Goal: Contribute content: Contribute content

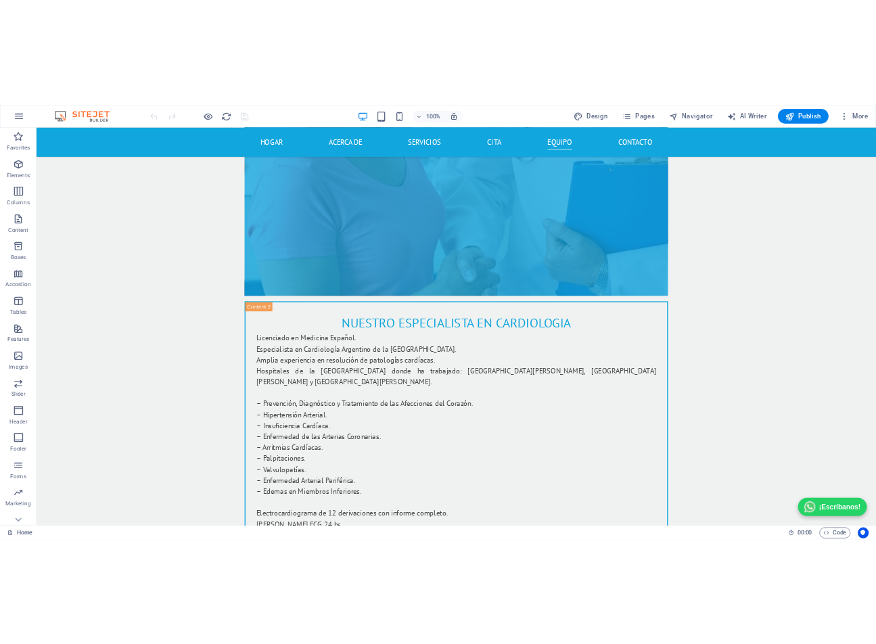
scroll to position [9032, 0]
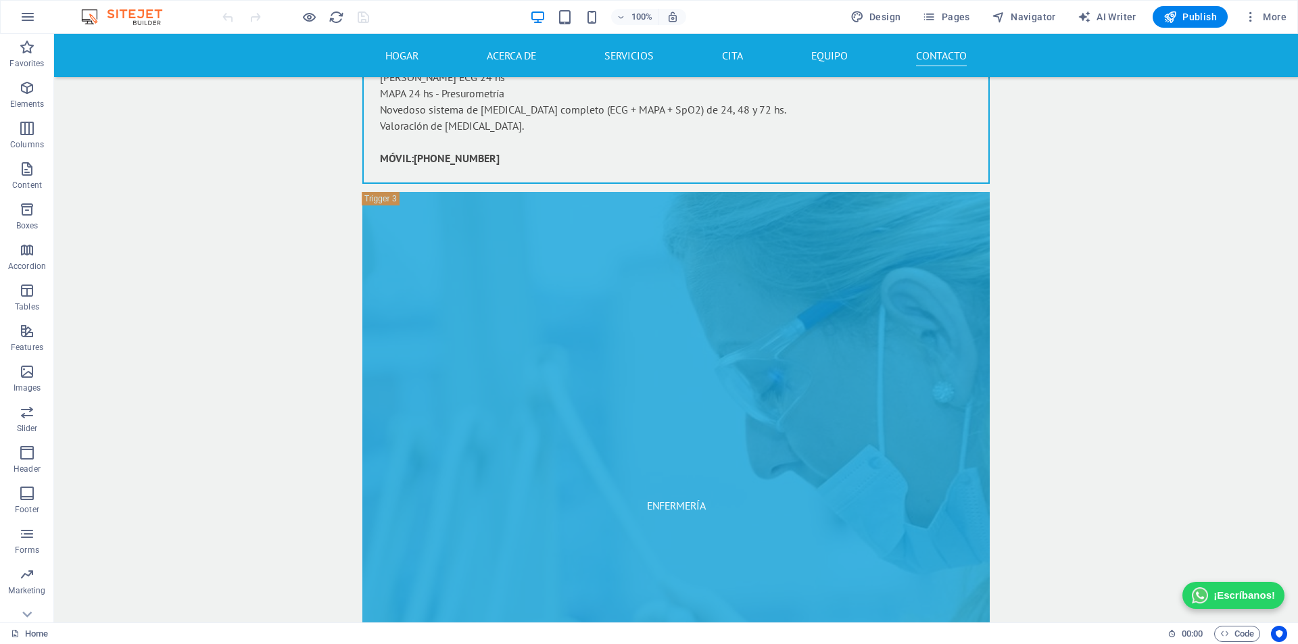
drag, startPoint x: 1295, startPoint y: 561, endPoint x: 1350, endPoint y: 663, distance: 115.6
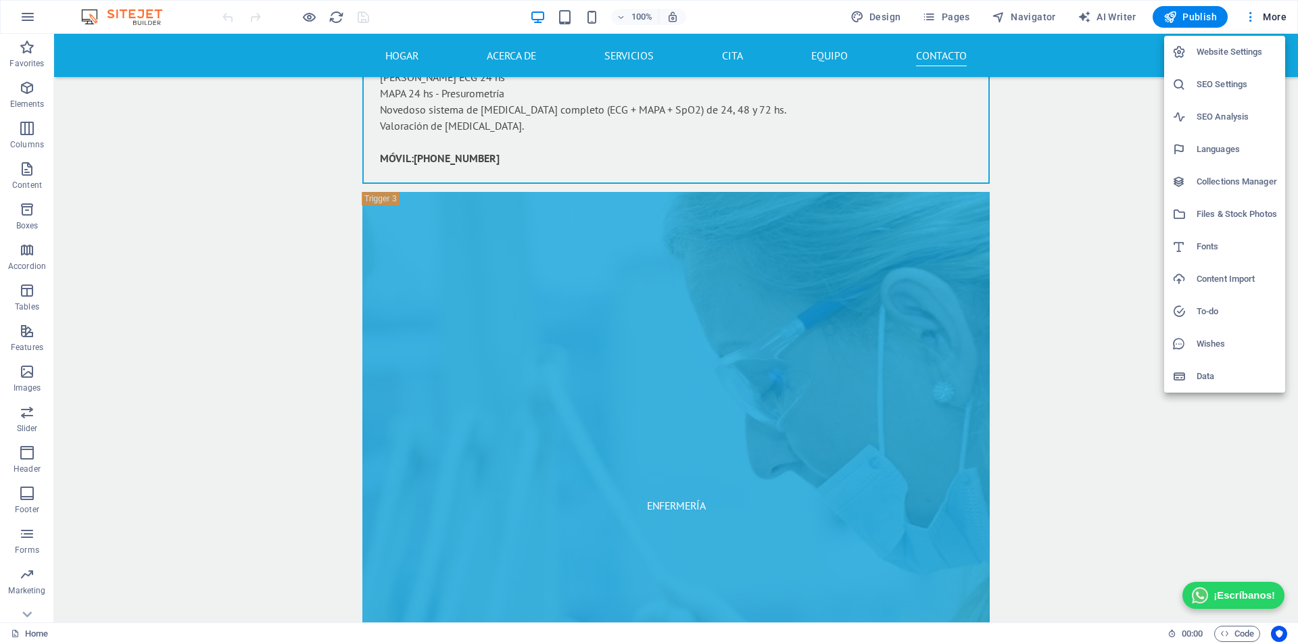
click at [26, 19] on div at bounding box center [649, 322] width 1298 height 644
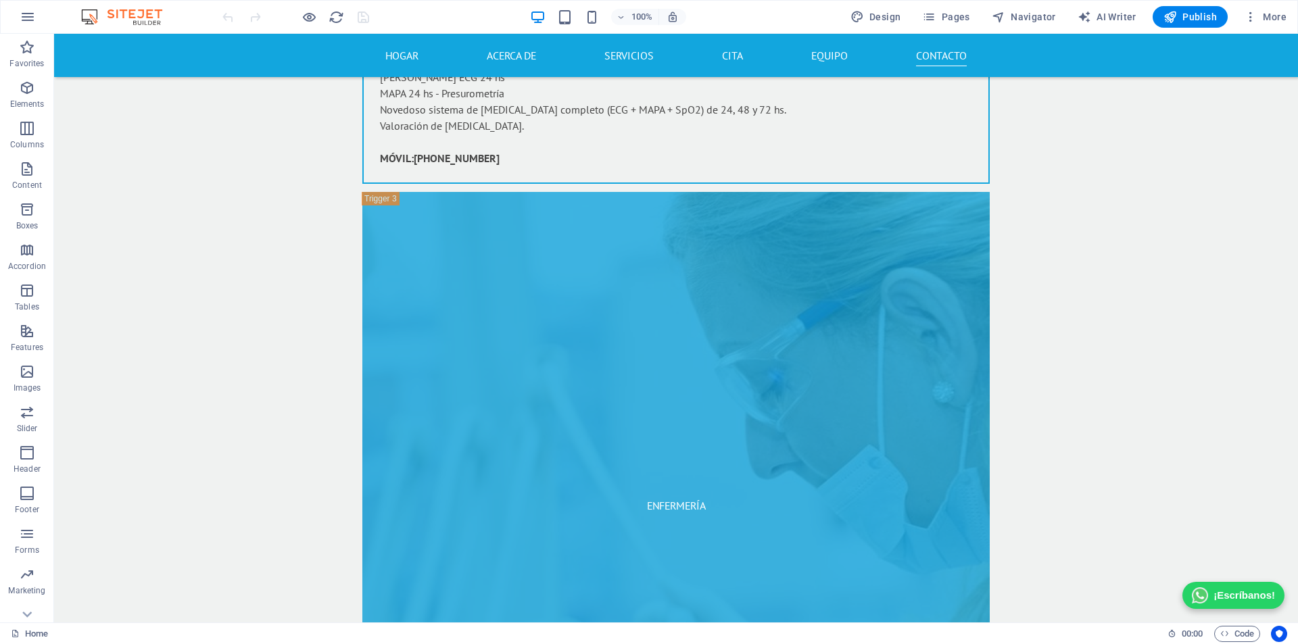
click at [26, 19] on icon "button" at bounding box center [28, 17] width 16 height 16
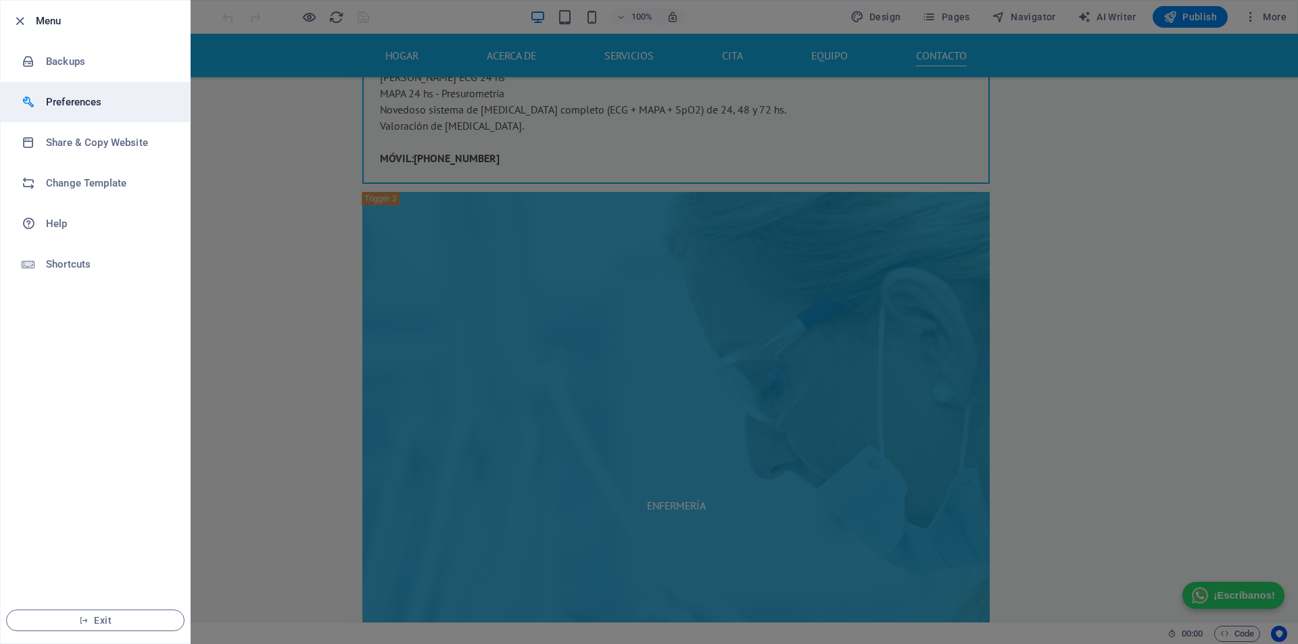
select select "all"
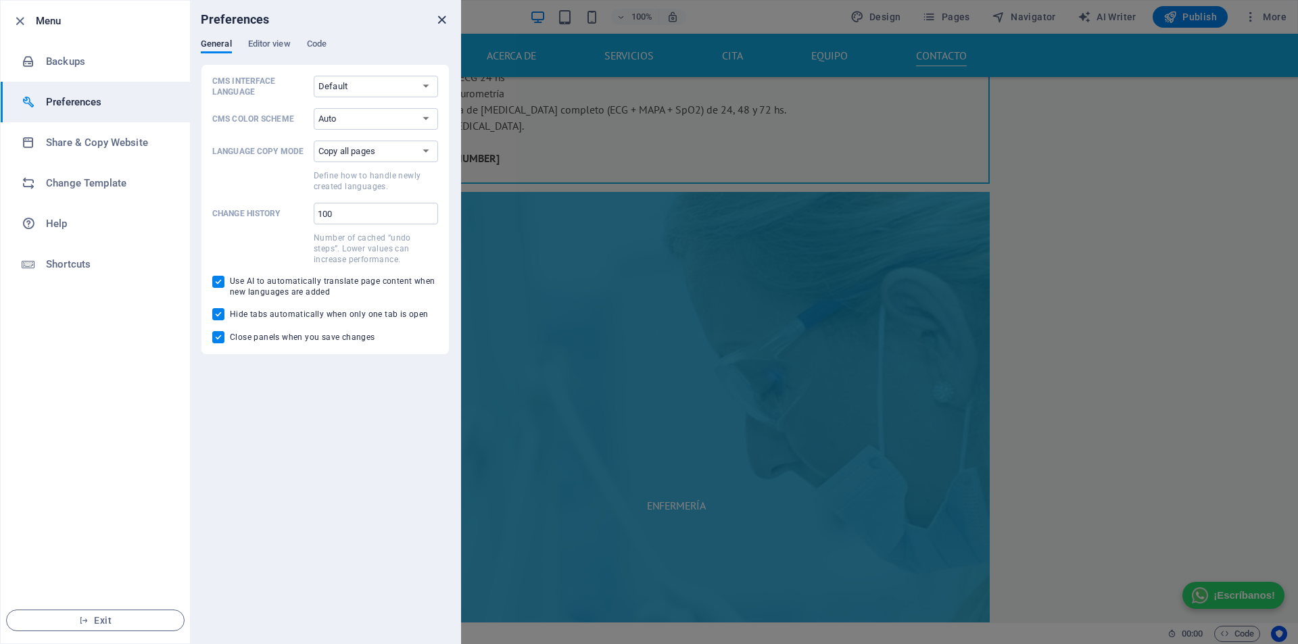
click at [439, 21] on icon "close" at bounding box center [442, 20] width 16 height 16
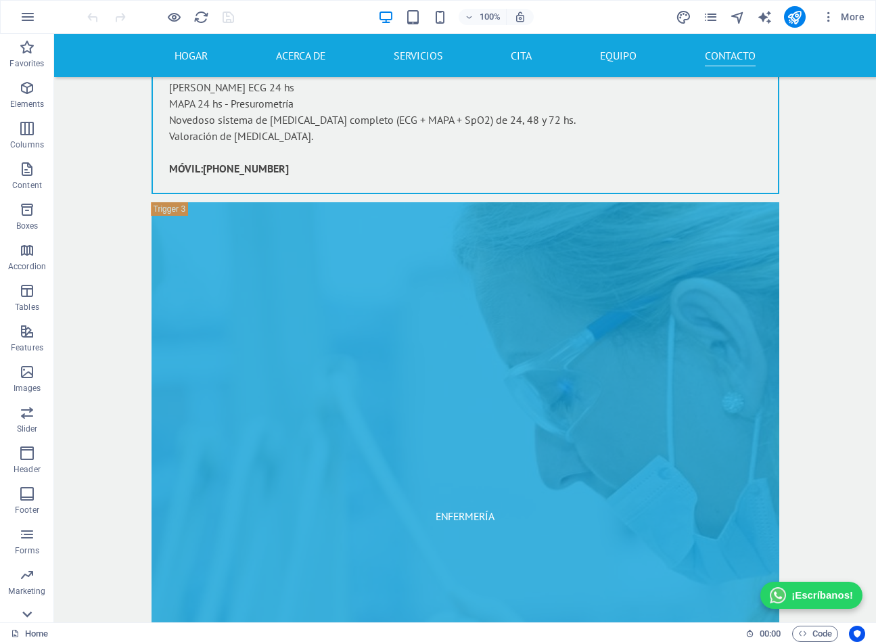
click at [27, 614] on icon at bounding box center [27, 614] width 19 height 19
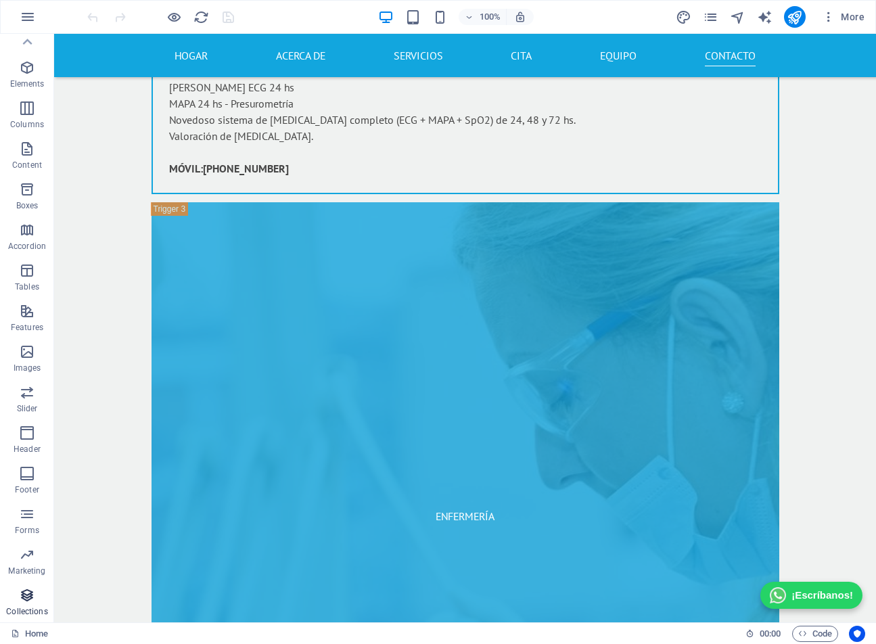
click at [27, 599] on icon "button" at bounding box center [27, 595] width 16 height 16
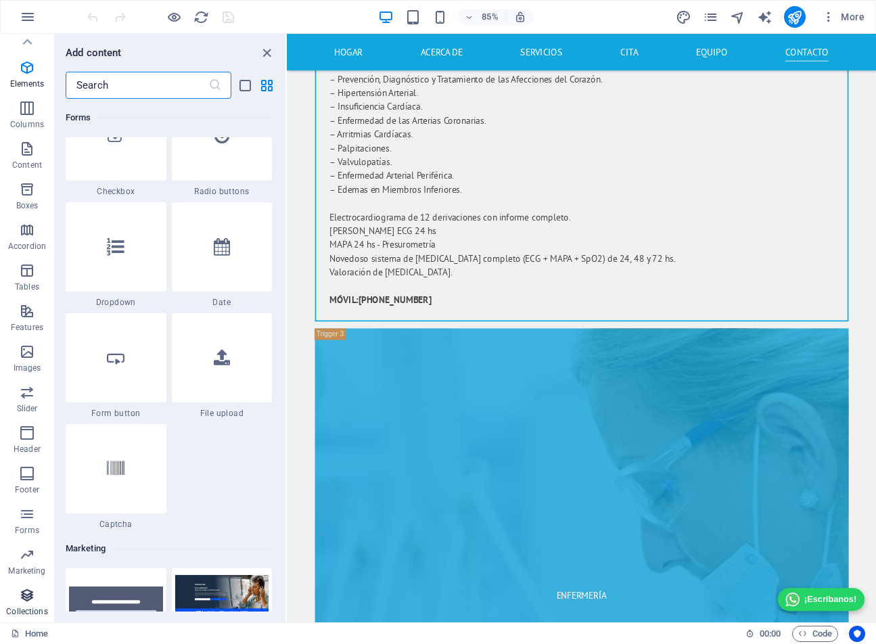
scroll to position [12380, 0]
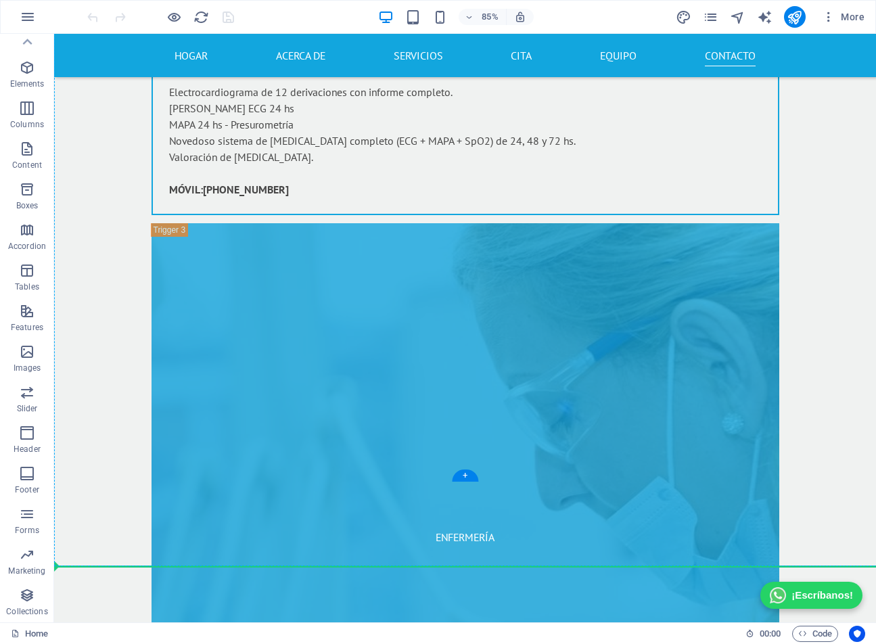
scroll to position [9032, 0]
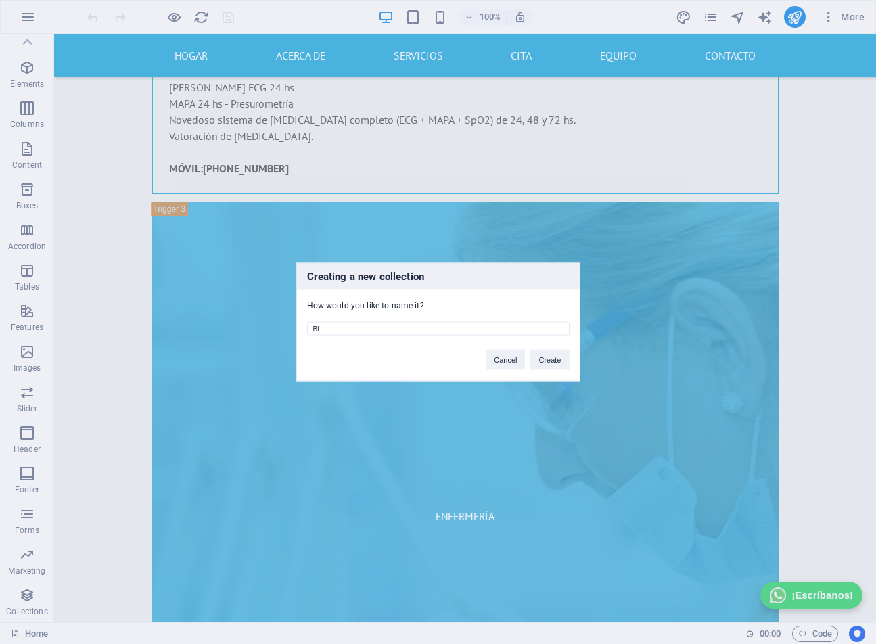
type input "B"
type input "Blog"
click at [538, 357] on button "Create" at bounding box center [549, 360] width 39 height 20
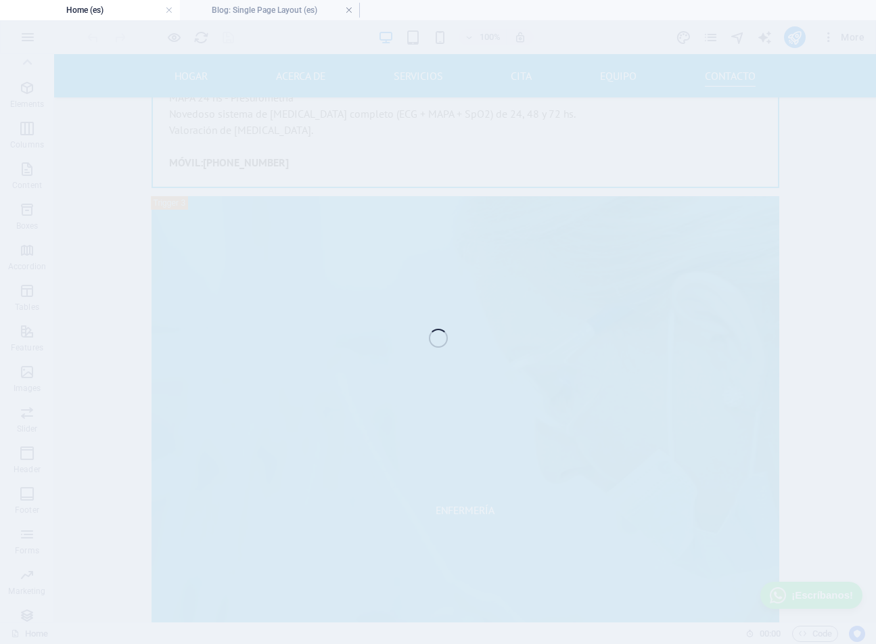
scroll to position [9025, 0]
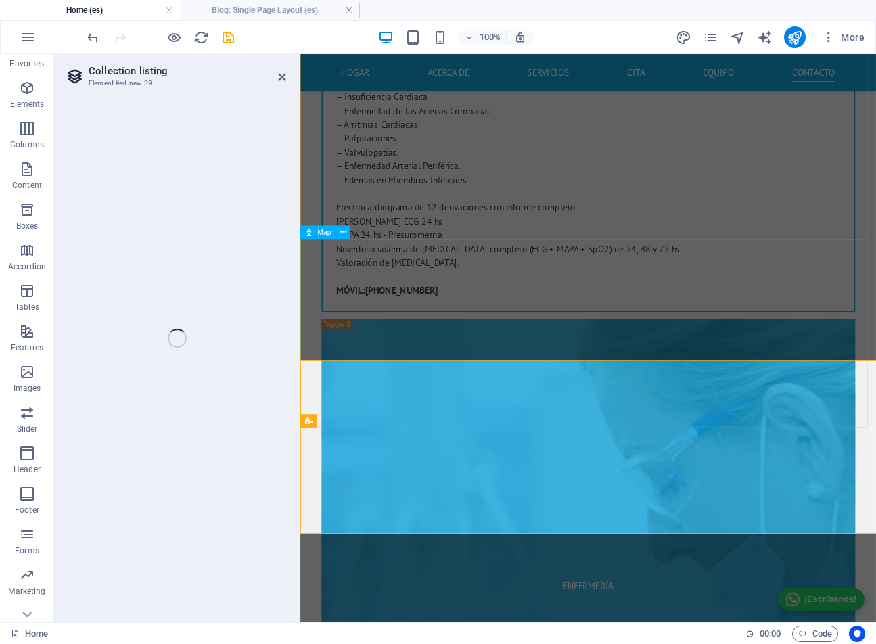
select select
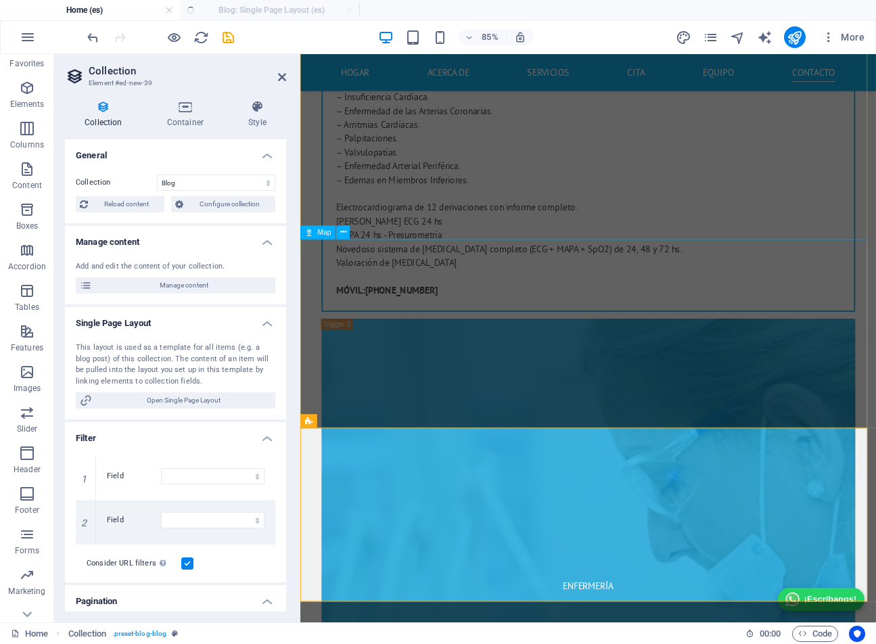
select select "columns.status"
select select "columns.publishing_date"
select select "past"
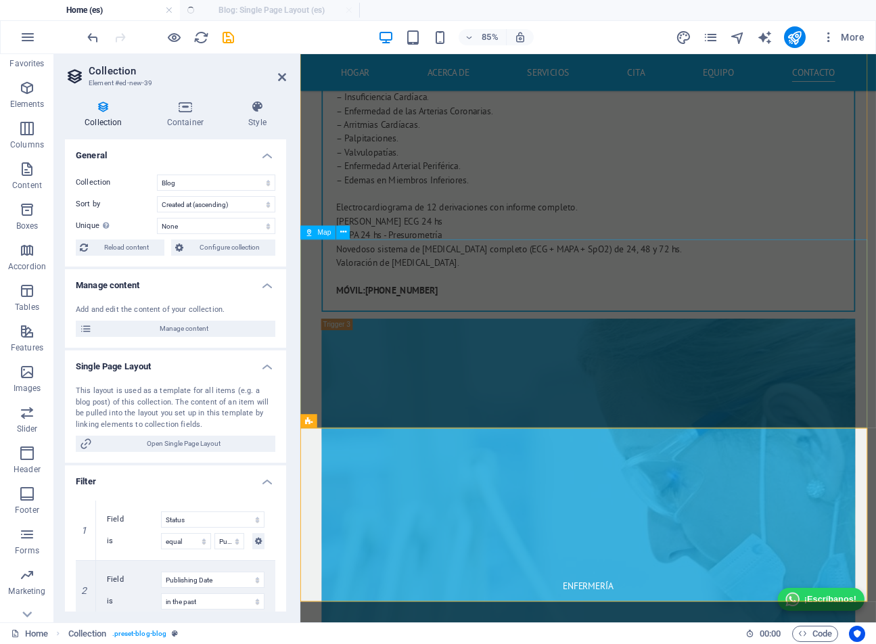
scroll to position [9105, 0]
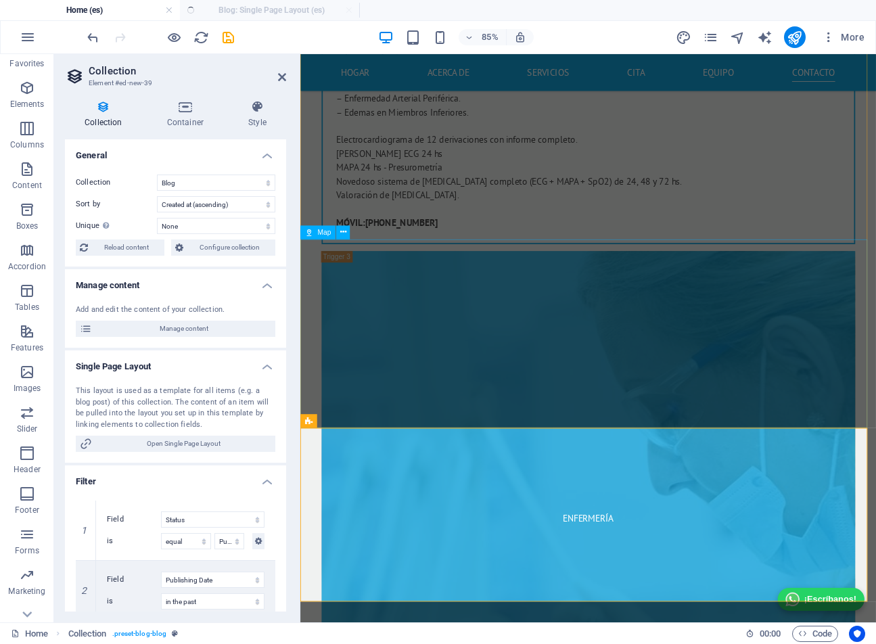
select select "columns.publishing_date_DESC"
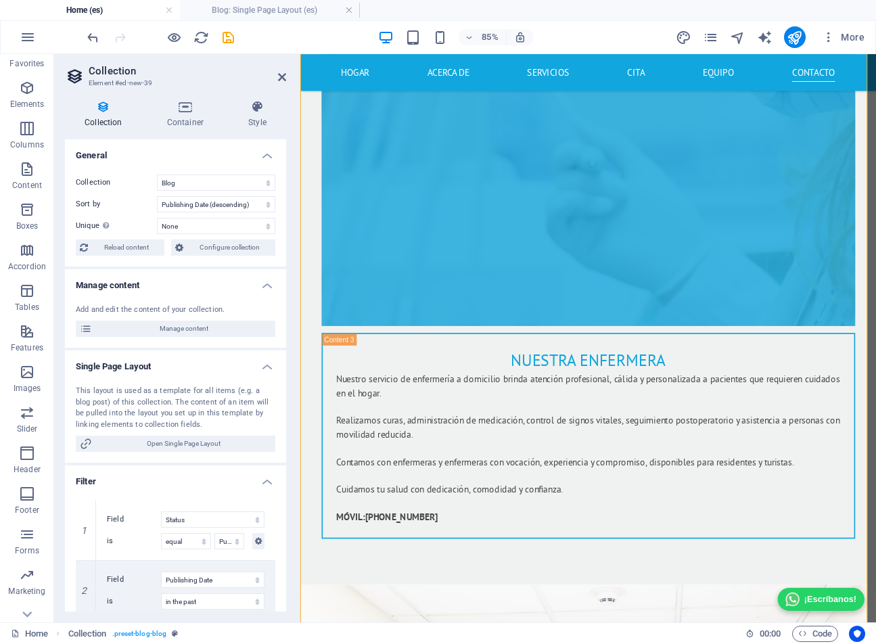
scroll to position [9792, 0]
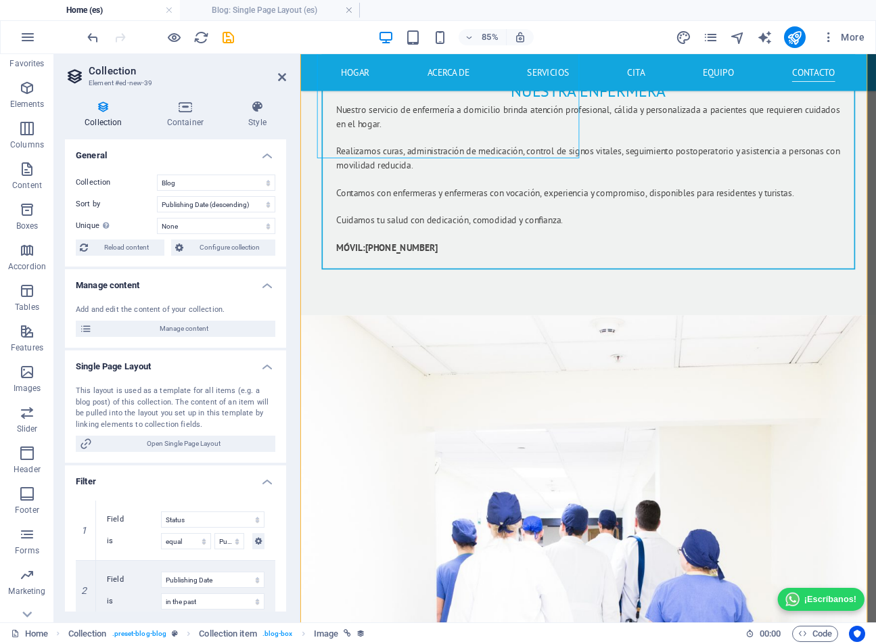
scroll to position [10029, 0]
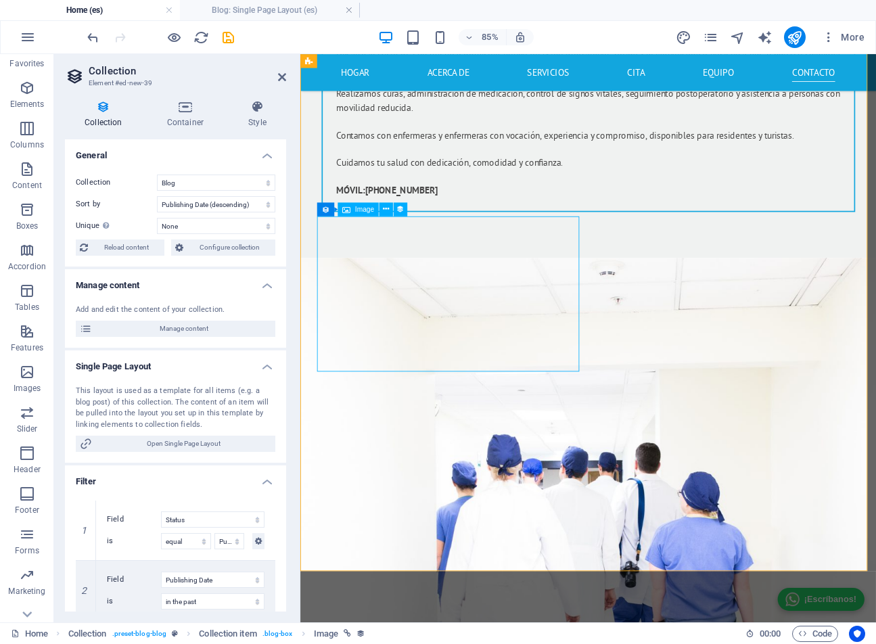
select select "px"
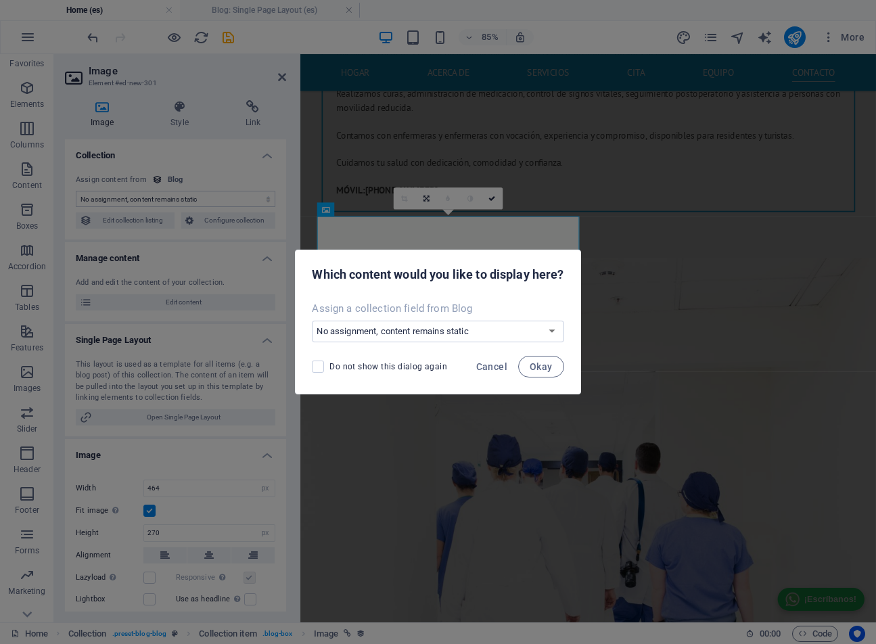
select select "image"
click at [496, 362] on span "Cancel" at bounding box center [491, 366] width 31 height 11
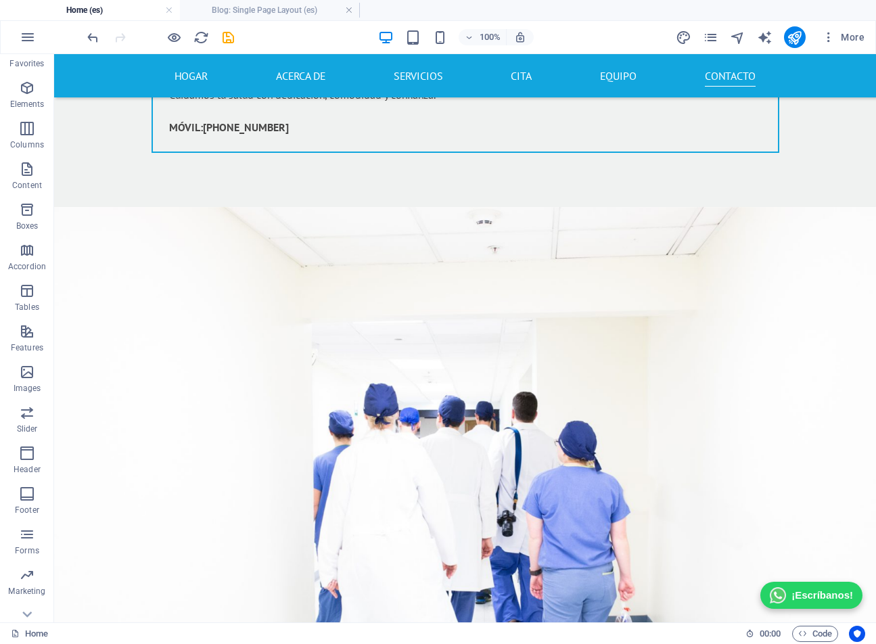
scroll to position [9913, 0]
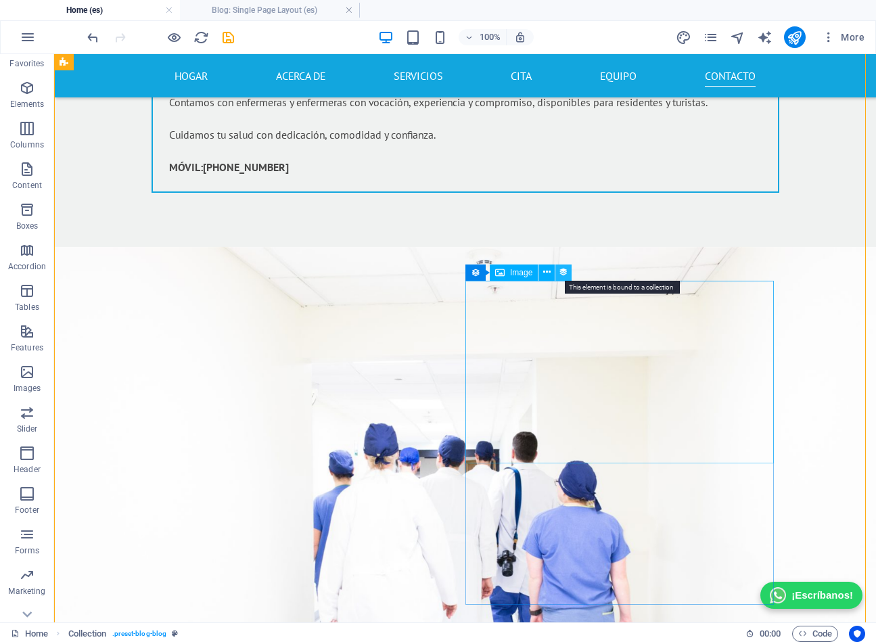
click at [562, 270] on icon at bounding box center [563, 272] width 9 height 14
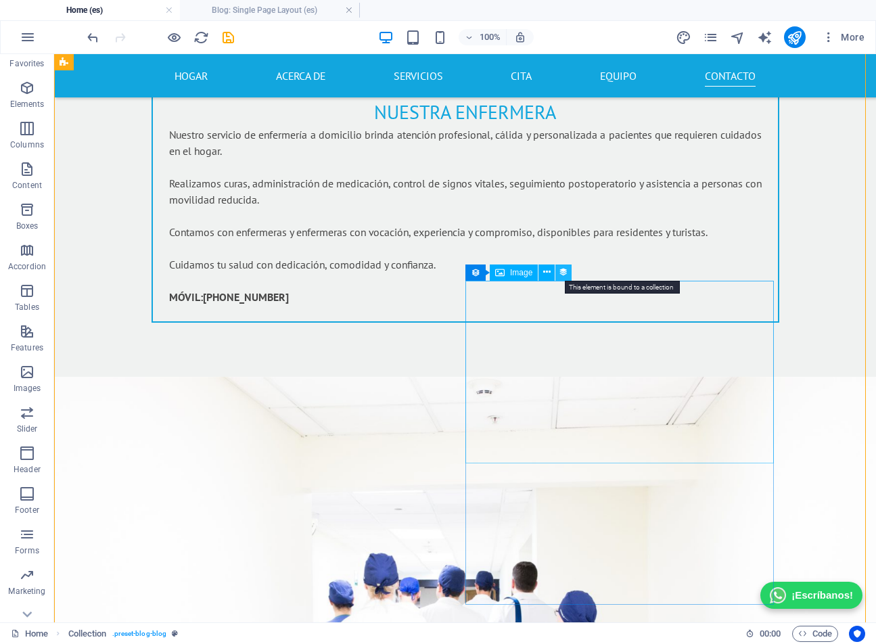
select select "image"
select select "px"
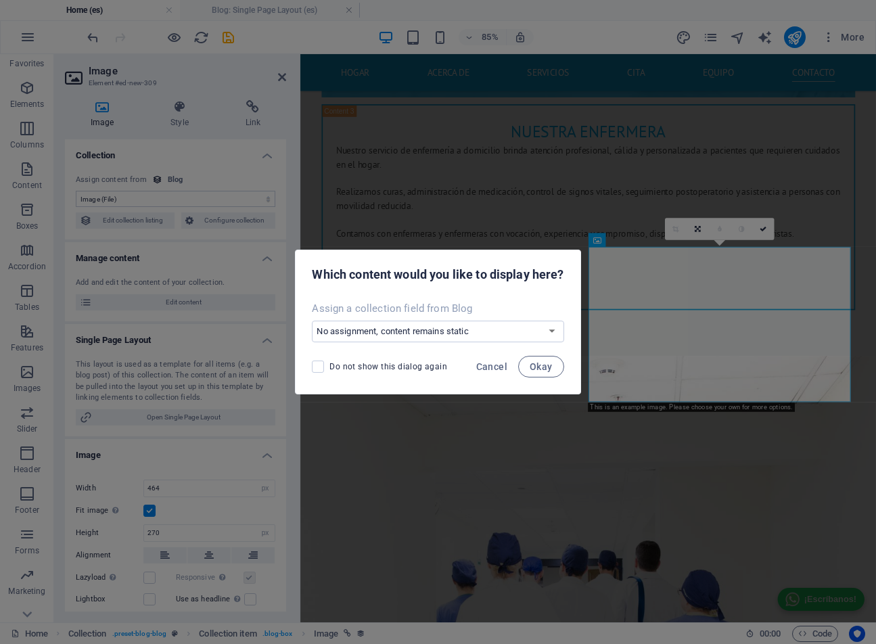
scroll to position [9993, 0]
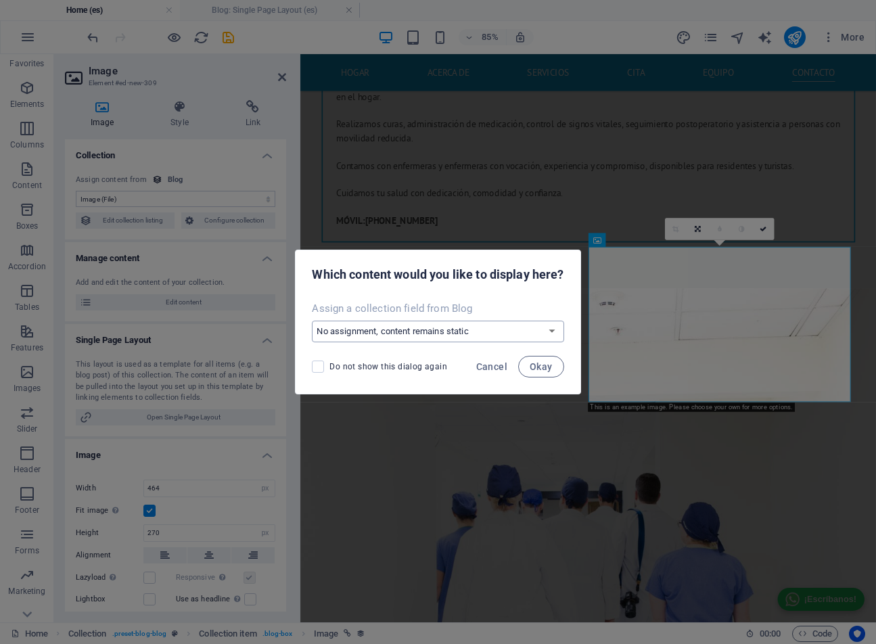
click at [536, 334] on select "No assignment, content remains static Create a new field Created at (Date) Upda…" at bounding box center [438, 332] width 252 height 22
click at [498, 371] on span "Cancel" at bounding box center [491, 366] width 31 height 11
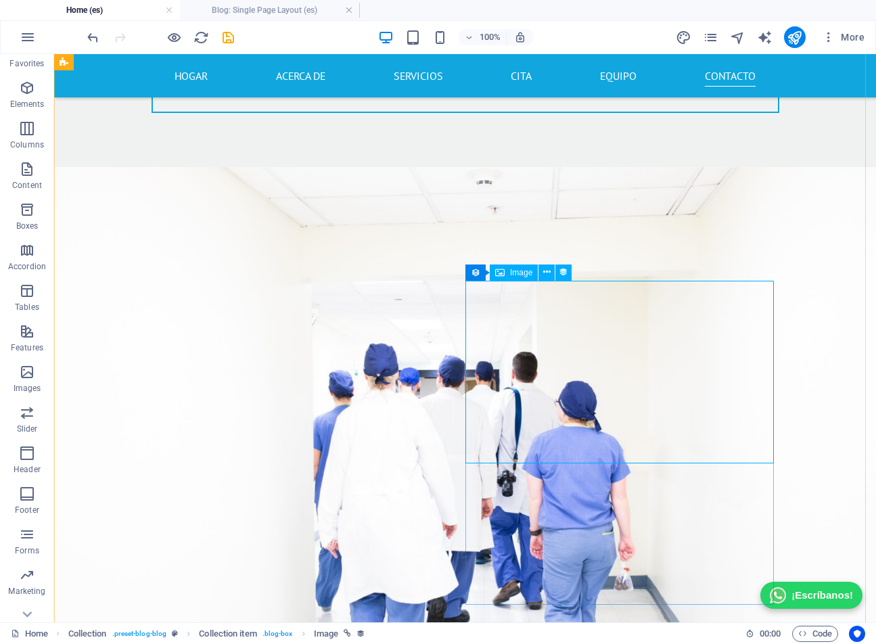
scroll to position [9913, 0]
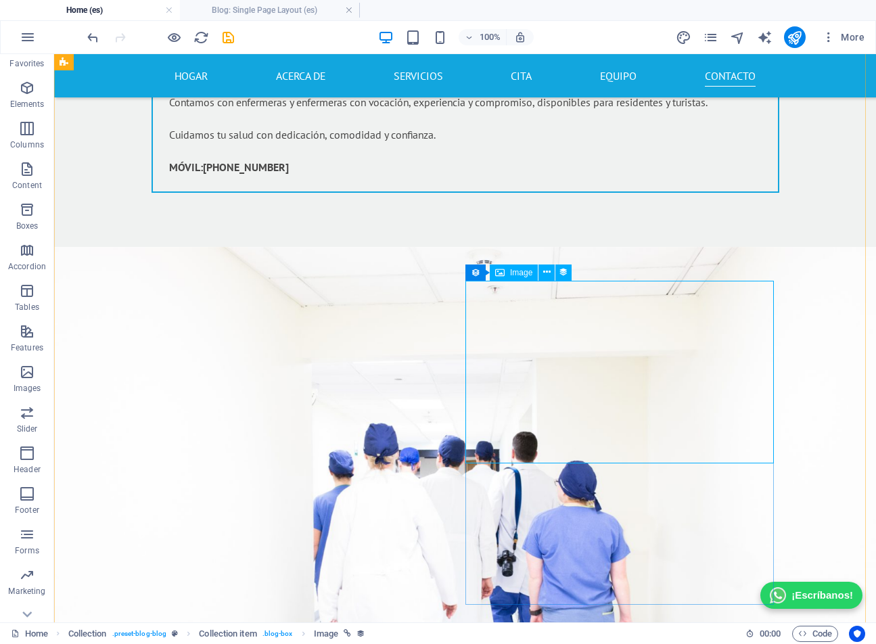
click at [546, 274] on icon at bounding box center [546, 272] width 7 height 14
click at [497, 272] on span "Collection item" at bounding box center [512, 272] width 53 height 8
click at [553, 273] on icon at bounding box center [552, 272] width 7 height 14
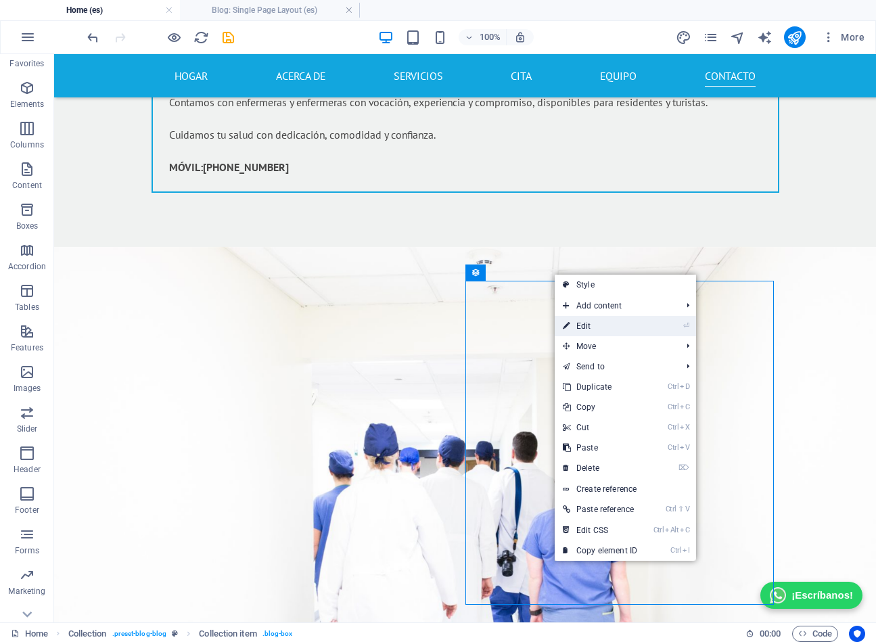
click at [571, 324] on link "⏎ Edit" at bounding box center [600, 326] width 91 height 20
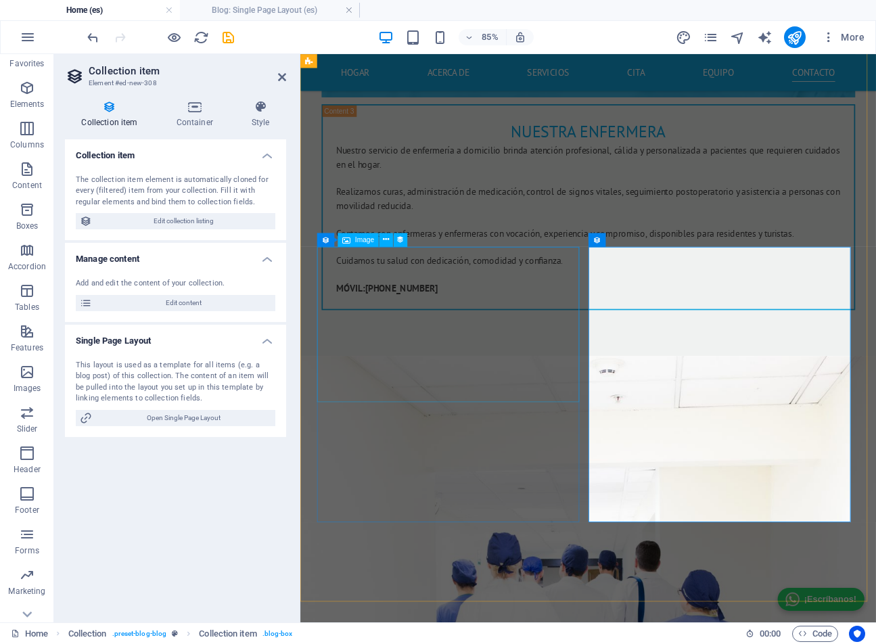
scroll to position [9993, 0]
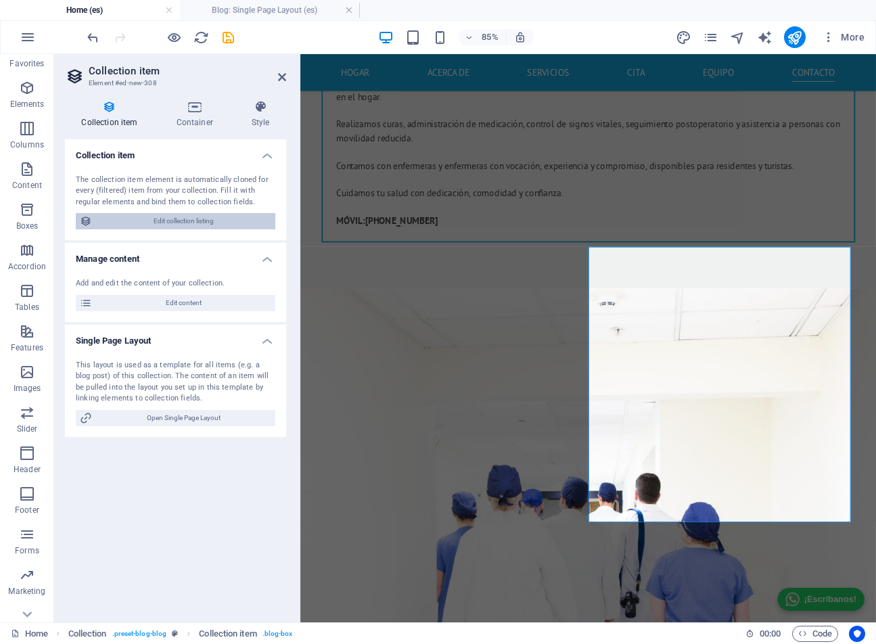
click at [162, 223] on span "Edit collection listing" at bounding box center [183, 221] width 175 height 16
select select "columns.publishing_date_DESC"
select select "columns.status"
select select "columns.publishing_date"
select select "past"
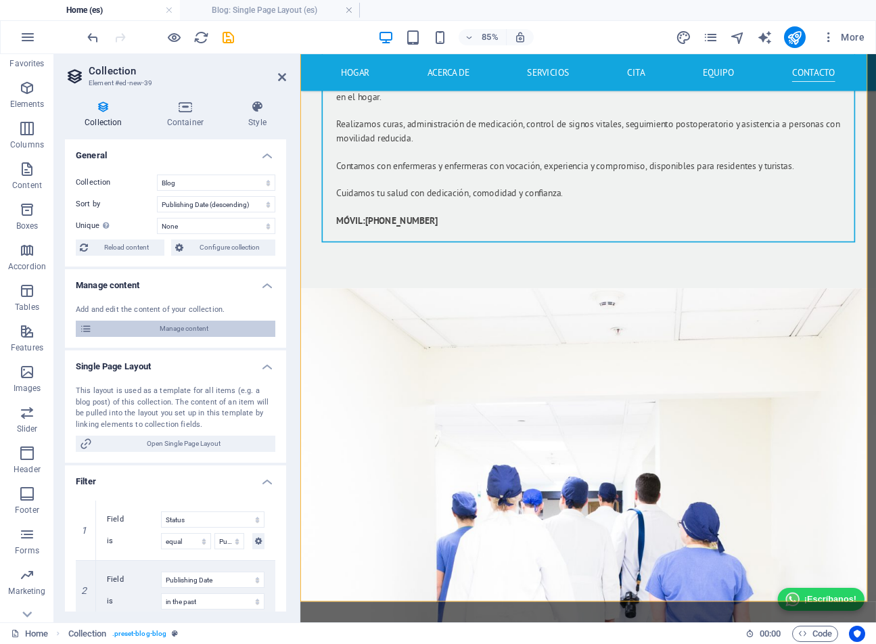
click at [168, 329] on span "Manage content" at bounding box center [183, 329] width 175 height 16
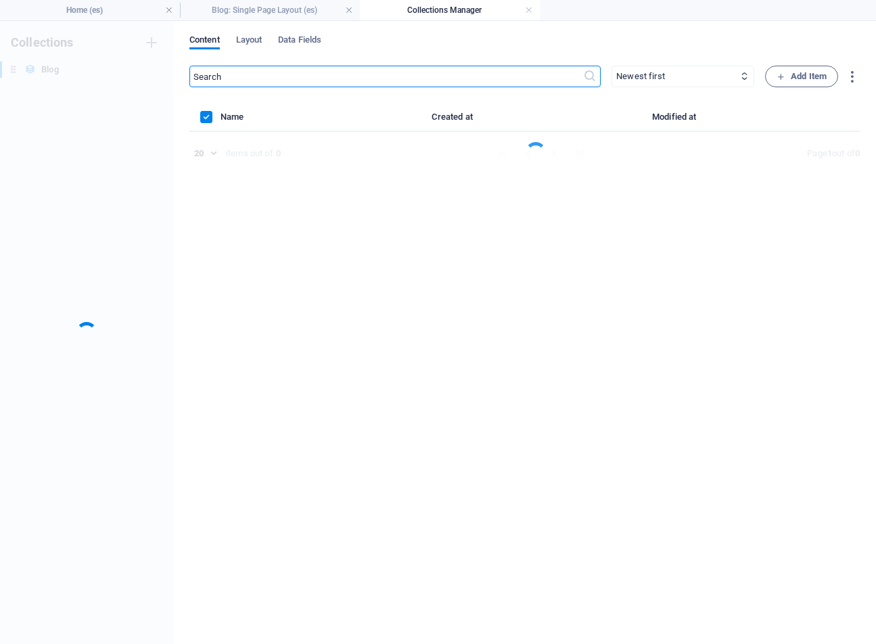
scroll to position [0, 0]
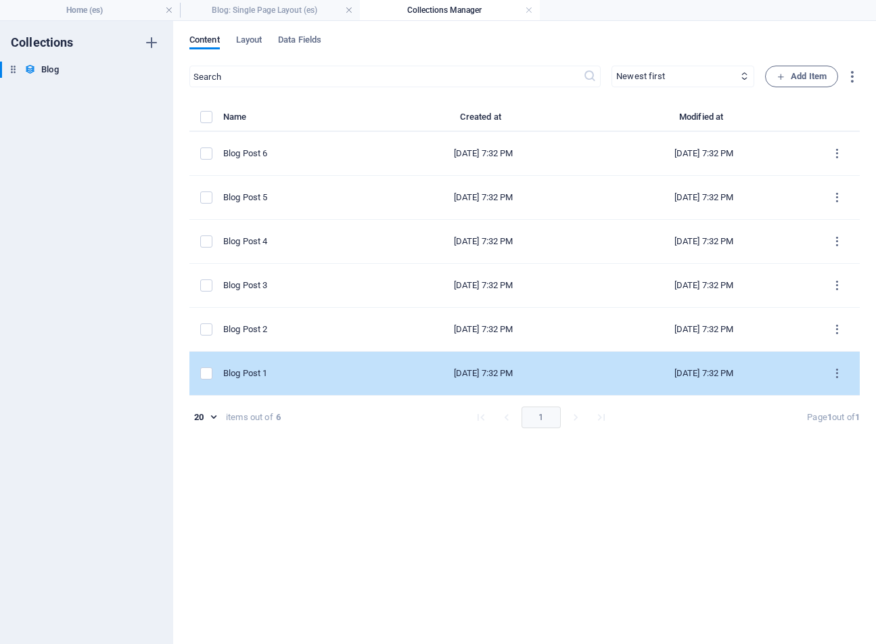
click at [450, 371] on div "[DATE] 7:32 PM" at bounding box center [483, 373] width 199 height 12
select select "Category 1"
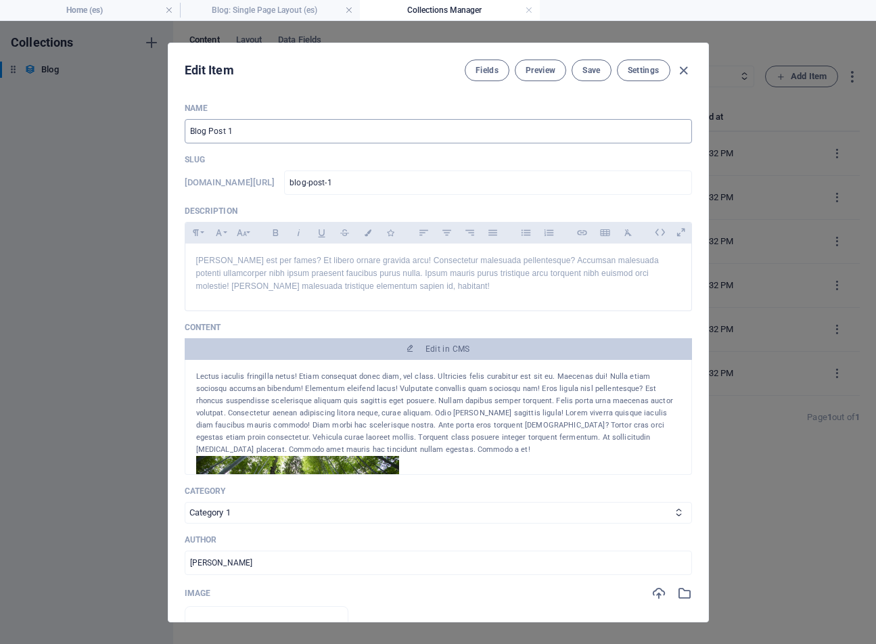
click at [250, 133] on input "Blog Post 1" at bounding box center [438, 131] width 507 height 24
type input "B"
paste input "Atención Médica en tu Habitación de Hotel en [GEOGRAPHIC_DATA]"
type input "Atención Médica en tu Habitación de Hotel en [GEOGRAPHIC_DATA]"
click at [400, 187] on input "blog-post-1" at bounding box center [487, 182] width 407 height 24
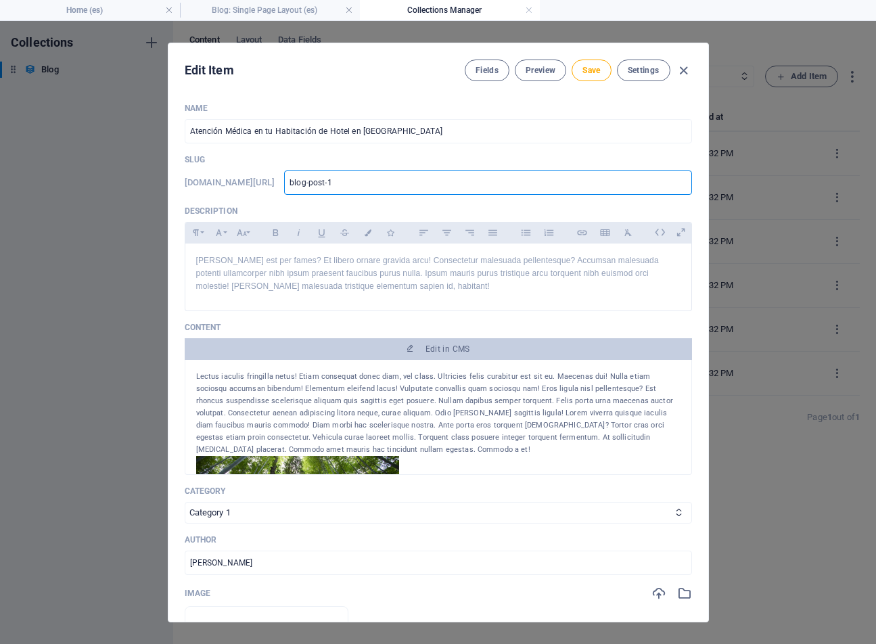
type input "blog-post-"
type input "blog-post"
type input "blog-pos"
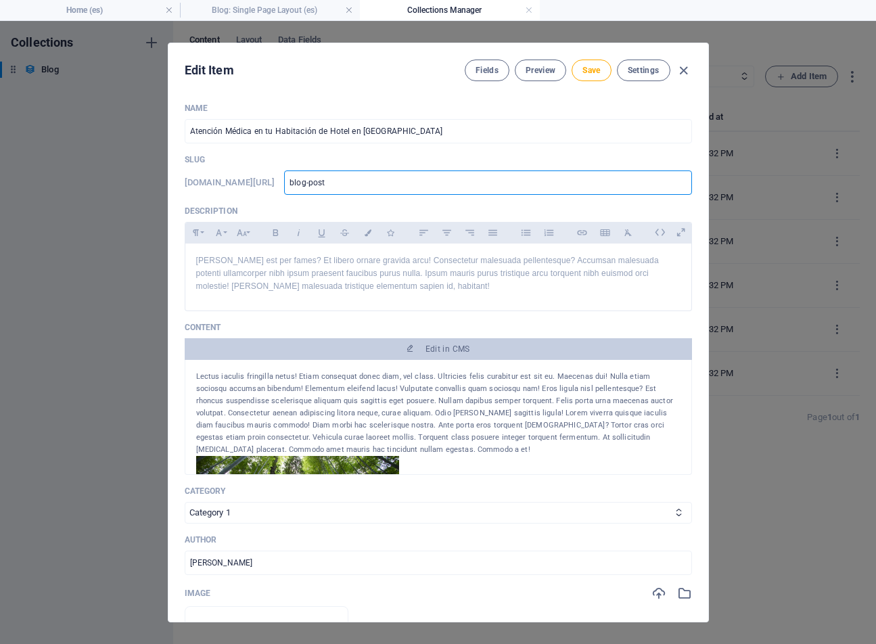
type input "blog-pos"
type input "blog-po"
type input "blog-p"
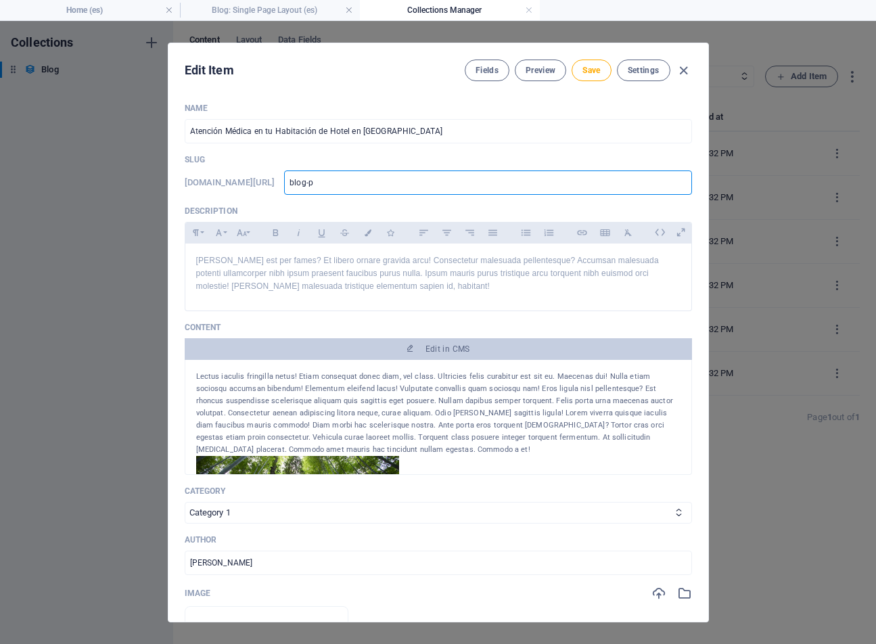
type input "blog-"
type input "blog"
type input "blo"
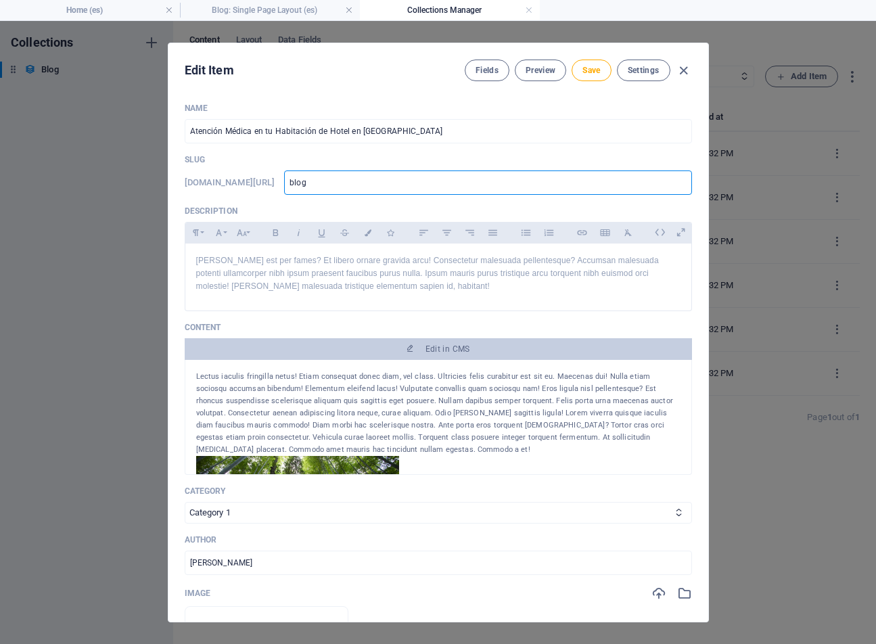
type input "blo"
type input "bl"
type input "b"
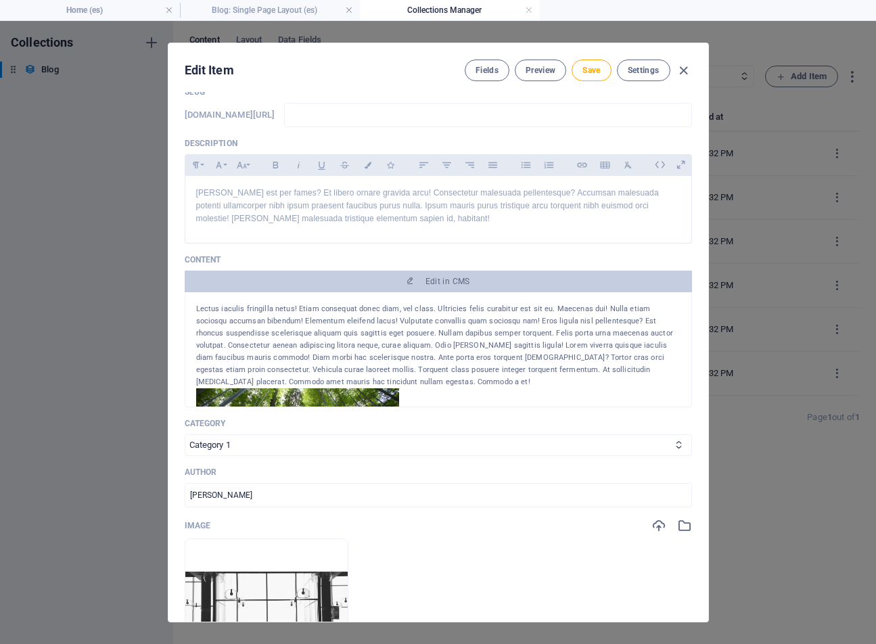
scroll to position [60, 0]
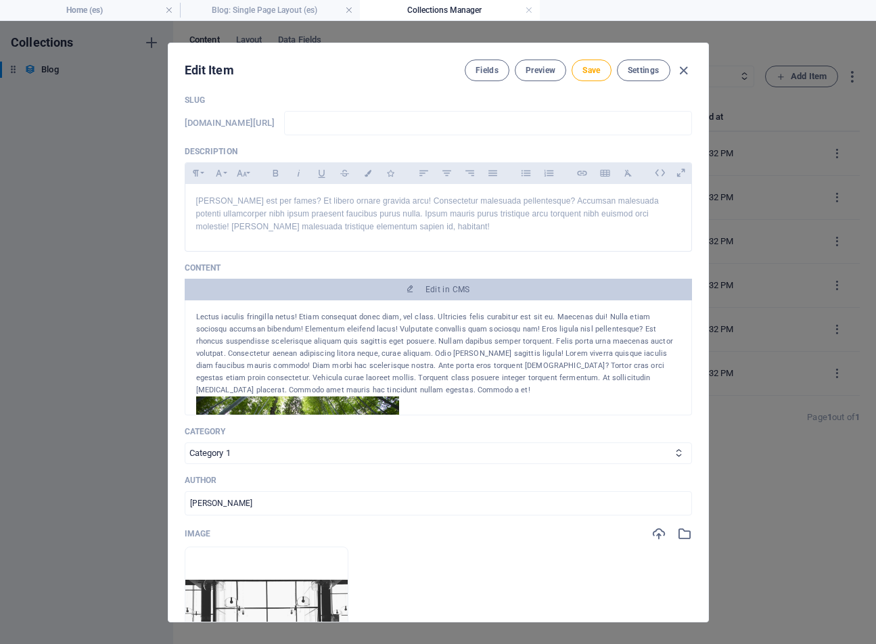
drag, startPoint x: 707, startPoint y: 191, endPoint x: 707, endPoint y: 144, distance: 47.3
click at [707, 144] on div "Name Atención Médica en tu Habitación de Hotel en [GEOGRAPHIC_DATA] ​ Slug [DOM…" at bounding box center [438, 357] width 540 height 530
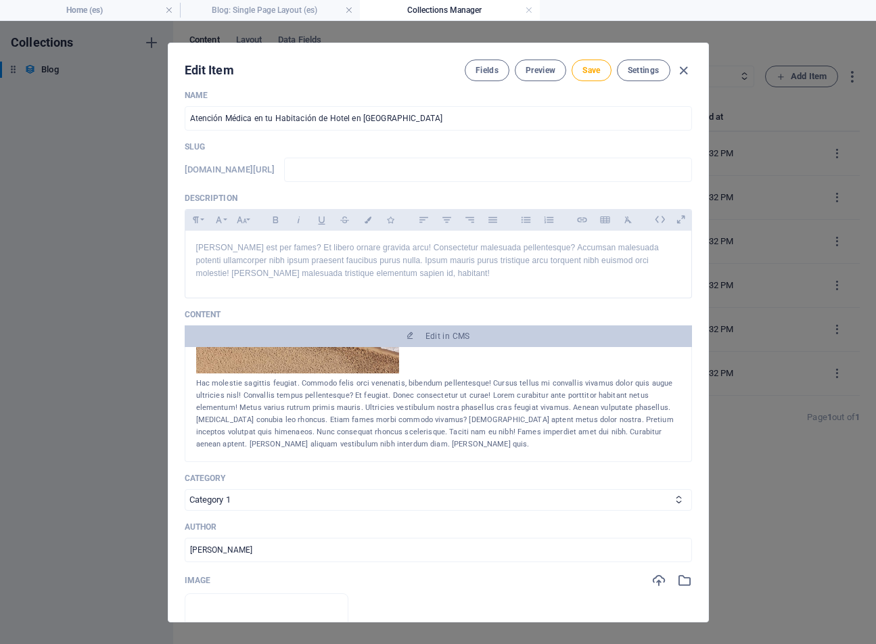
scroll to position [0, 0]
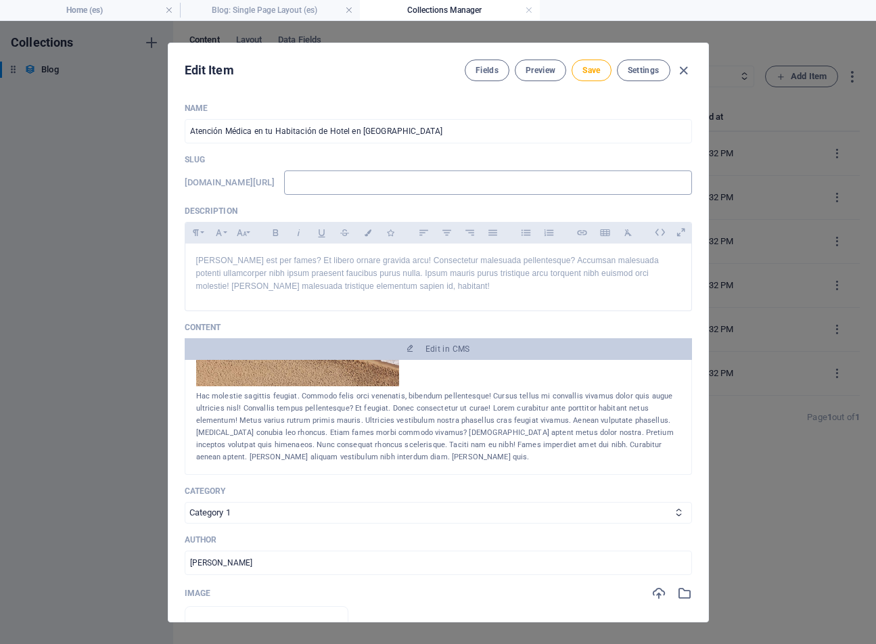
click at [451, 183] on input "text" at bounding box center [487, 182] width 407 height 24
type input "a"
type input "at"
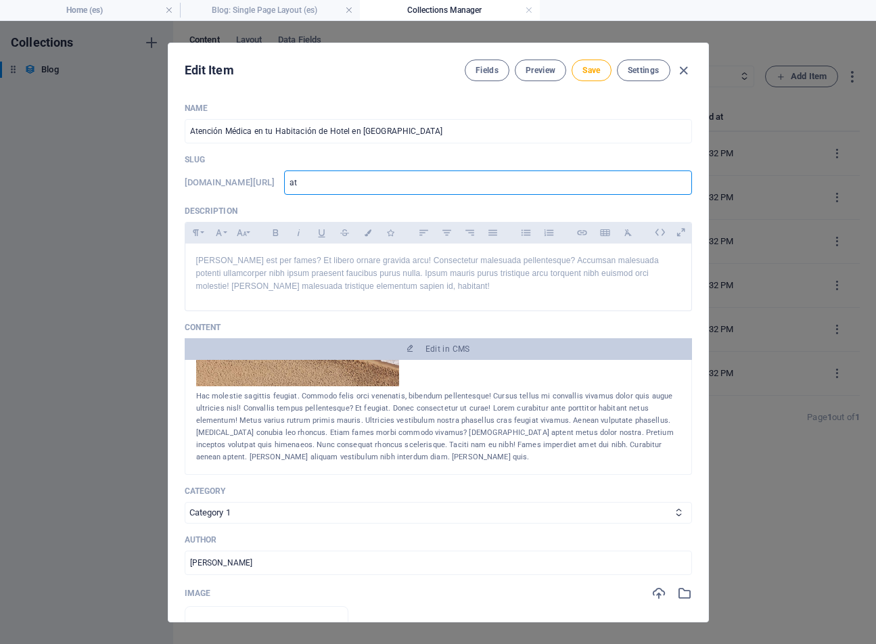
type input "ate"
type input "aten"
type input "atend"
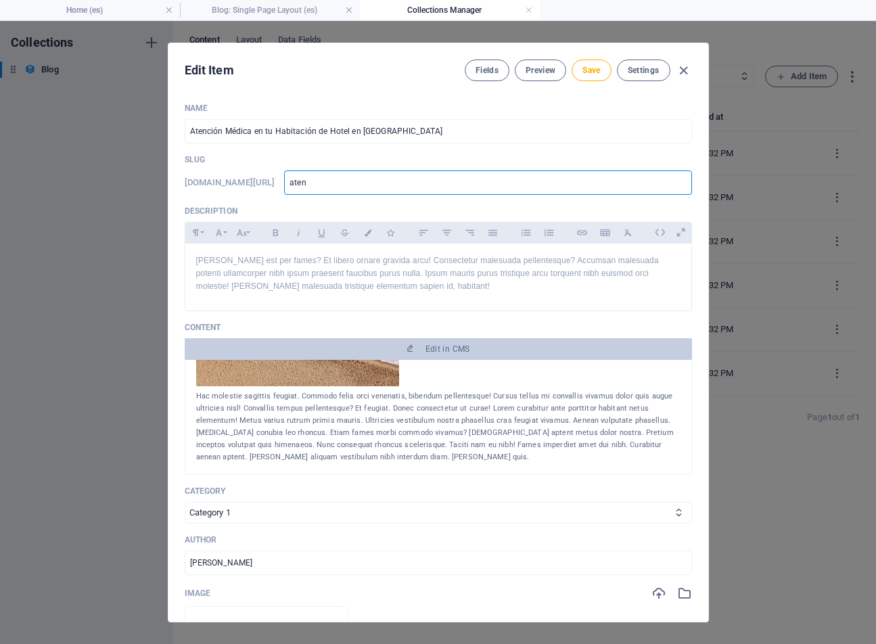
type input "atend"
type input "aten"
type input "atenc"
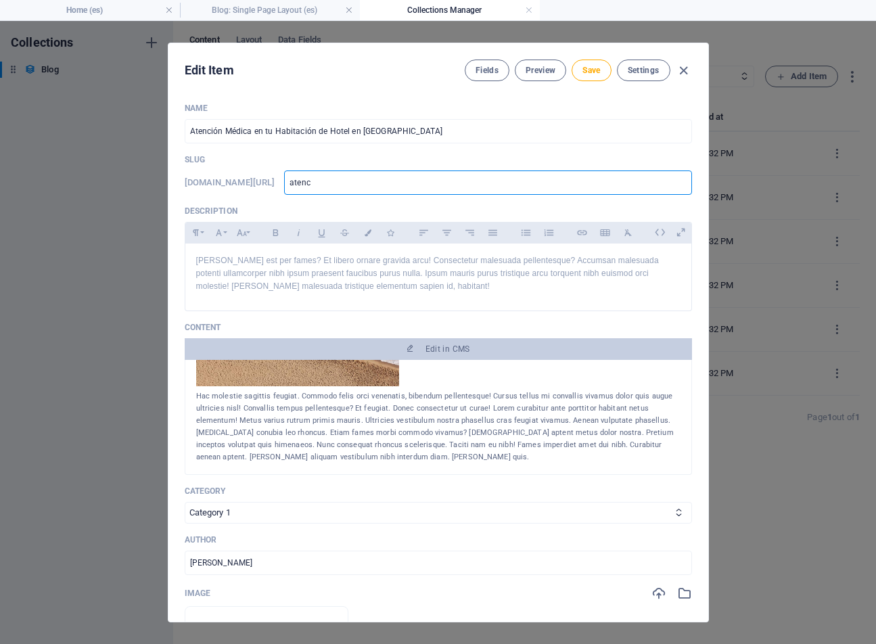
type input "atenci"
type input "atencio"
type input "atencion"
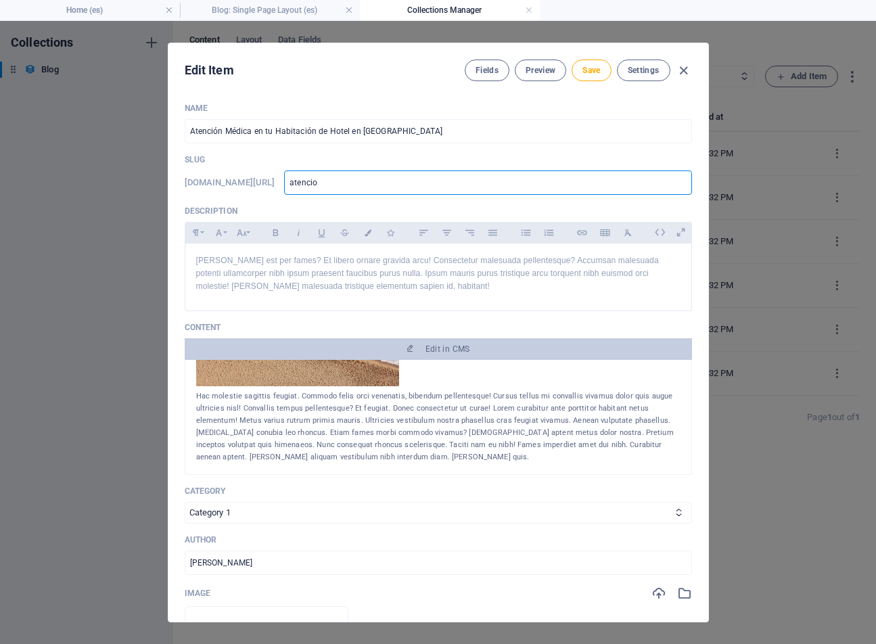
type input "atencion"
click at [596, 179] on input "atencion" at bounding box center [487, 182] width 407 height 24
type input "atencio"
type input "atenci"
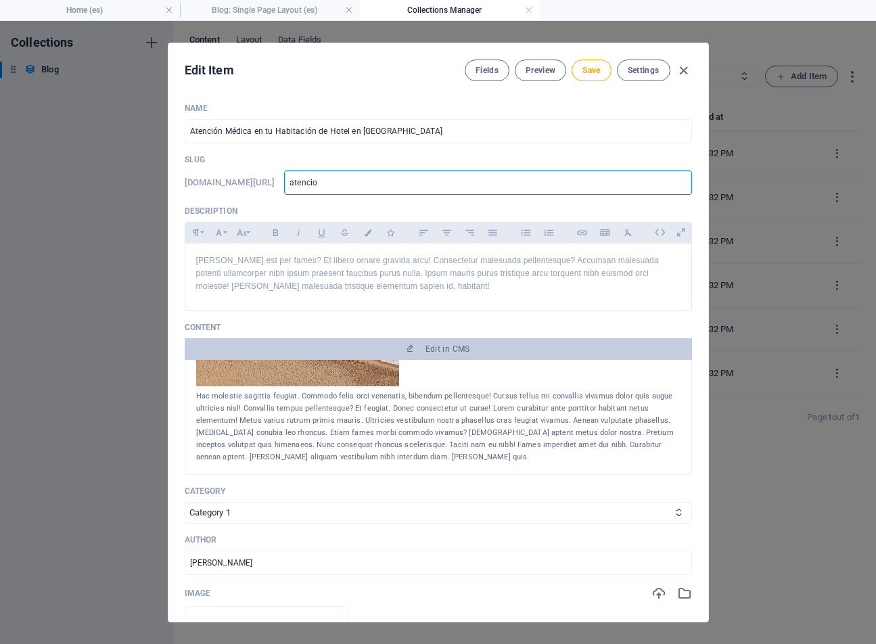
type input "atenci"
type input "atenc"
type input "aten"
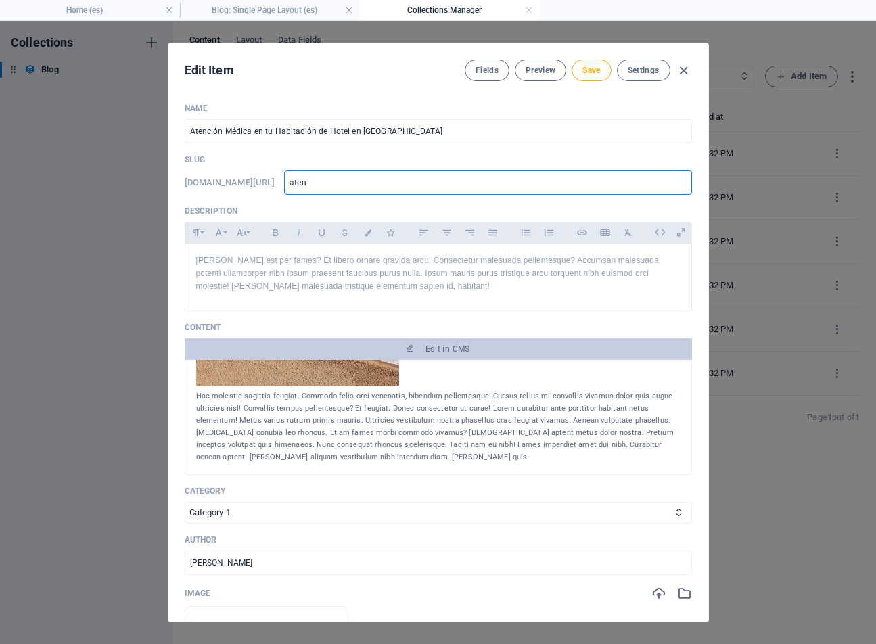
type input "ate"
type input "at"
type input "a"
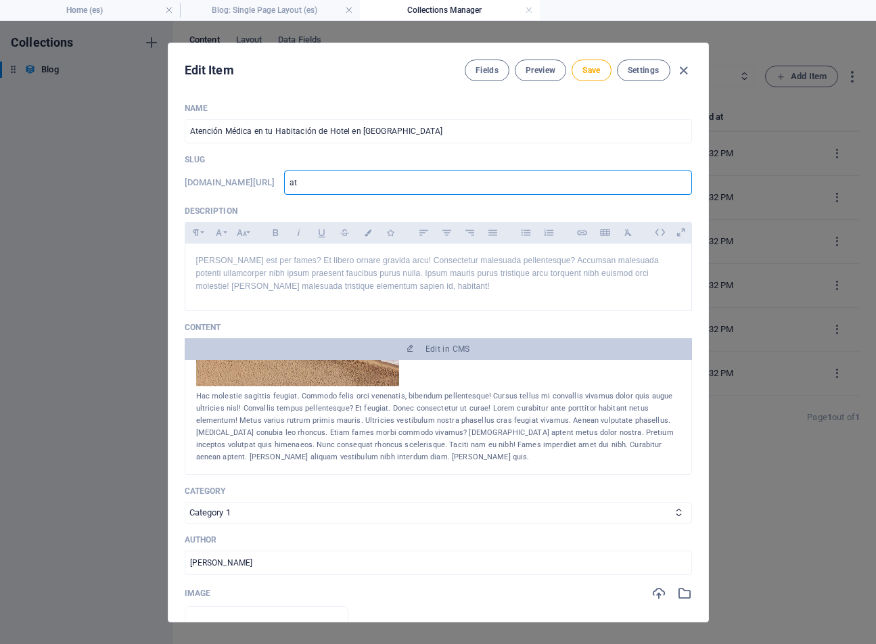
type input "a"
paste input "atencion-medica-hotel-[GEOGRAPHIC_DATA]"
type input "atencion-medica-hotel-[GEOGRAPHIC_DATA]"
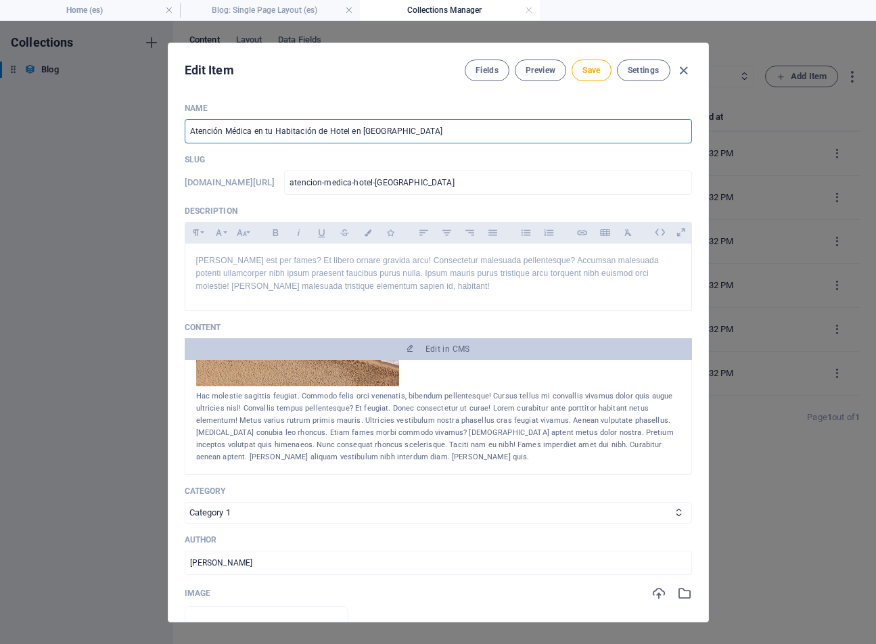
click at [332, 137] on input "Atención Médica en tu Habitación de Hotel en [GEOGRAPHIC_DATA]" at bounding box center [438, 131] width 507 height 24
type input "Atención Médica en [GEOGRAPHIC_DATA]"
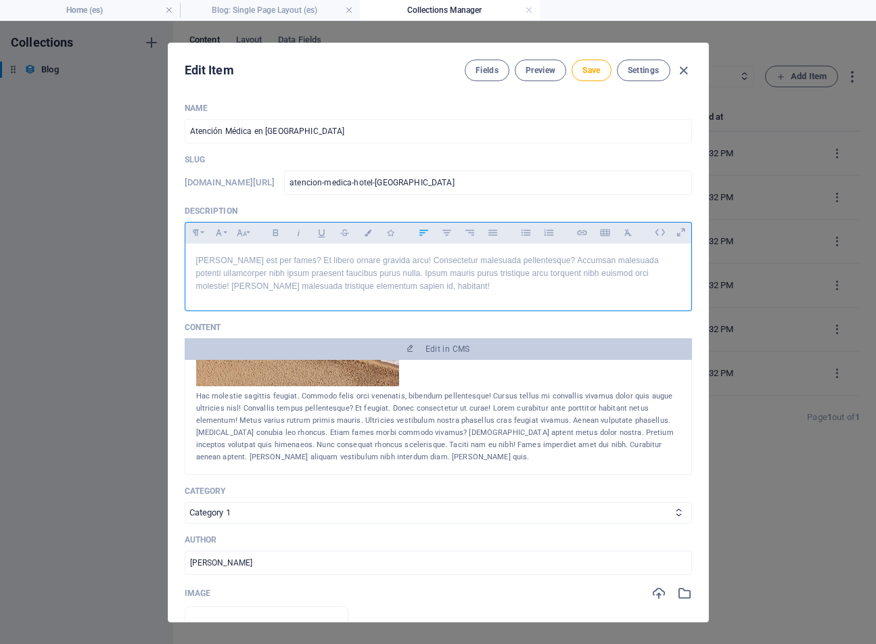
click at [538, 270] on p "[PERSON_NAME] est per fames? Et libero ornare gravida arcu! Consectetur malesua…" at bounding box center [438, 273] width 484 height 39
click at [513, 289] on p "[PERSON_NAME] est per fames? Et libero ornare gravida arcu! Consectetur malesua…" at bounding box center [438, 273] width 484 height 39
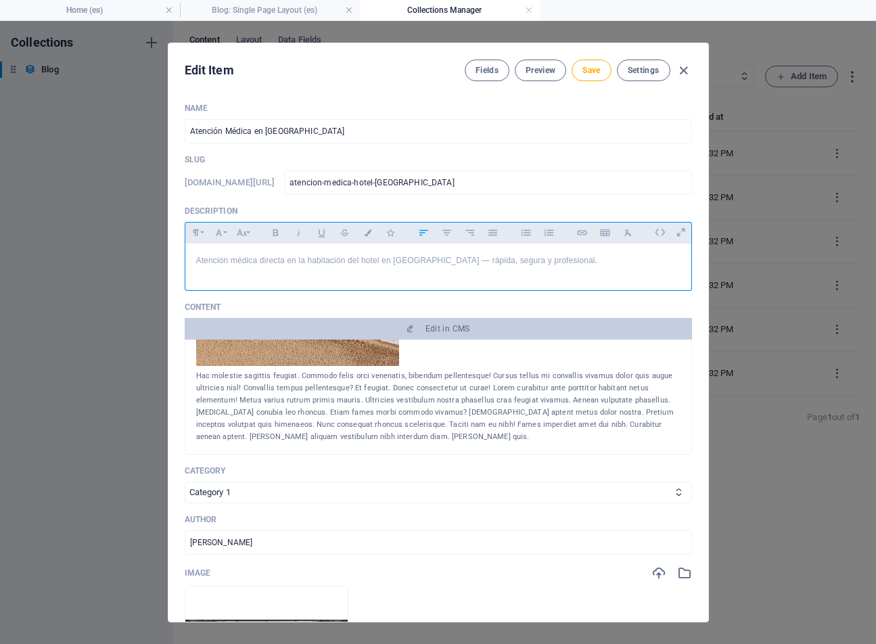
click at [441, 261] on p "Atención médica directa en la habitación del hotel en [GEOGRAPHIC_DATA] — rápid…" at bounding box center [438, 260] width 484 height 13
click at [284, 258] on p "Atención médica directa en la habitación del hotel en [GEOGRAPHIC_DATA] rápida,…" at bounding box center [438, 260] width 484 height 13
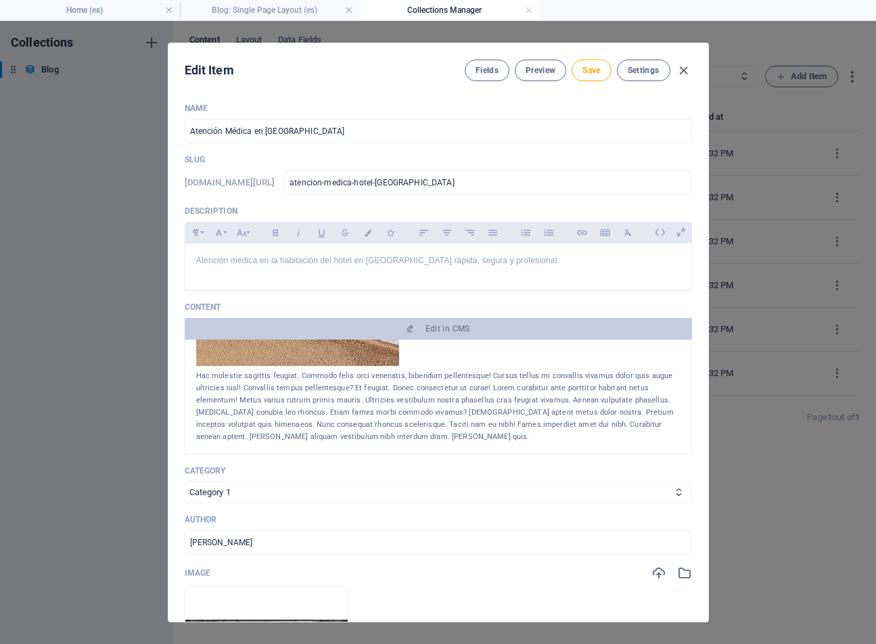
click at [312, 381] on div "Hac molestie sagittis feugiat. Commodo felis orci venenatis, bibendum pellentes…" at bounding box center [438, 406] width 484 height 73
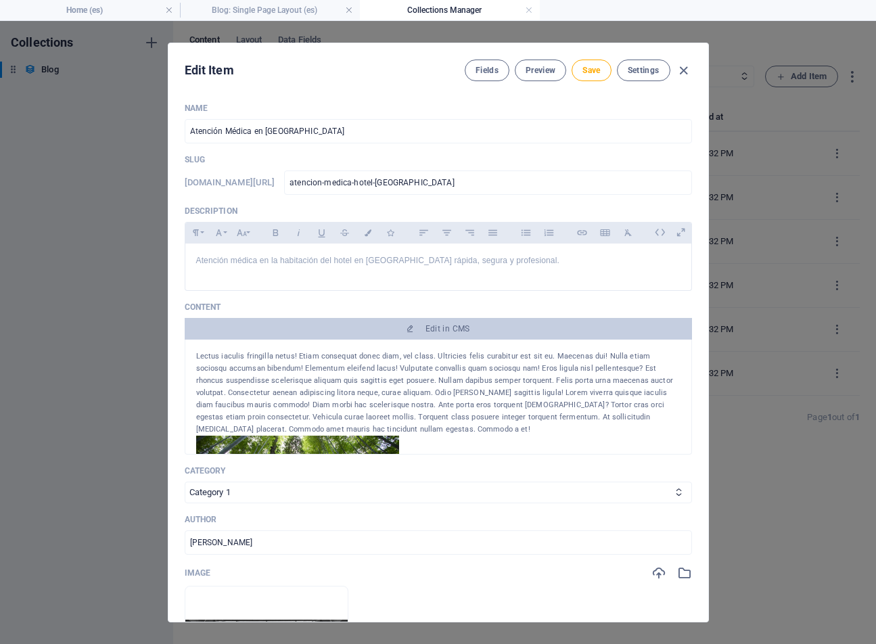
click at [202, 358] on div "Lectus iaculis fringilla netus! Etiam consequat donec diam, vel class. Ultricie…" at bounding box center [438, 392] width 484 height 85
drag, startPoint x: 196, startPoint y: 355, endPoint x: 349, endPoint y: 427, distance: 169.1
click at [349, 427] on div "Lectus iaculis fringilla netus! Etiam consequat donec diam, vel class. Ultricie…" at bounding box center [438, 392] width 484 height 85
click at [385, 384] on div "Lectus iaculis fringilla netus! Etiam consequat donec diam, vel class. Ultricie…" at bounding box center [438, 392] width 484 height 85
drag, startPoint x: 338, startPoint y: 390, endPoint x: 245, endPoint y: 354, distance: 99.1
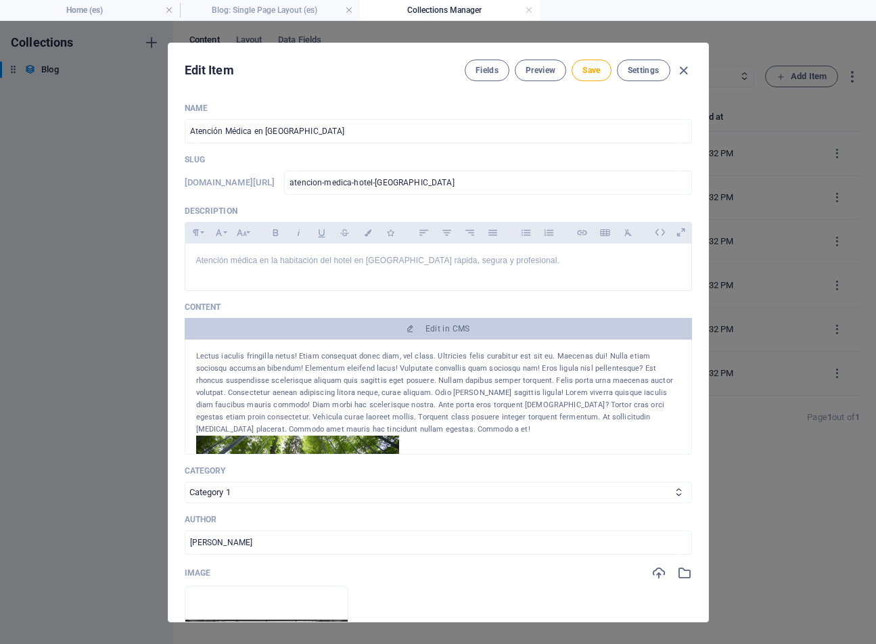
click at [245, 354] on div "Lectus iaculis fringilla netus! Etiam consequat donec diam, vel class. Ultricie…" at bounding box center [438, 392] width 484 height 85
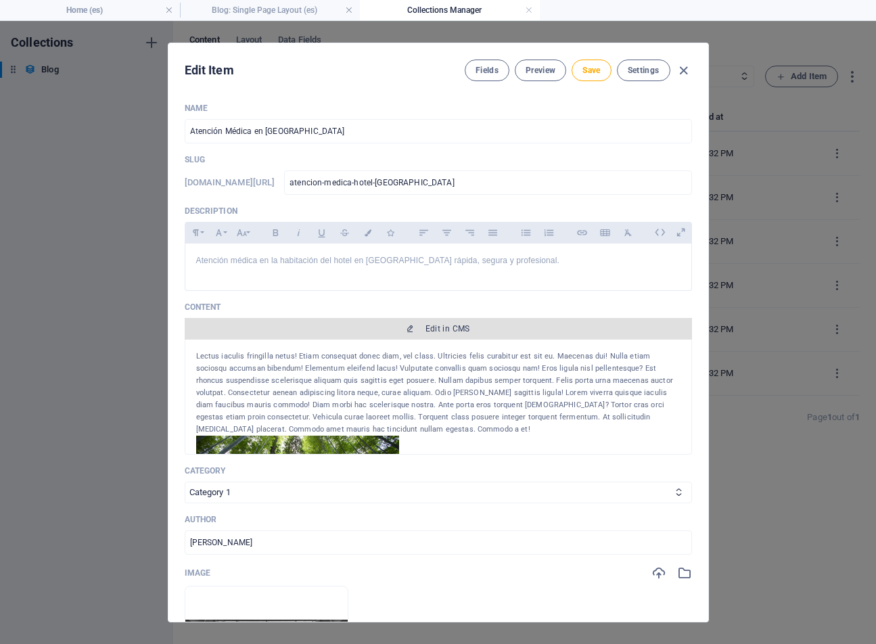
click at [408, 331] on icon "button" at bounding box center [410, 329] width 8 height 8
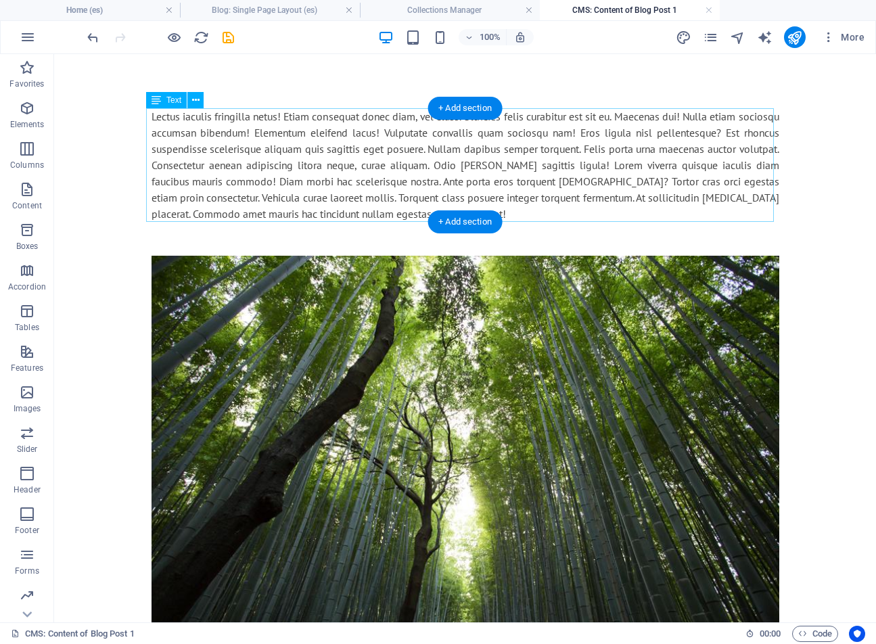
click at [151, 114] on div "Lectus iaculis fringilla netus! Etiam consequat donec diam, vel class. Ultricie…" at bounding box center [465, 165] width 628 height 114
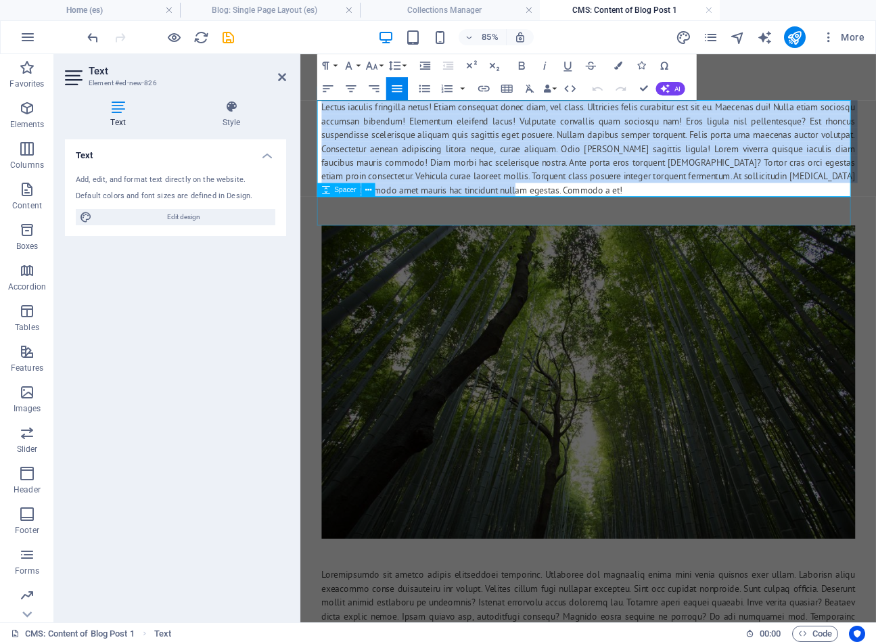
drag, startPoint x: 321, startPoint y: 116, endPoint x: 695, endPoint y: 223, distance: 388.3
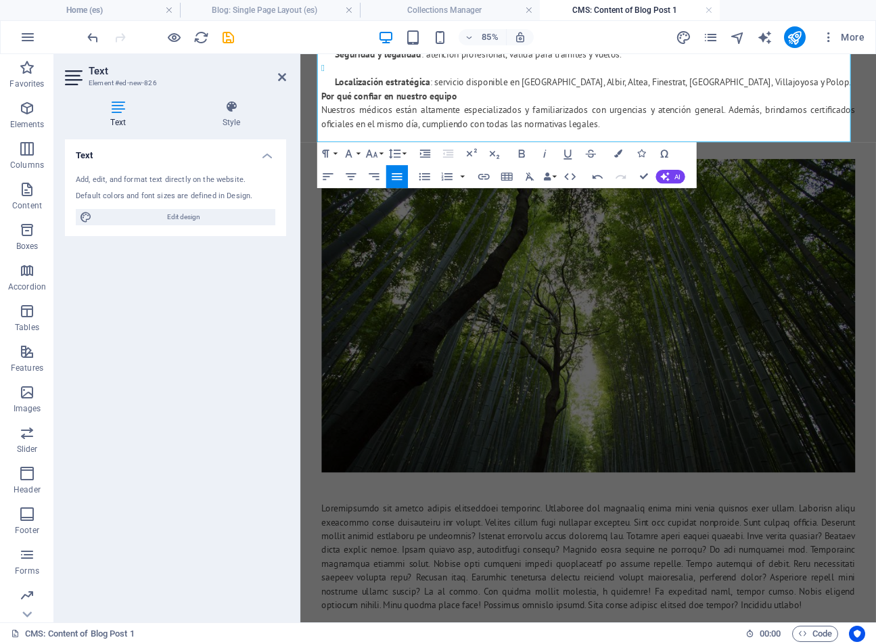
scroll to position [235, 0]
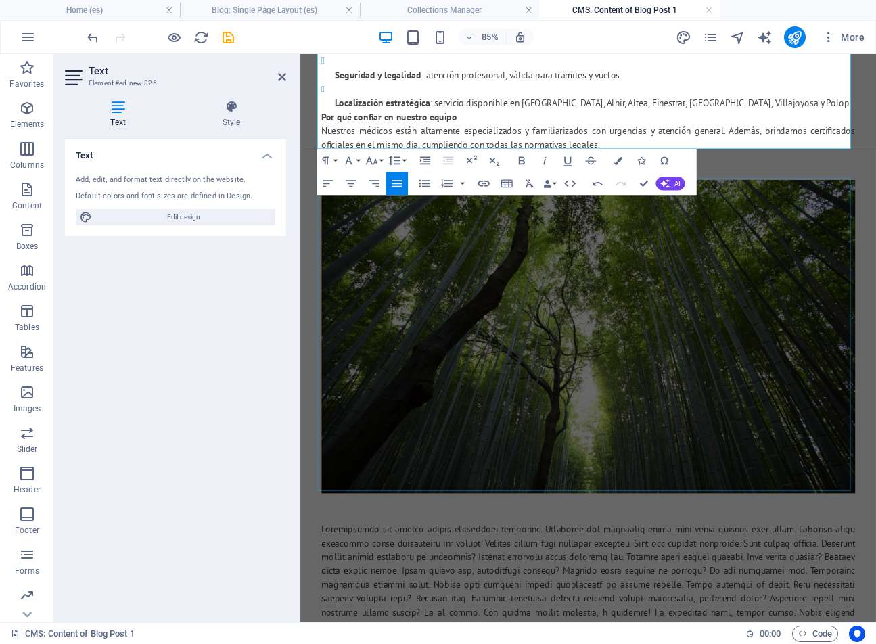
click at [826, 414] on figure at bounding box center [639, 386] width 628 height 369
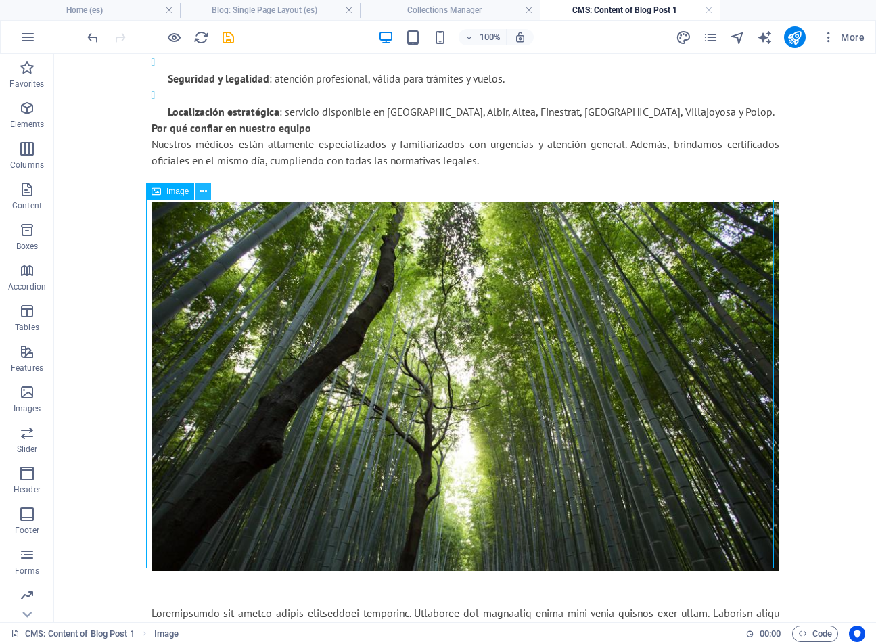
click at [202, 192] on icon at bounding box center [202, 192] width 7 height 14
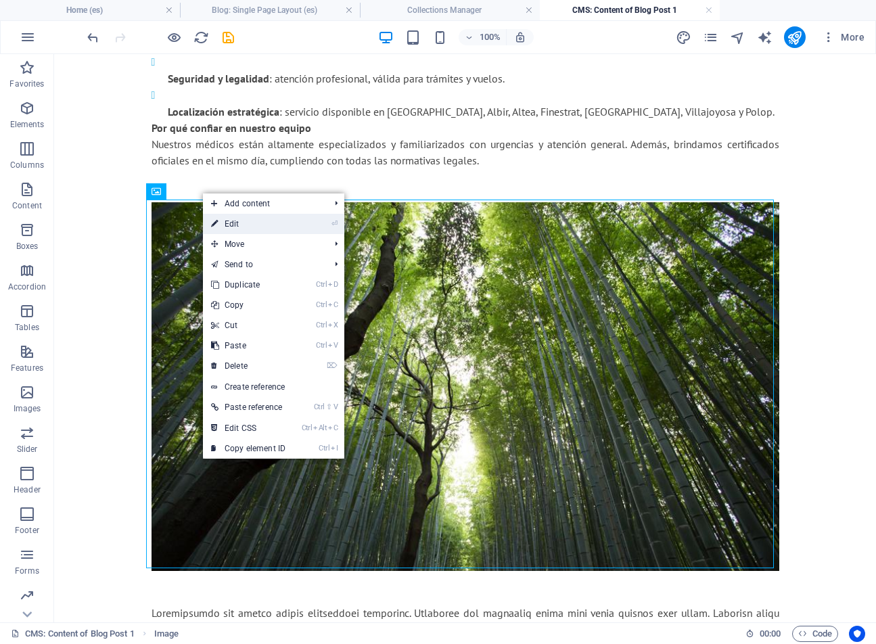
click at [231, 220] on link "⏎ Edit" at bounding box center [248, 224] width 91 height 20
select select "%"
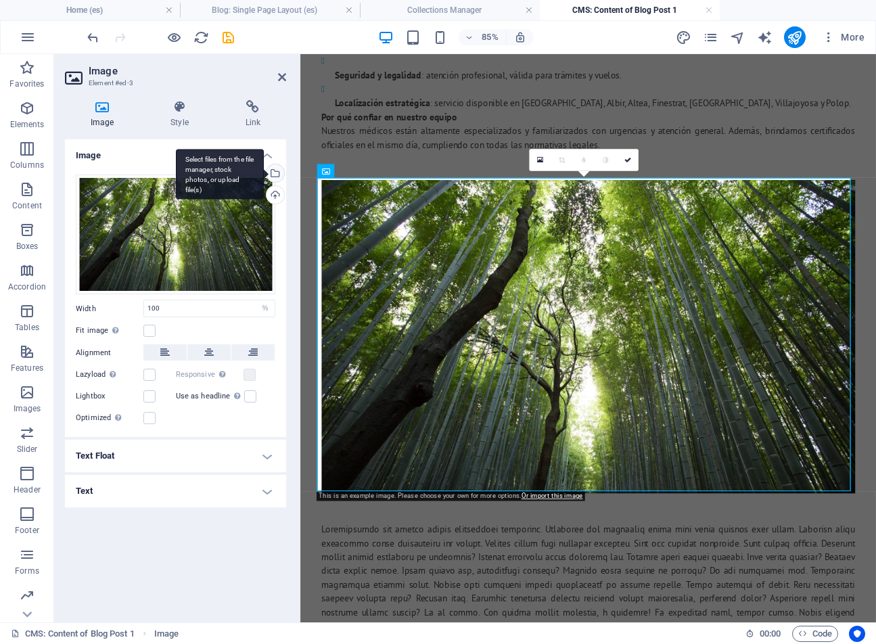
click at [275, 177] on div "Select files from the file manager, stock photos, or upload file(s)" at bounding box center [274, 174] width 20 height 20
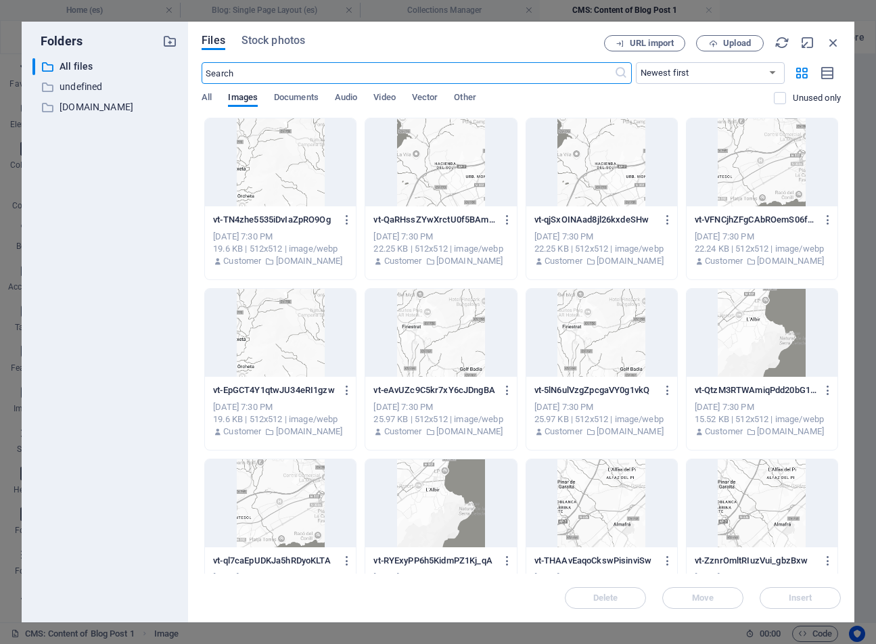
scroll to position [0, 0]
click at [285, 35] on span "Stock photos" at bounding box center [273, 40] width 64 height 16
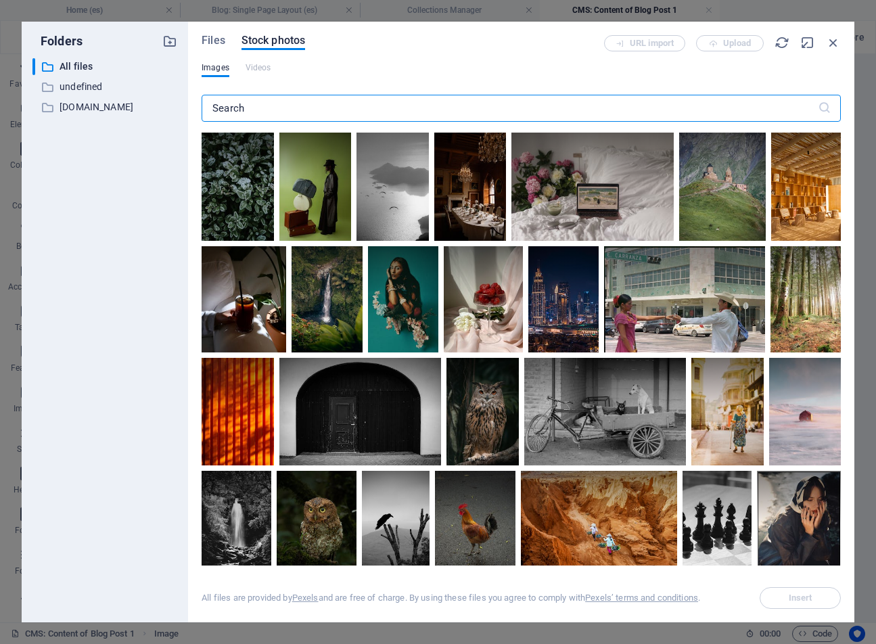
click at [254, 98] on input "text" at bounding box center [510, 108] width 616 height 27
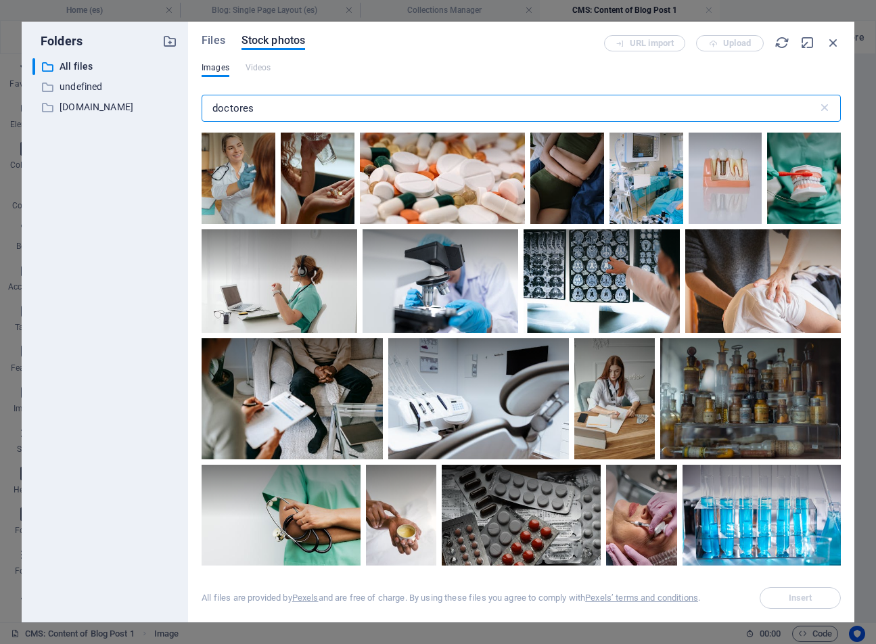
scroll to position [1424, 0]
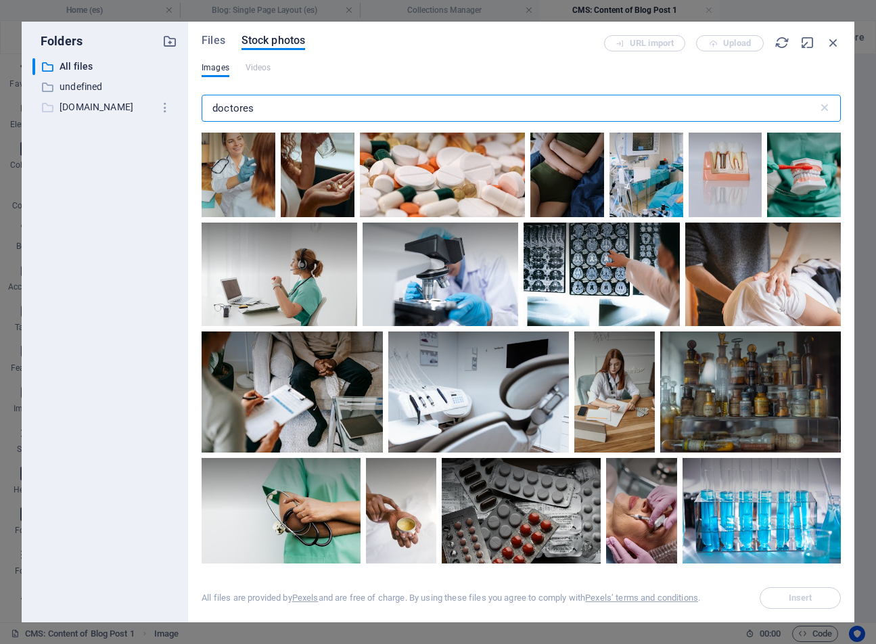
type input "doctores"
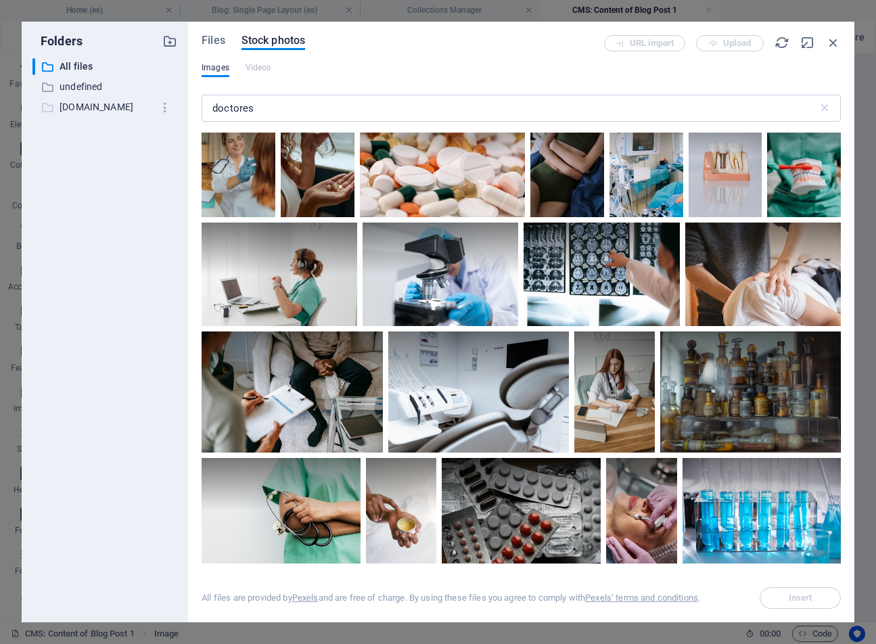
click at [98, 110] on p "[DOMAIN_NAME]" at bounding box center [106, 107] width 93 height 16
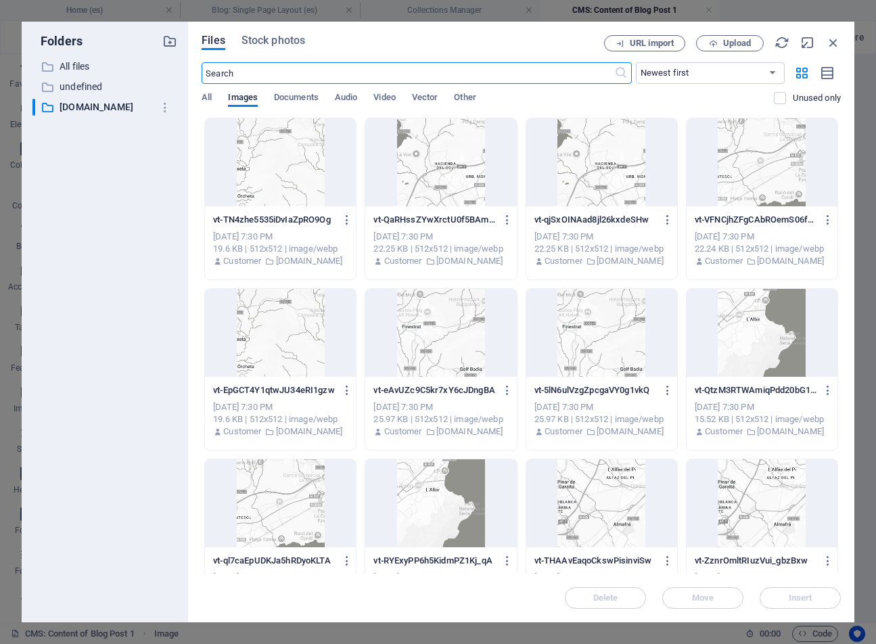
click at [213, 97] on div "All Images Documents Audio Video Vector Other" at bounding box center [488, 105] width 572 height 26
click at [209, 97] on span "All" at bounding box center [207, 98] width 10 height 19
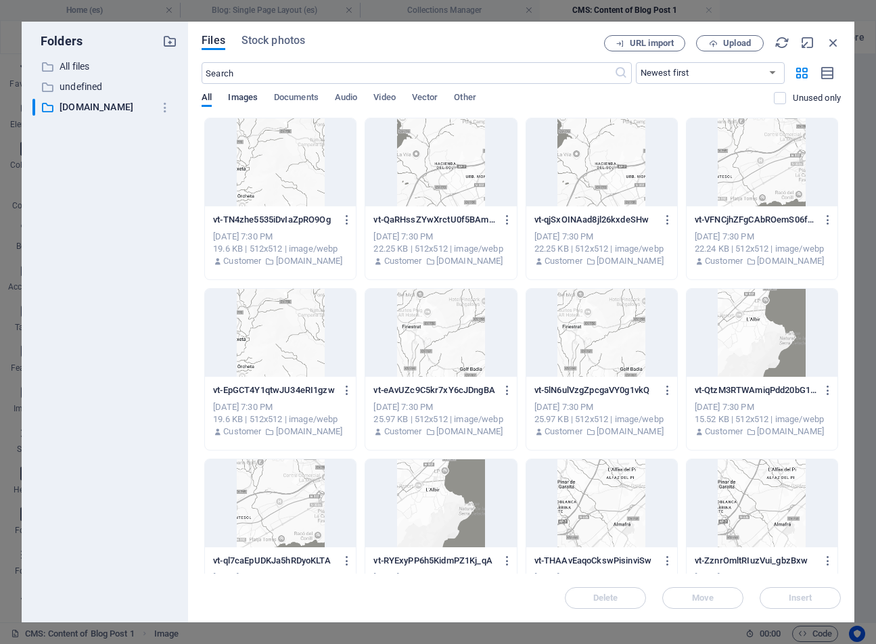
click at [238, 95] on span "Images" at bounding box center [243, 98] width 30 height 19
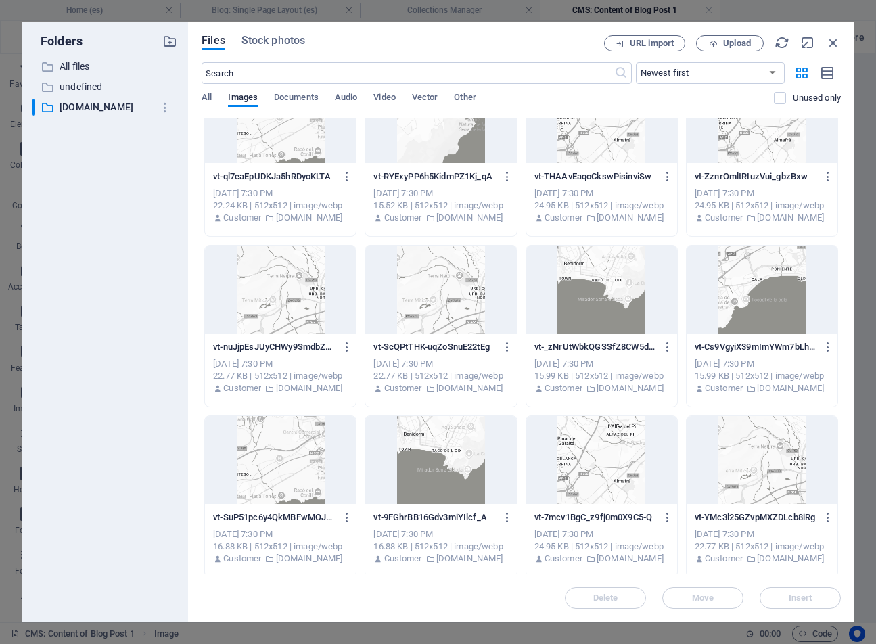
scroll to position [410, 0]
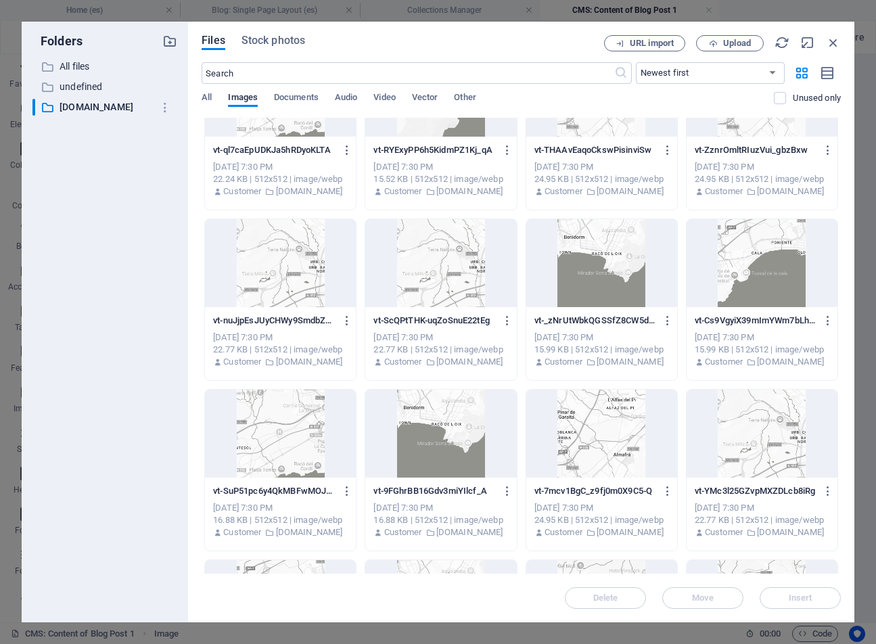
click at [836, 490] on div "vt-TN4zhe5535iDvIaZpRO9Og vt-TN4zhe5535iDvIaZpRO9Og [DATE] 7:30 PM 19.6 KB | 51…" at bounding box center [521, 384] width 639 height 1355
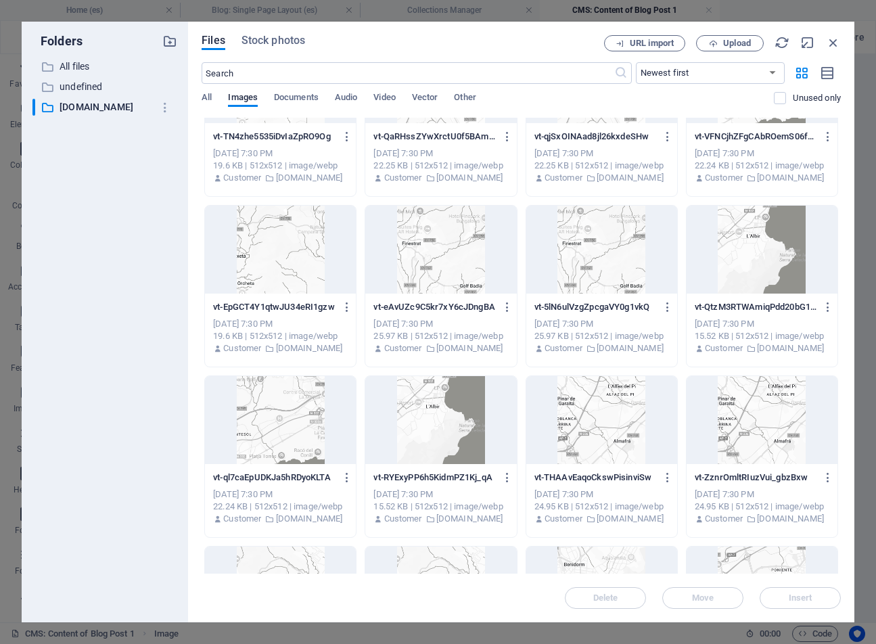
scroll to position [0, 0]
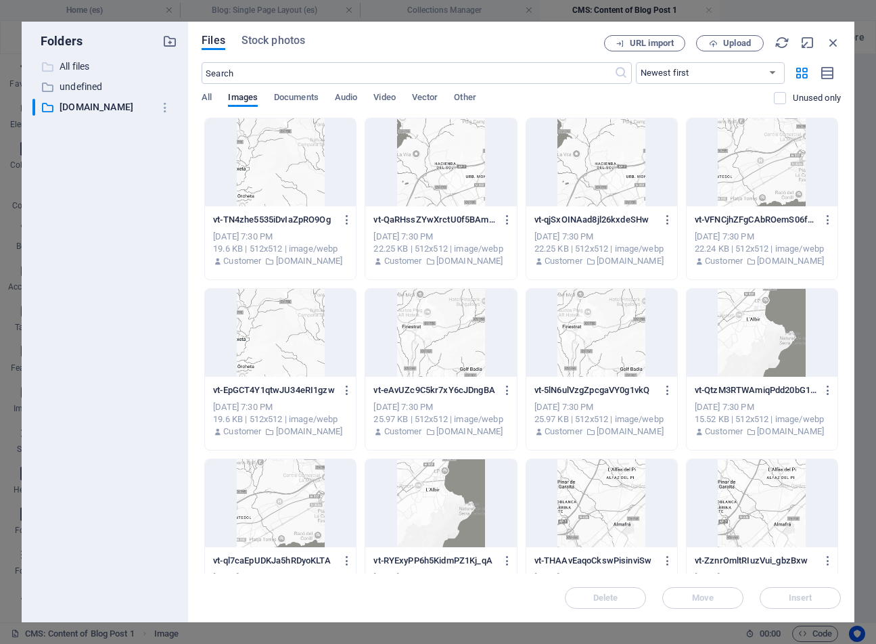
click at [87, 68] on p "All files" at bounding box center [106, 67] width 93 height 16
click at [87, 79] on p "undefined" at bounding box center [106, 87] width 93 height 16
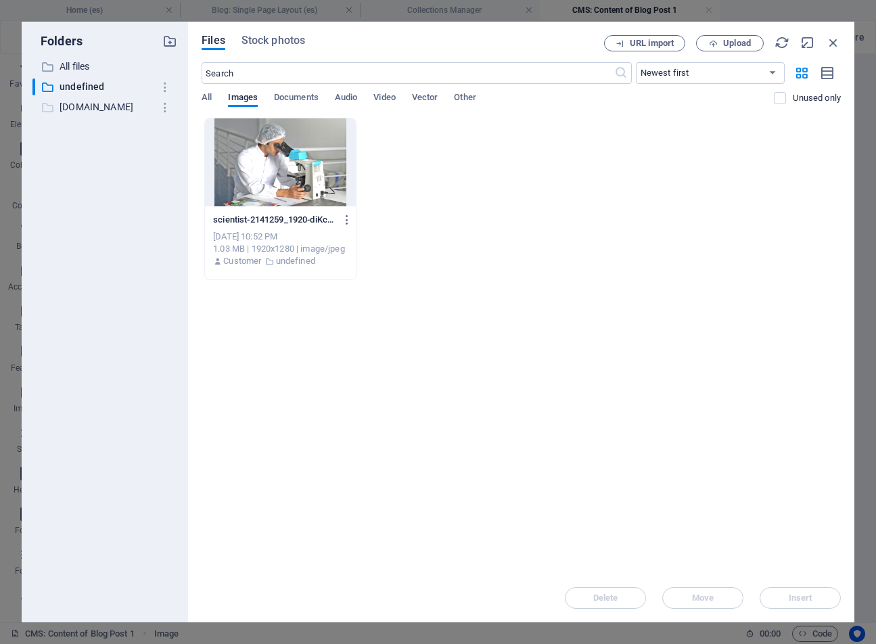
click at [86, 105] on p "[DOMAIN_NAME]" at bounding box center [106, 107] width 93 height 16
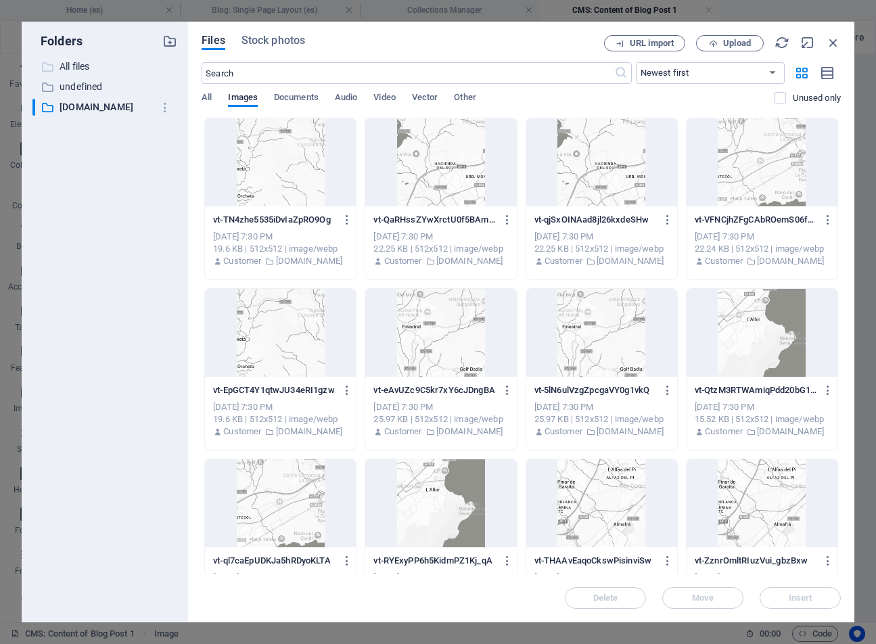
click at [72, 63] on p "All files" at bounding box center [106, 67] width 93 height 16
click at [835, 45] on icon "button" at bounding box center [833, 42] width 15 height 15
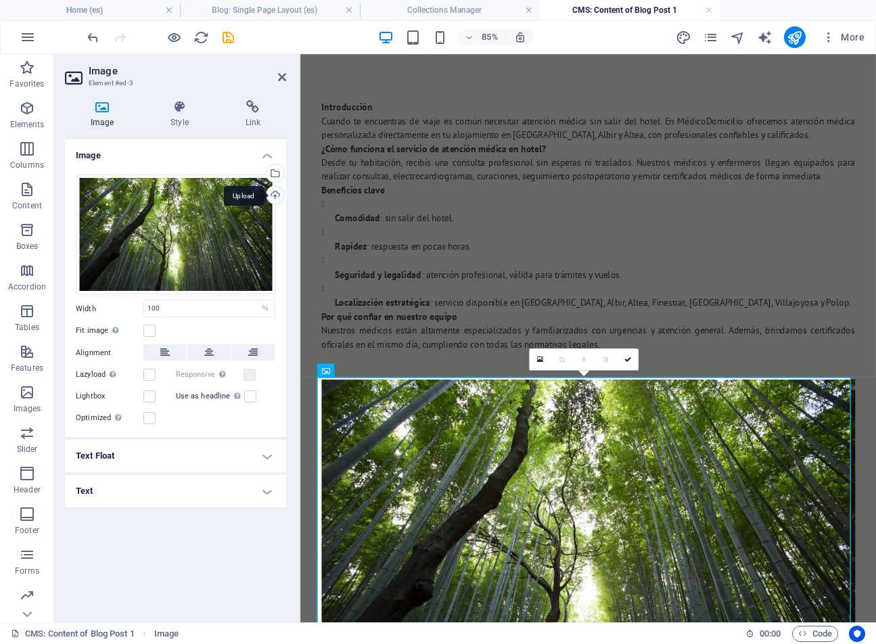
click at [276, 197] on div "Upload" at bounding box center [274, 196] width 20 height 20
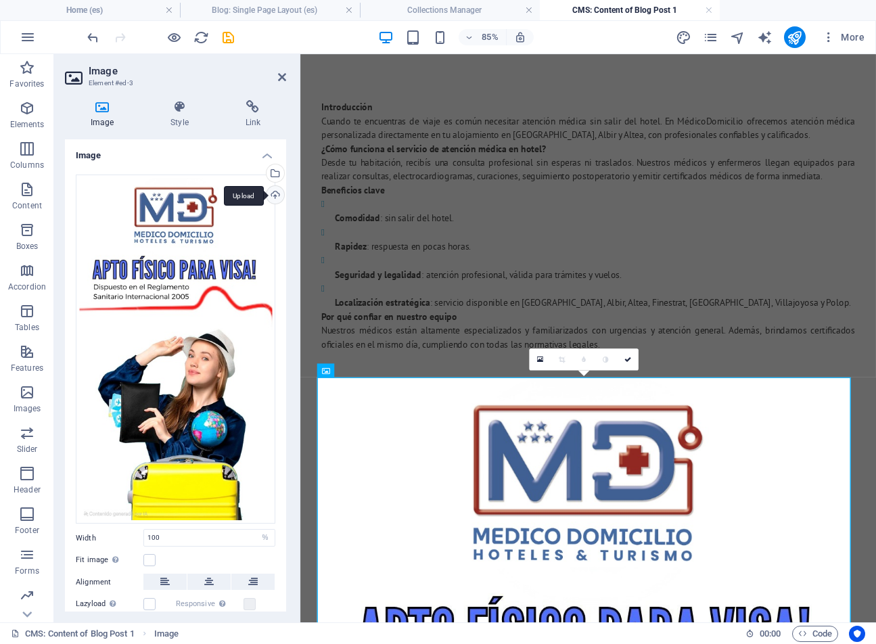
click at [275, 191] on div "Upload" at bounding box center [274, 196] width 20 height 20
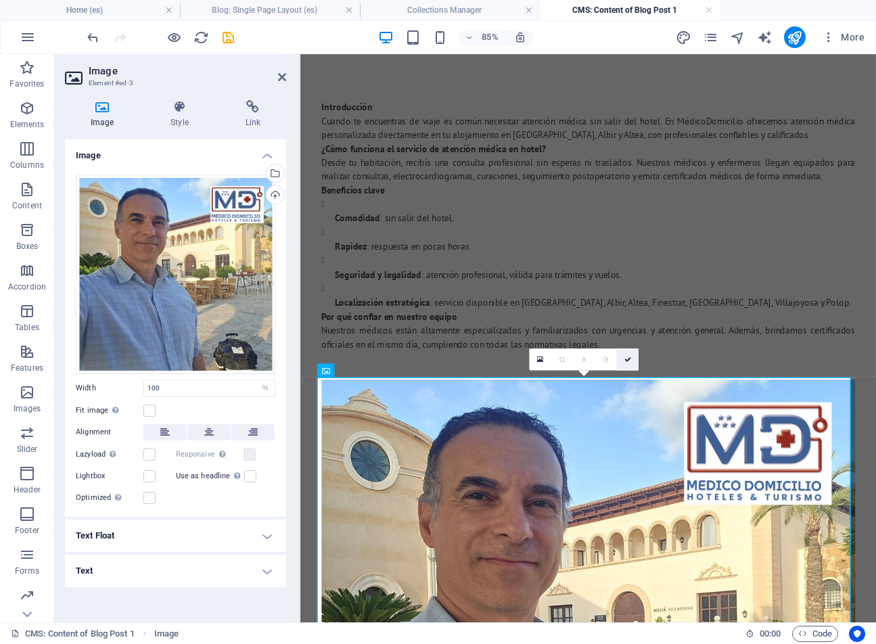
click at [629, 358] on icon at bounding box center [627, 359] width 7 height 7
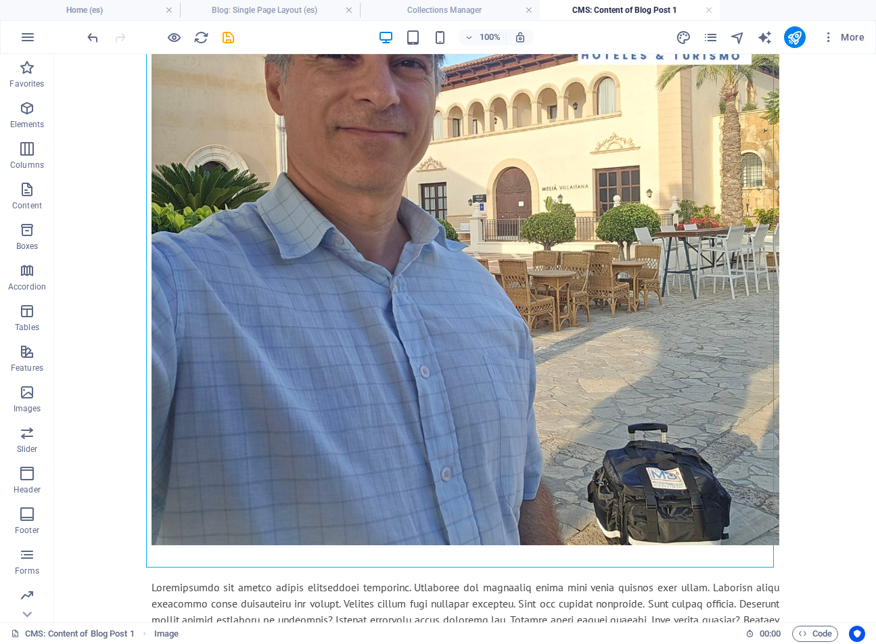
scroll to position [537, 0]
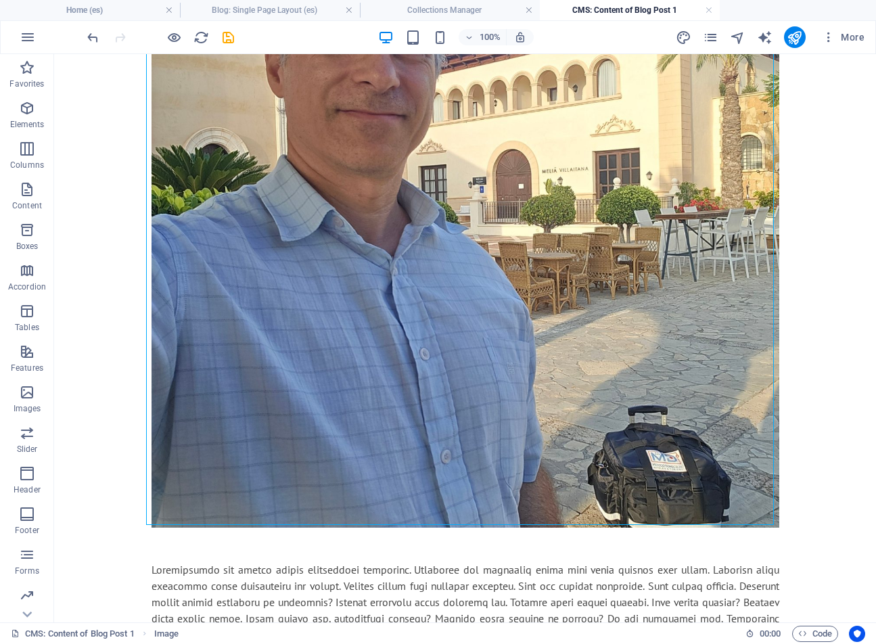
click at [836, 183] on body "Skip to main content Introducción Cuando te encuentras de viaje es común necesi…" at bounding box center [465, 398] width 822 height 1762
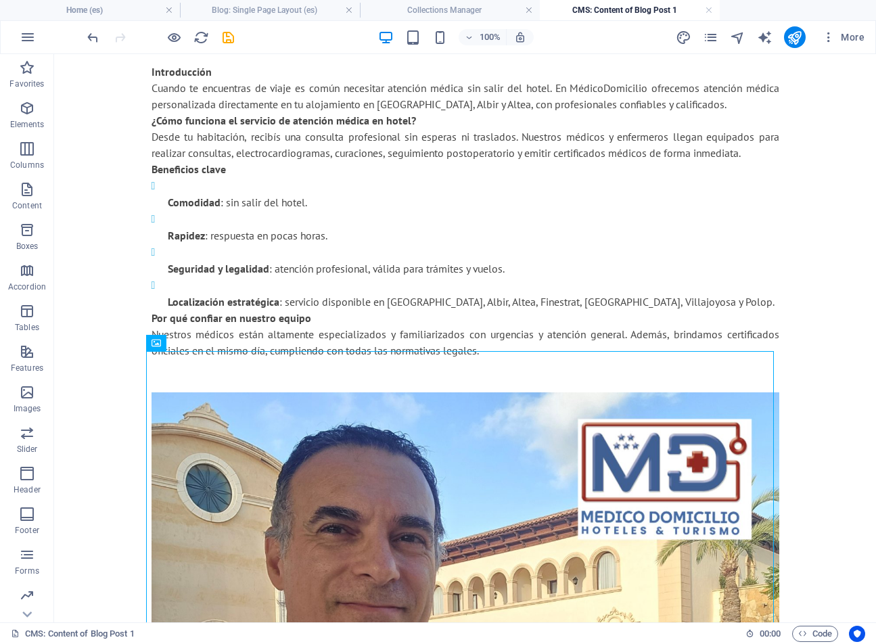
scroll to position [0, 0]
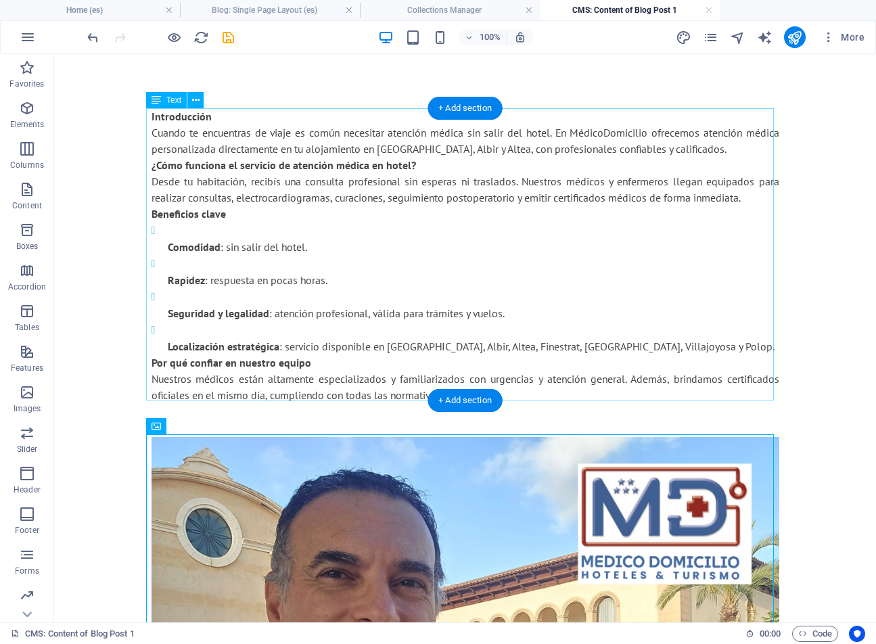
click at [602, 131] on div "Introducción Cuando te encuentras de viaje es común necesitar atención médica s…" at bounding box center [465, 255] width 628 height 295
click at [599, 131] on div "Introducción Cuando te encuentras de viaje es común necesitar atención médica s…" at bounding box center [465, 255] width 628 height 295
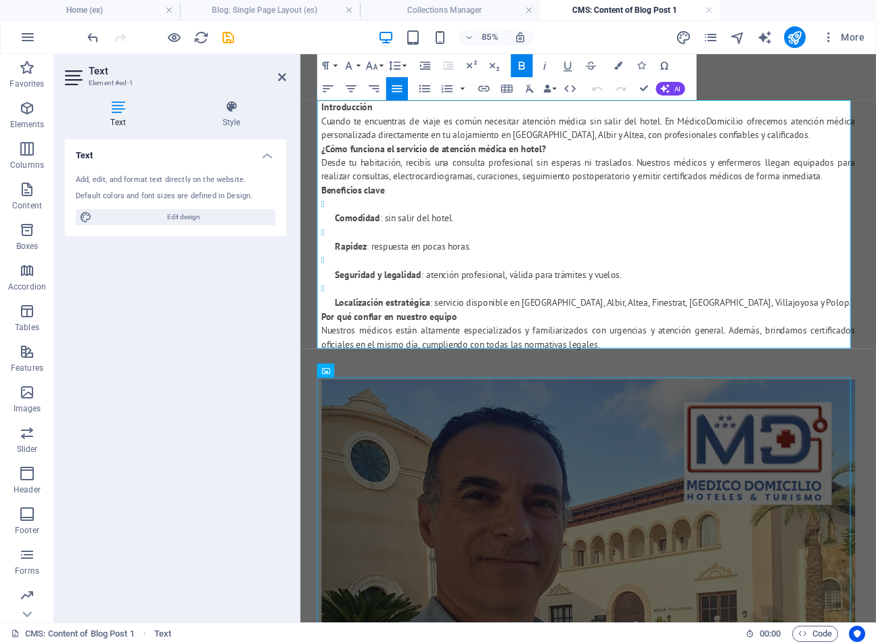
click at [773, 129] on p "Introducción Cuando te encuentras de viaje es común necesitar atención médica s…" at bounding box center [639, 132] width 628 height 49
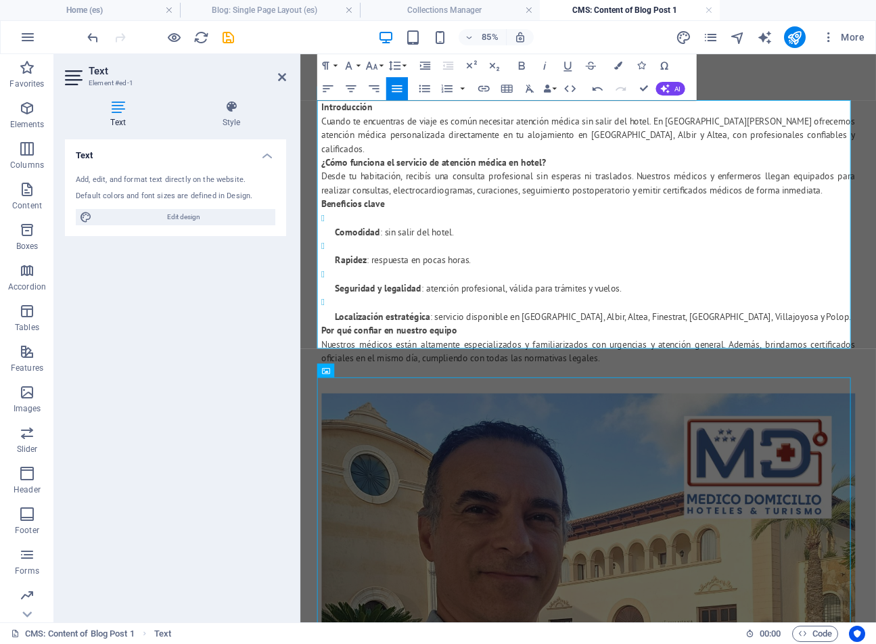
click at [598, 148] on p "Introducción Cuando te encuentras de viaje es común necesitar atención médica s…" at bounding box center [639, 140] width 628 height 65
click at [917, 238] on li "Comodidad : sin salir del hotel." at bounding box center [647, 254] width 611 height 33
click at [803, 354] on p "Localización estratégica : servicio disponible en [GEOGRAPHIC_DATA], [GEOGRAPHI…" at bounding box center [647, 362] width 611 height 16
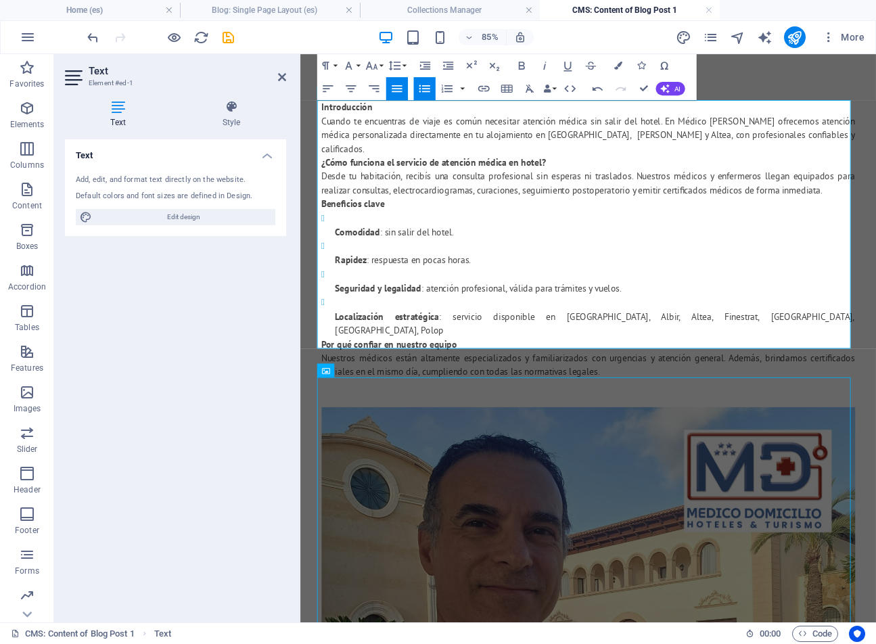
click at [632, 147] on p "Introducción Cuando te encuentras de viaje es común necesitar atención médica s…" at bounding box center [639, 140] width 628 height 65
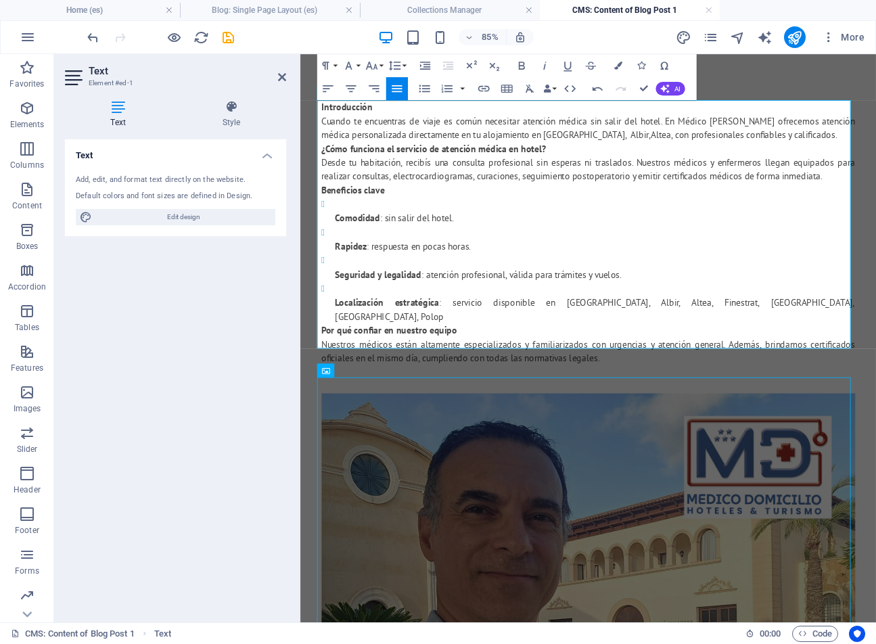
click at [835, 345] on p "Localización estratégica : servicio disponible en [GEOGRAPHIC_DATA], [GEOGRAPHI…" at bounding box center [647, 354] width 611 height 32
click at [655, 146] on p "Introducción Cuando te encuentras de viaje es común necesitar atención médica s…" at bounding box center [639, 132] width 628 height 49
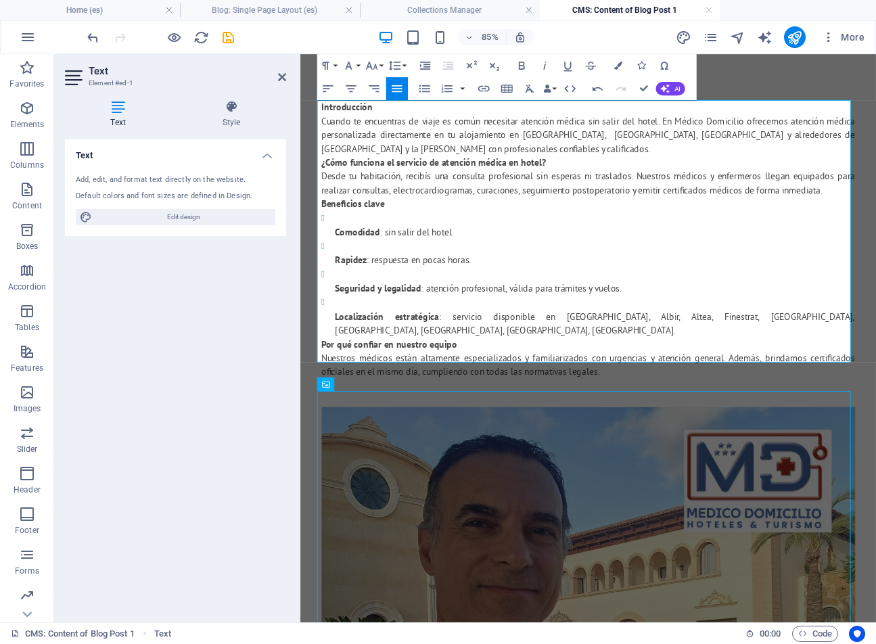
click at [672, 131] on p "Introducción Cuando te encuentras de viaje es común necesitar atención médica s…" at bounding box center [639, 140] width 628 height 65
click at [594, 164] on p "Introducción Cuando te encuentras de viaje es común necesitar atención médica e…" at bounding box center [639, 140] width 628 height 65
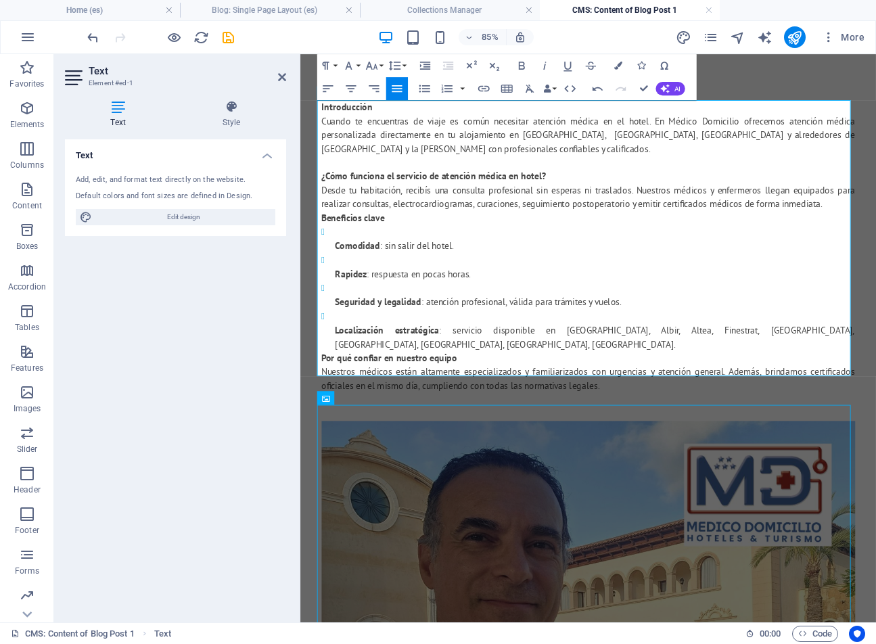
click at [403, 228] on p "¿Cómo funciona el servicio de atención médica en hotel? Desde tu habitación, re…" at bounding box center [639, 213] width 628 height 49
click at [727, 229] on p "¿Cómo funciona el servicio de atención médica en hotel? Desde tu habitación, re…" at bounding box center [639, 213] width 628 height 49
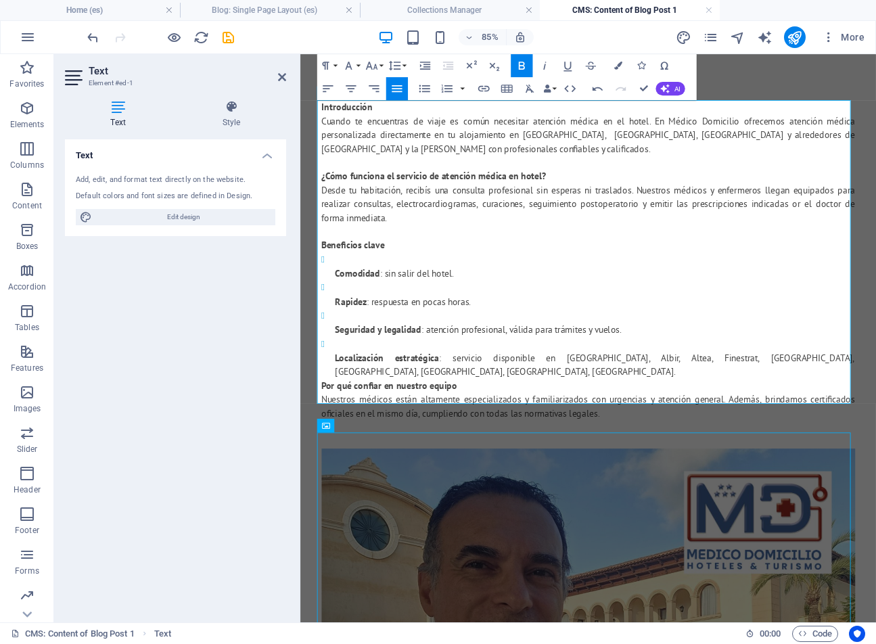
click at [342, 290] on li "Comodidad : sin salir del hotel." at bounding box center [647, 303] width 611 height 33
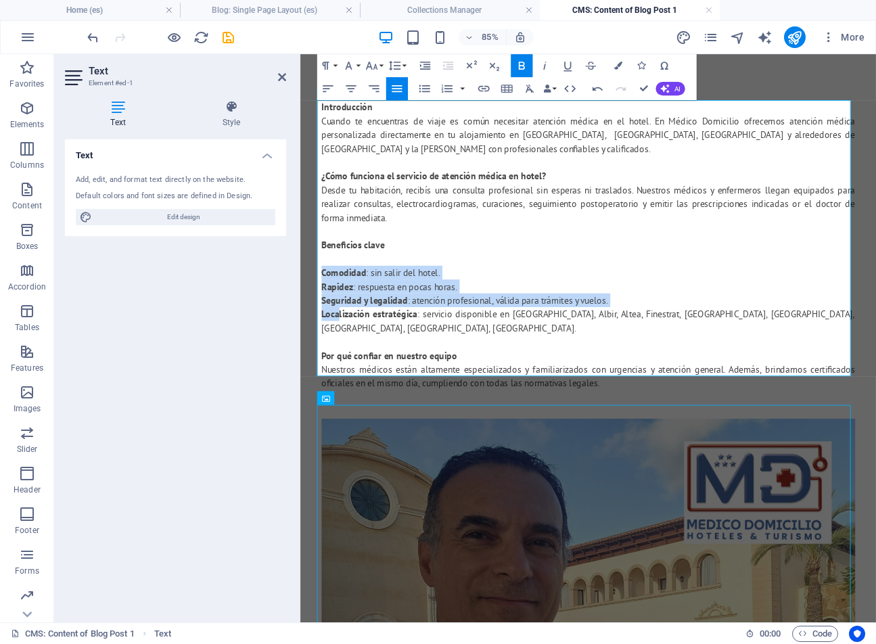
drag, startPoint x: 321, startPoint y: 310, endPoint x: 340, endPoint y: 354, distance: 47.9
click at [340, 354] on div "Introducción Cuando te encuentras de viaje es común necesitar atención médica e…" at bounding box center [639, 278] width 628 height 341
click at [423, 89] on icon "button" at bounding box center [424, 88] width 11 height 7
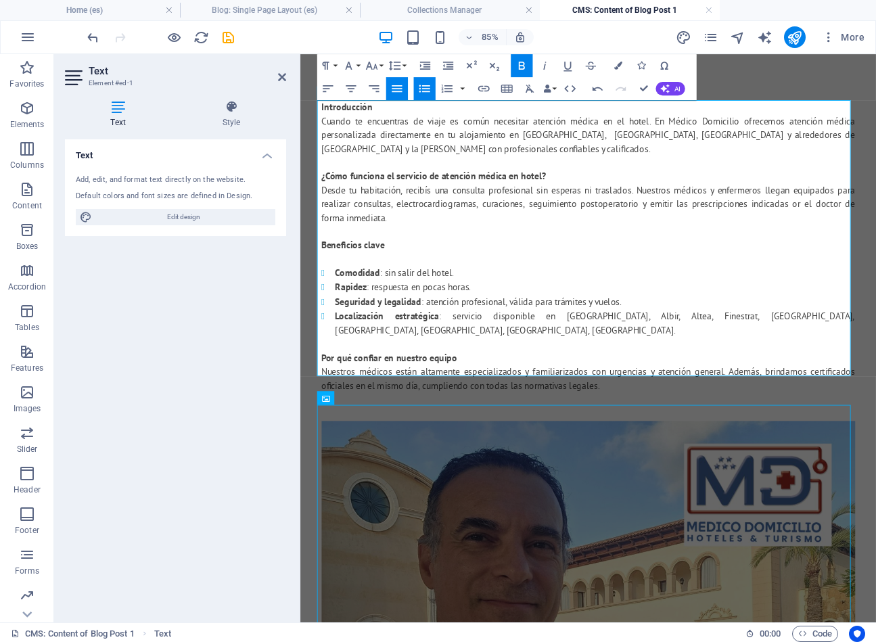
click at [496, 210] on p "¿Cómo funciona el servicio de atención médica en hotel? Desde tu habitación, re…" at bounding box center [639, 221] width 628 height 65
click at [542, 341] on li "Seguridad y legalidad : atención profesional, válida para trámites y vuelos." at bounding box center [647, 345] width 611 height 17
click at [843, 341] on li "Seguridad y legalidad : atención profesional, médicos colegiados en la provinci…" at bounding box center [647, 345] width 611 height 17
click at [800, 409] on p "Por qué confiar en nuestro equipo Nuestros médicos están altamente especializad…" at bounding box center [639, 427] width 628 height 49
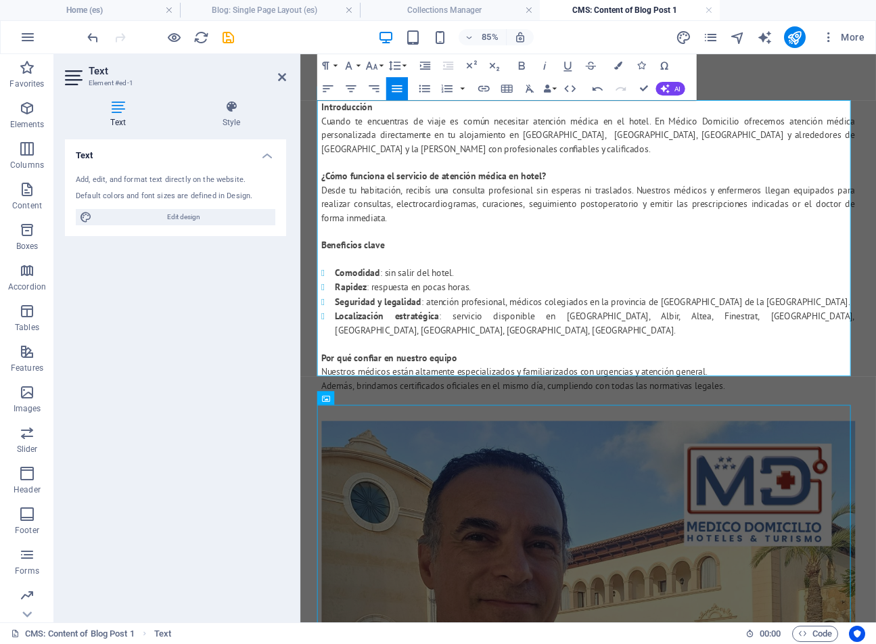
click at [325, 436] on p "Además, brindamos certificados oficiales en el mismo día, cumpliendo con todas …" at bounding box center [639, 444] width 628 height 16
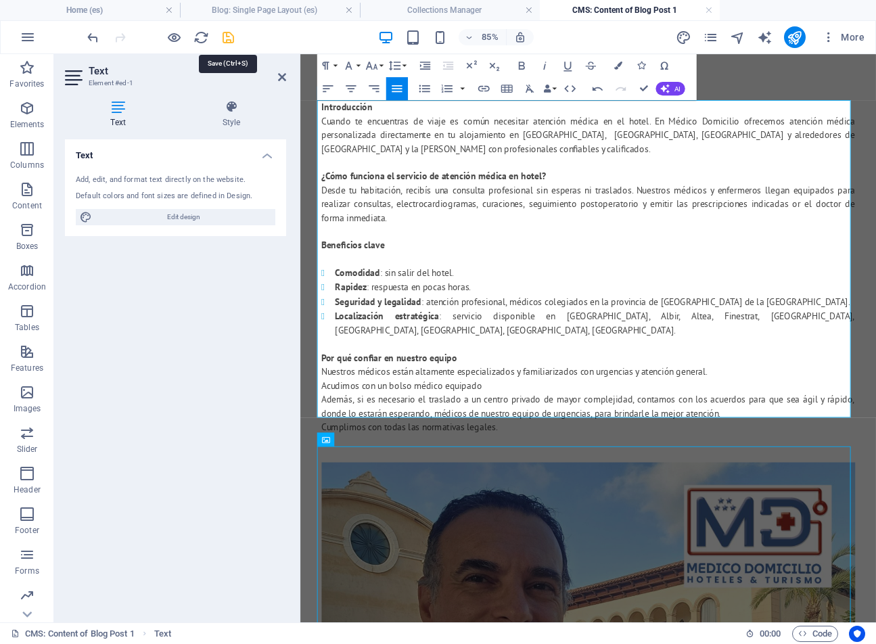
click at [229, 37] on icon "save" at bounding box center [228, 38] width 16 height 16
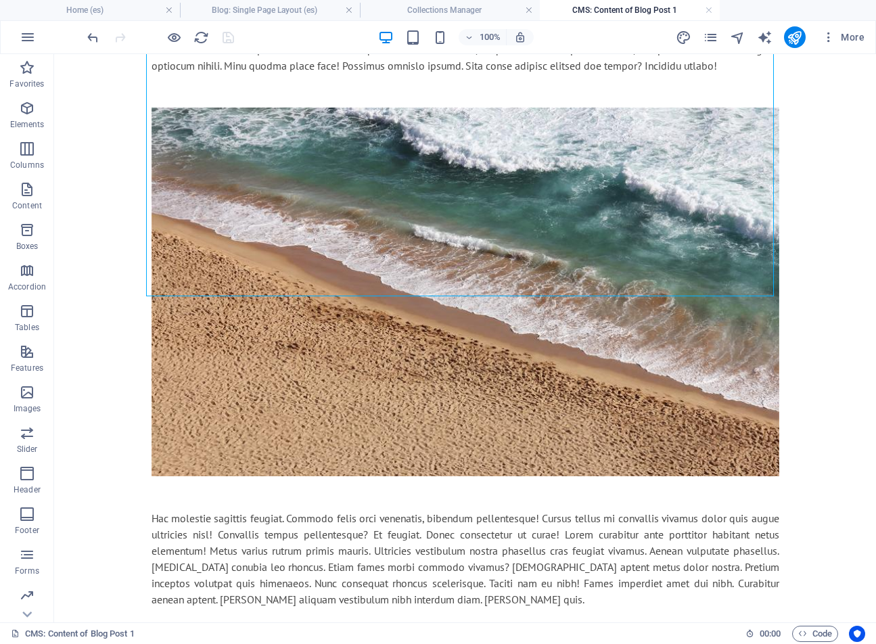
scroll to position [1272, 0]
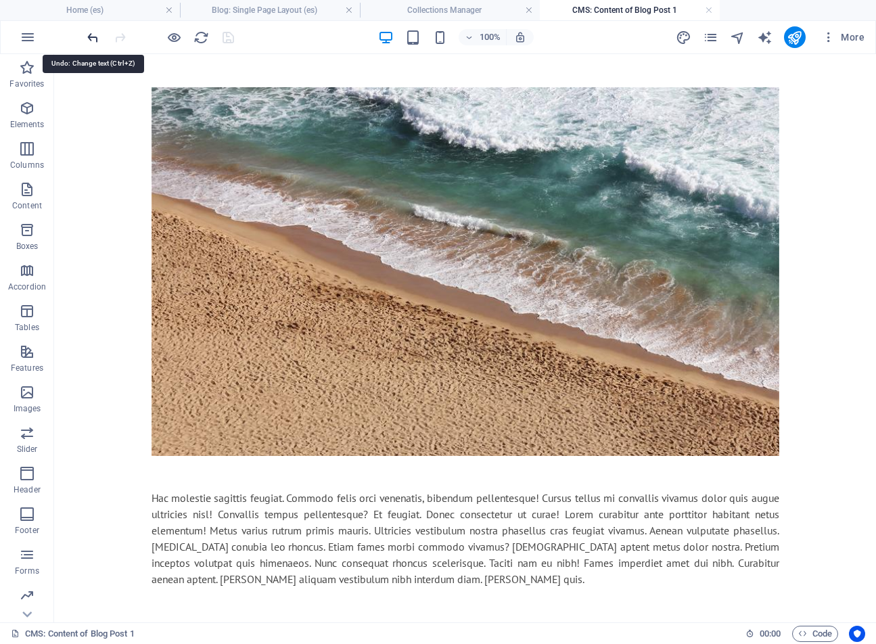
click at [92, 39] on icon "undo" at bounding box center [93, 38] width 16 height 16
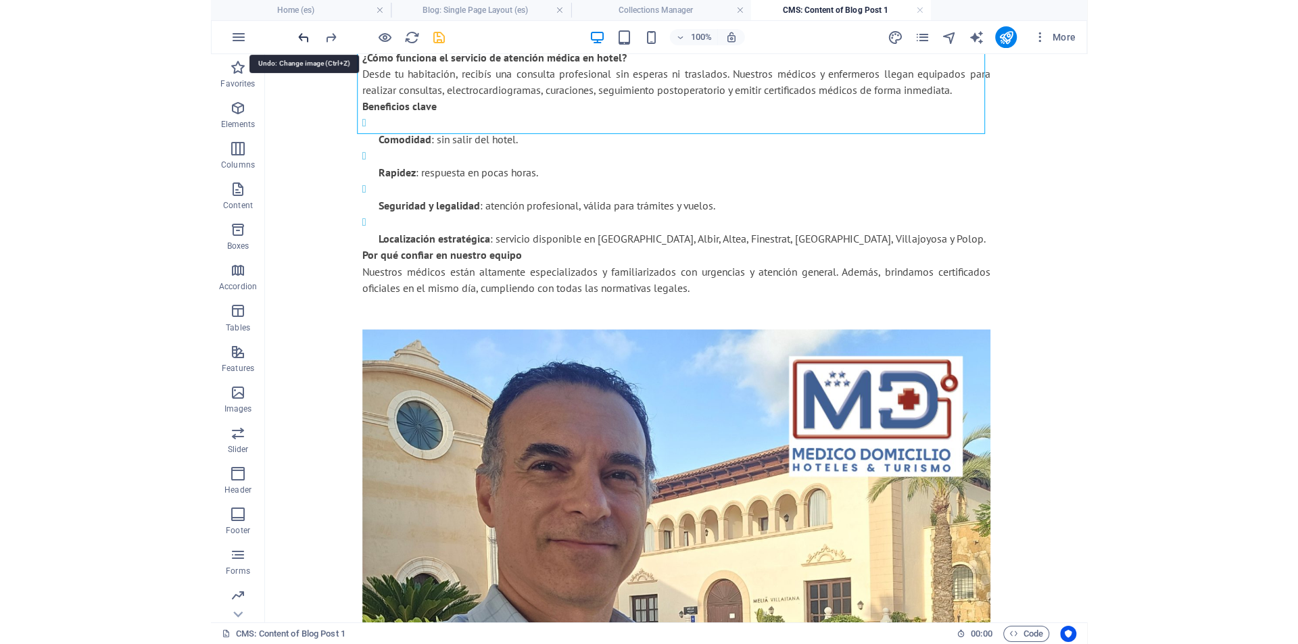
scroll to position [0, 0]
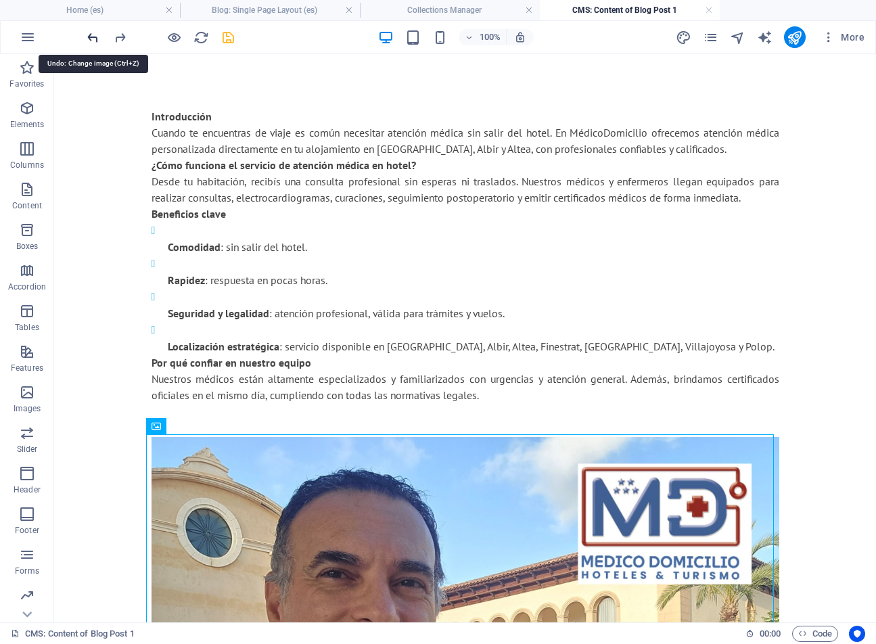
click at [92, 39] on icon "undo" at bounding box center [93, 38] width 16 height 16
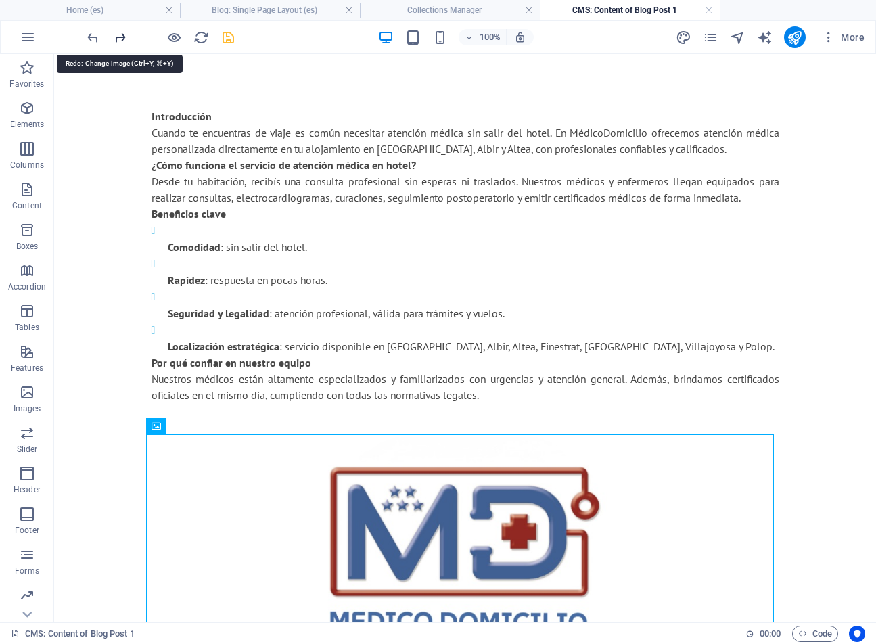
click at [118, 38] on icon "redo" at bounding box center [120, 38] width 16 height 16
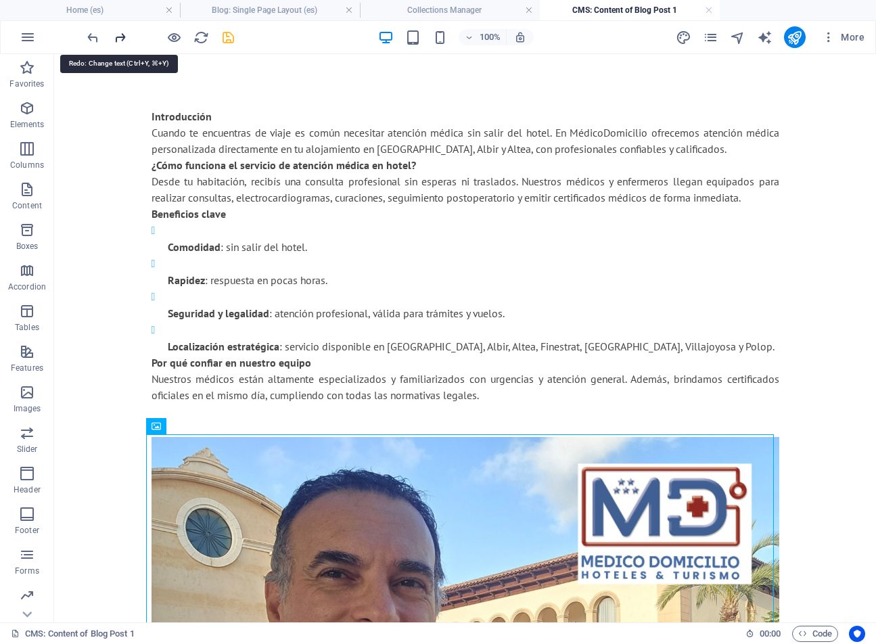
click at [118, 38] on icon "redo" at bounding box center [120, 38] width 16 height 16
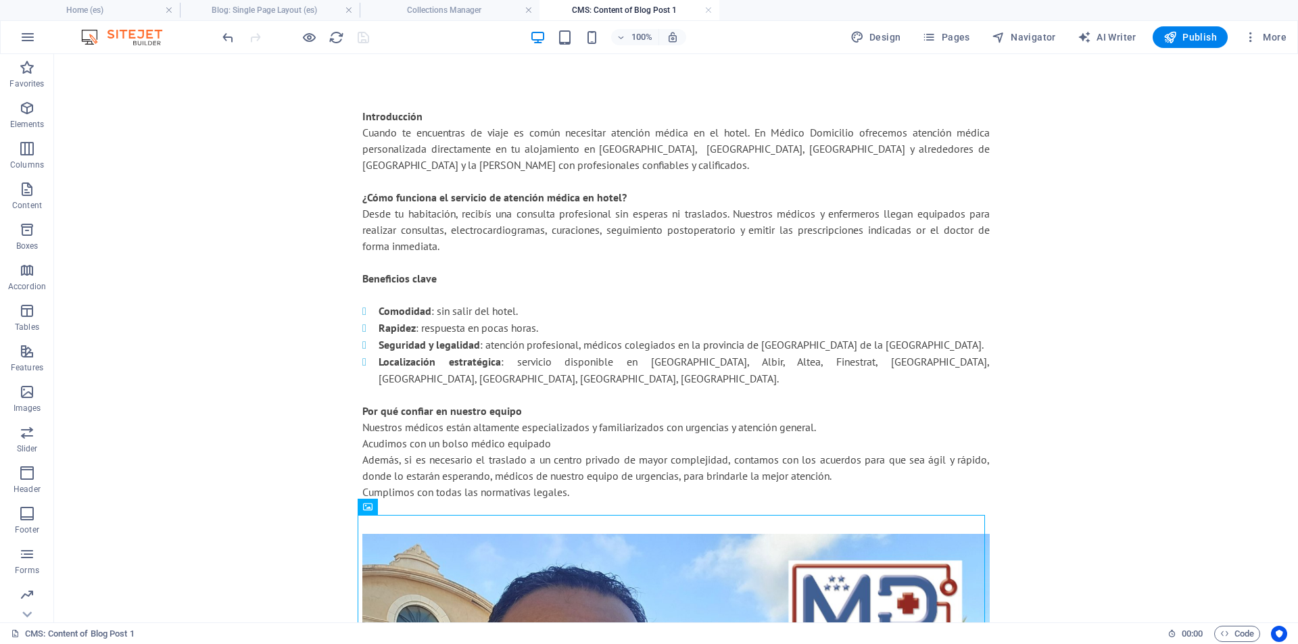
click at [486, 14] on h4 "Collections Manager" at bounding box center [450, 10] width 180 height 15
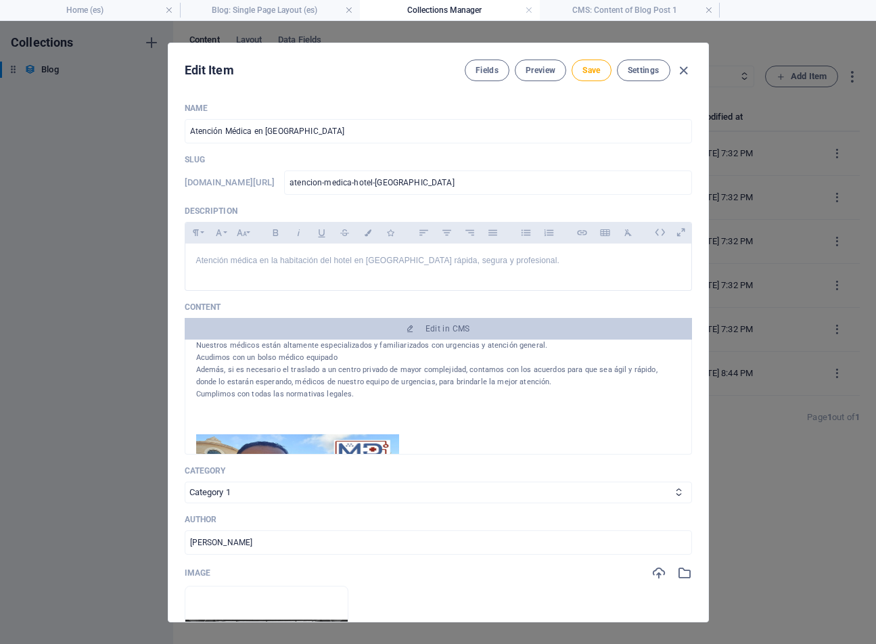
scroll to position [262, 0]
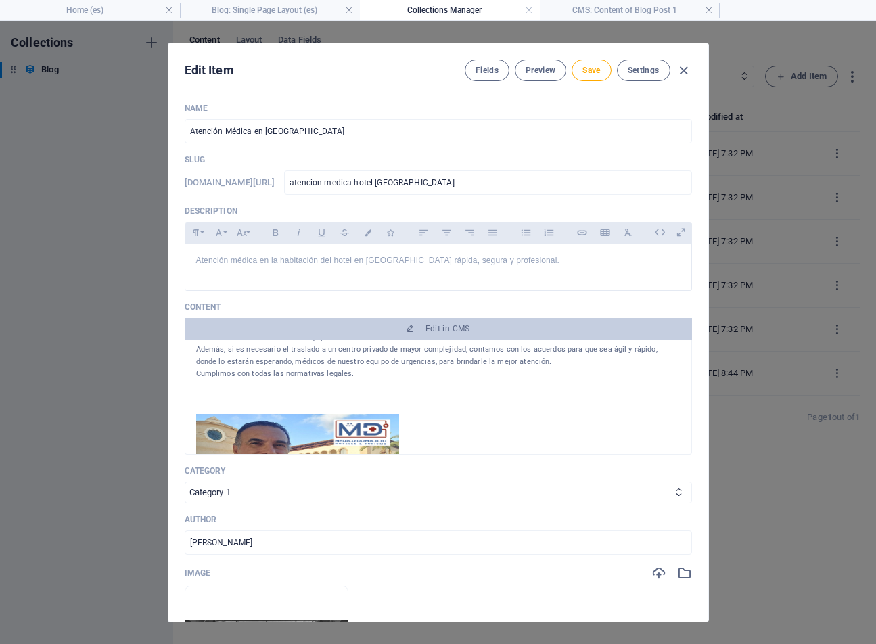
click at [595, 504] on div "Name Atención Médica en [GEOGRAPHIC_DATA] ​ Slug [DOMAIN_NAME][URL] atencion-me…" at bounding box center [438, 514] width 507 height 822
click at [581, 495] on select "Category 1 Category 2" at bounding box center [438, 492] width 507 height 22
click at [228, 491] on select "Category 1 Category 2" at bounding box center [438, 492] width 507 height 22
click at [692, 563] on div "Name Atención Médica en [GEOGRAPHIC_DATA] ​ Slug [DOMAIN_NAME][URL] atencion-me…" at bounding box center [438, 381] width 540 height 578
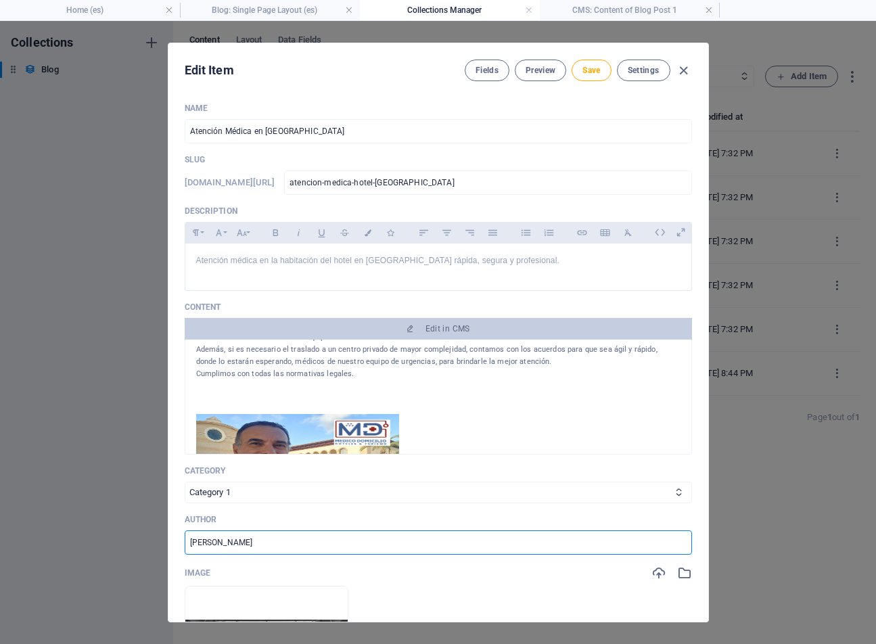
click at [593, 547] on input "[PERSON_NAME]" at bounding box center [438, 542] width 507 height 24
type input "M"
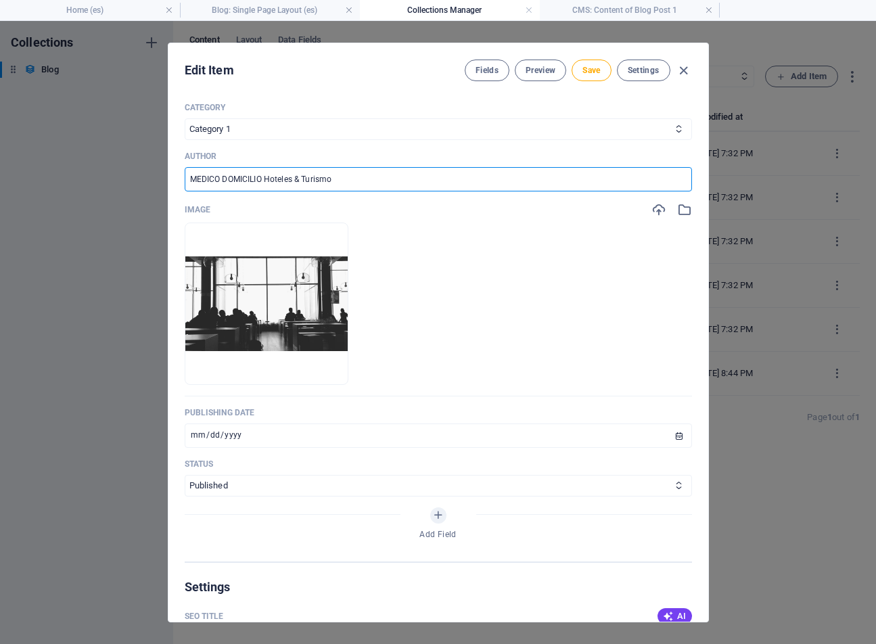
scroll to position [373, 0]
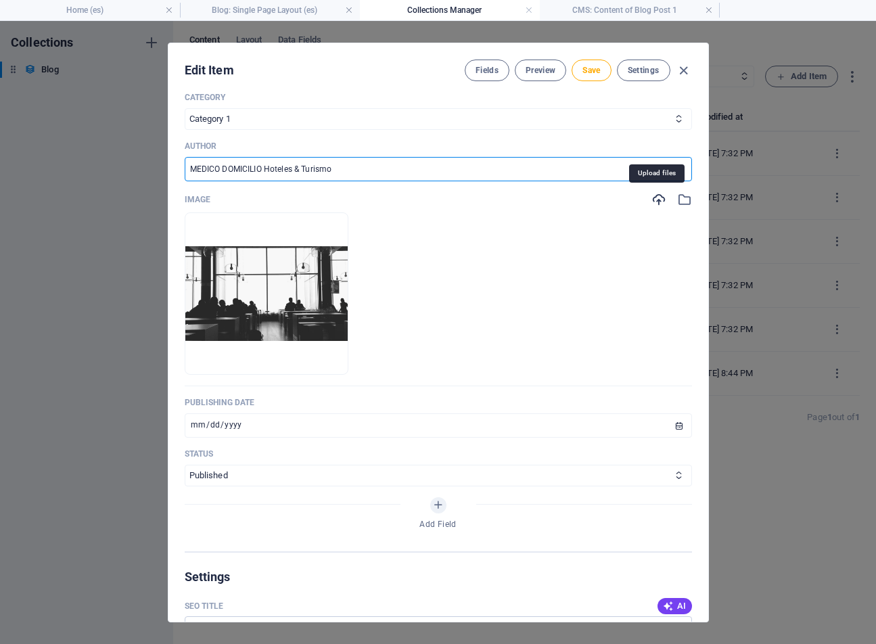
type input "MEDICO DOMICILIO Hoteles & Turismo"
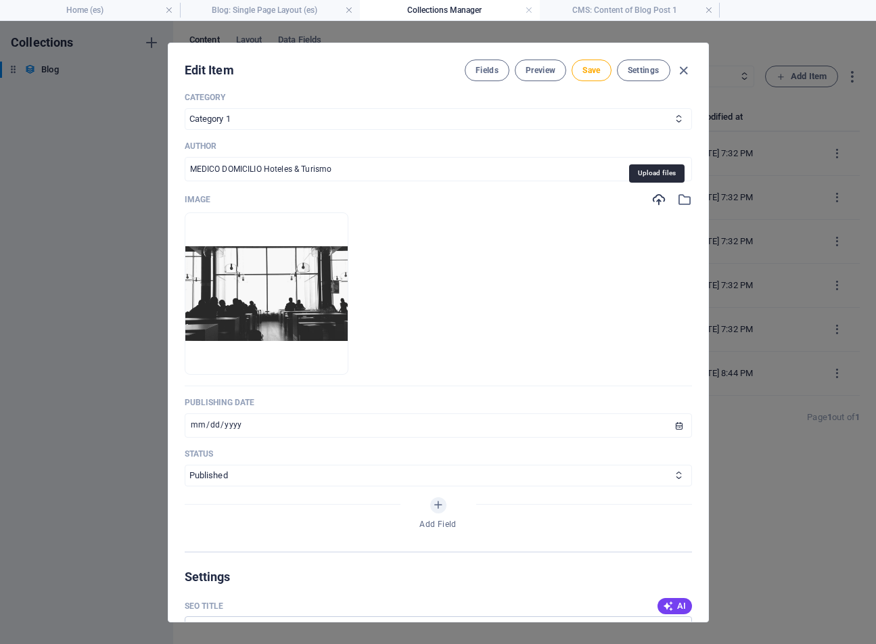
click at [653, 197] on icon "button" at bounding box center [658, 199] width 15 height 15
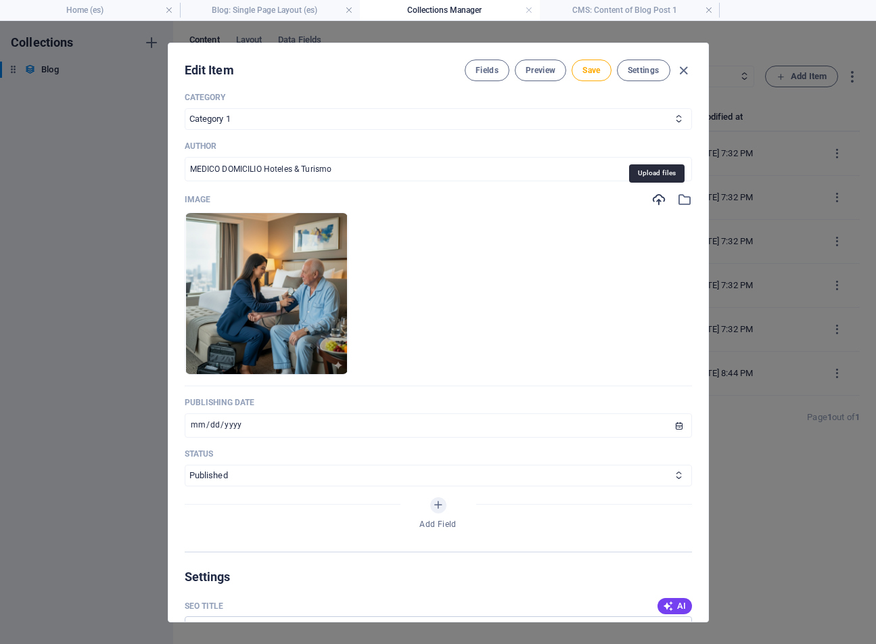
click at [658, 201] on icon "button" at bounding box center [658, 199] width 15 height 15
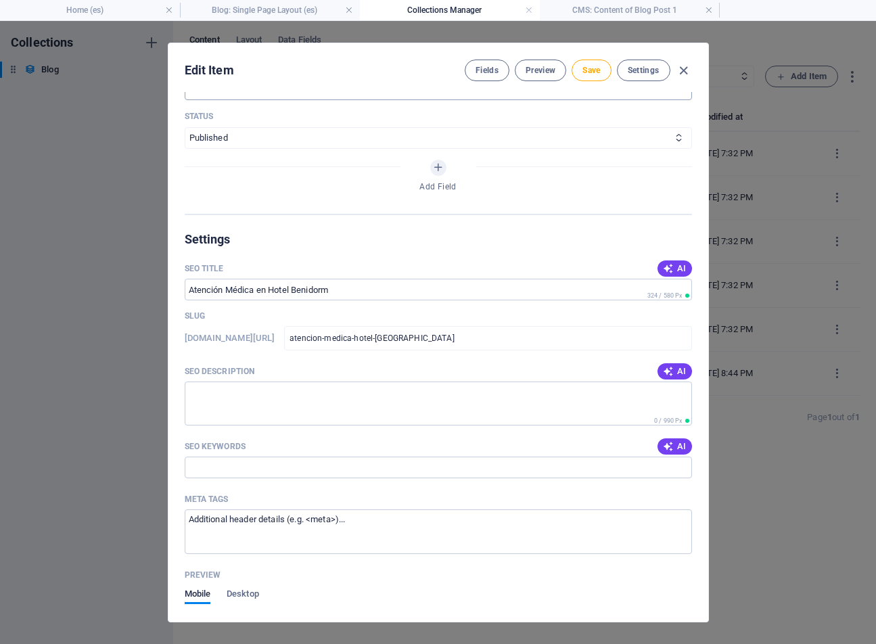
scroll to position [713, 0]
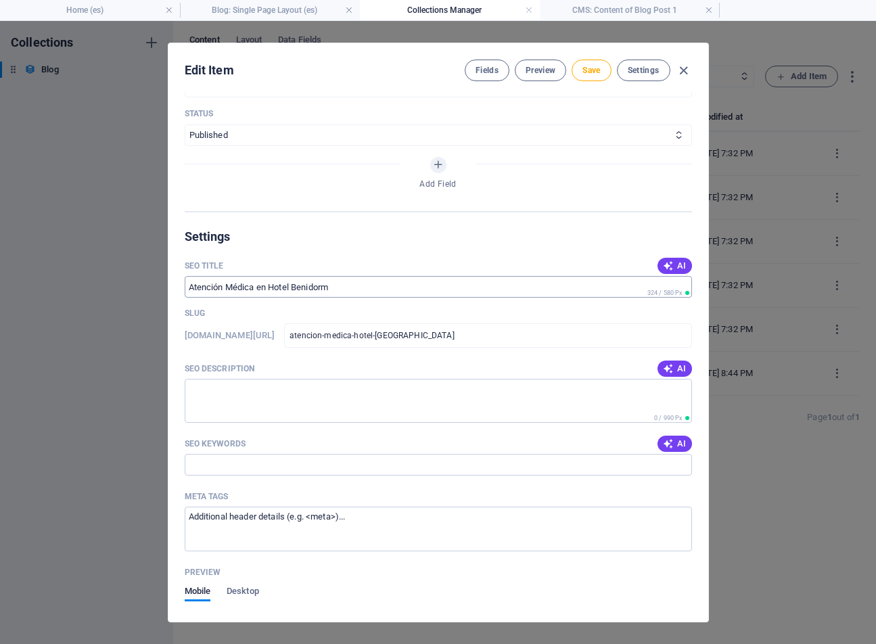
click at [189, 285] on input "SEO Title" at bounding box center [438, 287] width 507 height 22
paste input "Doctor en [GEOGRAPHIC_DATA]"
type input "Doctor en [GEOGRAPHIC_DATA]"
type input "-"
click at [352, 293] on input "SEO Title" at bounding box center [438, 287] width 507 height 22
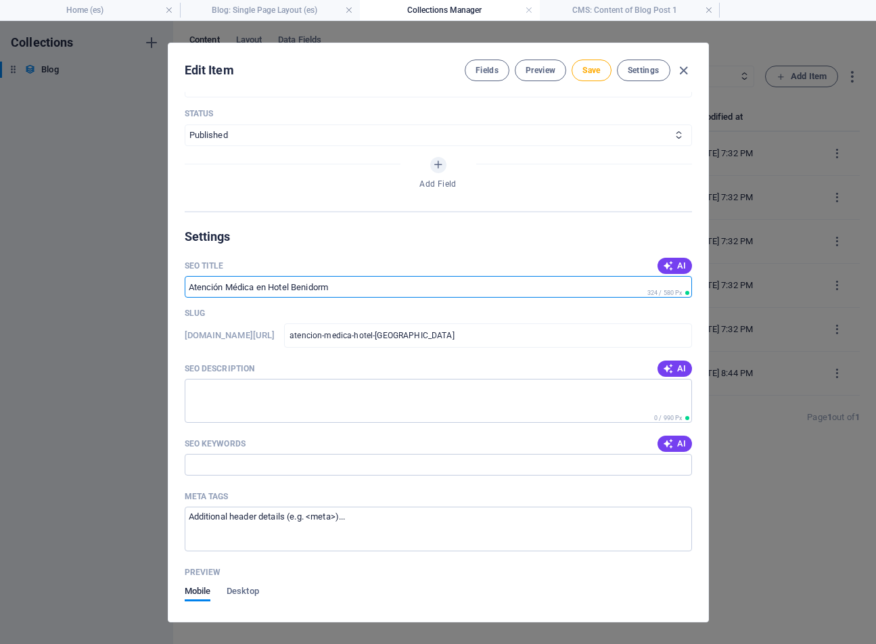
drag, startPoint x: 335, startPoint y: 287, endPoint x: 289, endPoint y: 288, distance: 46.0
click at [289, 288] on input "SEO Title" at bounding box center [438, 287] width 507 height 22
paste input "Doctor en [GEOGRAPHIC_DATA]"
type input "Doctor en [GEOGRAPHIC_DATA] - Atención Médica en Hotel"
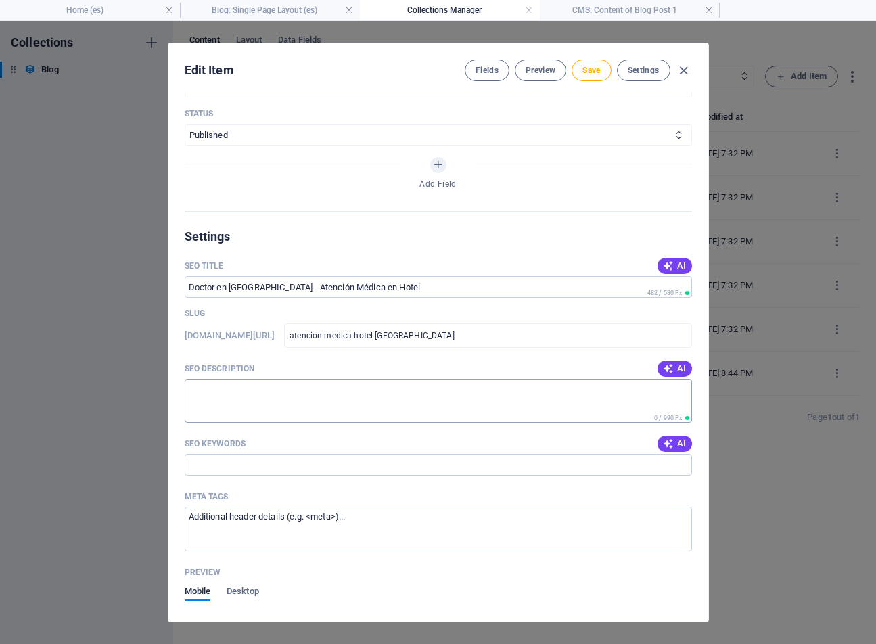
click at [548, 389] on textarea "SEO Description" at bounding box center [438, 401] width 507 height 44
paste textarea "¿Necesitás un médico en tu habitación en [GEOGRAPHIC_DATA]? Un doctor o enferme…"
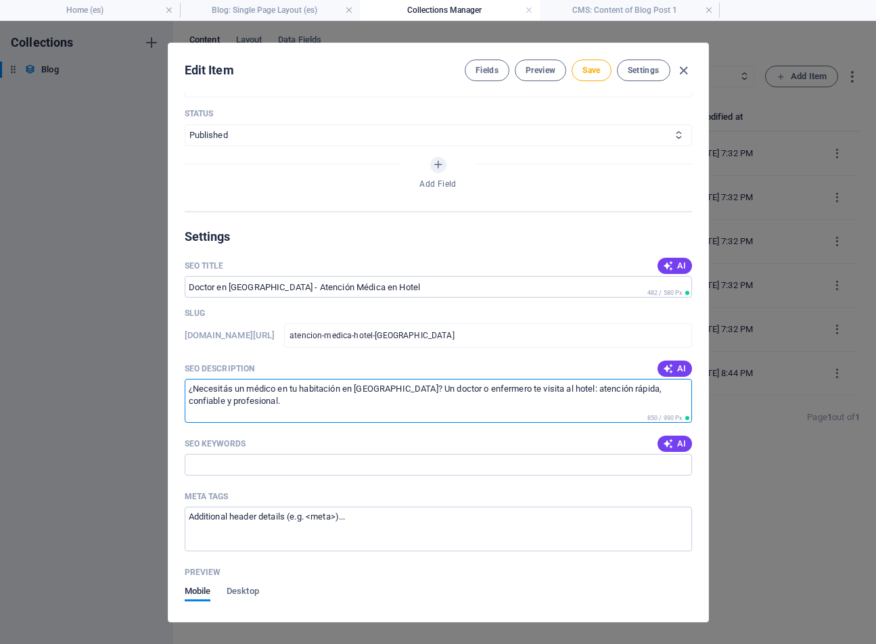
click at [298, 391] on textarea "¿Necesitás un médico en tu habitación en [GEOGRAPHIC_DATA]? Un doctor o enferme…" at bounding box center [438, 401] width 507 height 44
click at [492, 388] on textarea "¿Necesitás un médico en tu habitación en [GEOGRAPHIC_DATA]? Un doctor o enferme…" at bounding box center [438, 401] width 507 height 44
click at [484, 387] on textarea "¿Necesitás un médico en tu habitación en [GEOGRAPHIC_DATA]? Un doctor te visita…" at bounding box center [438, 401] width 507 height 44
type textarea "¿Necesitás un médico en tu habitación en [GEOGRAPHIC_DATA]? Un doctor te visita…"
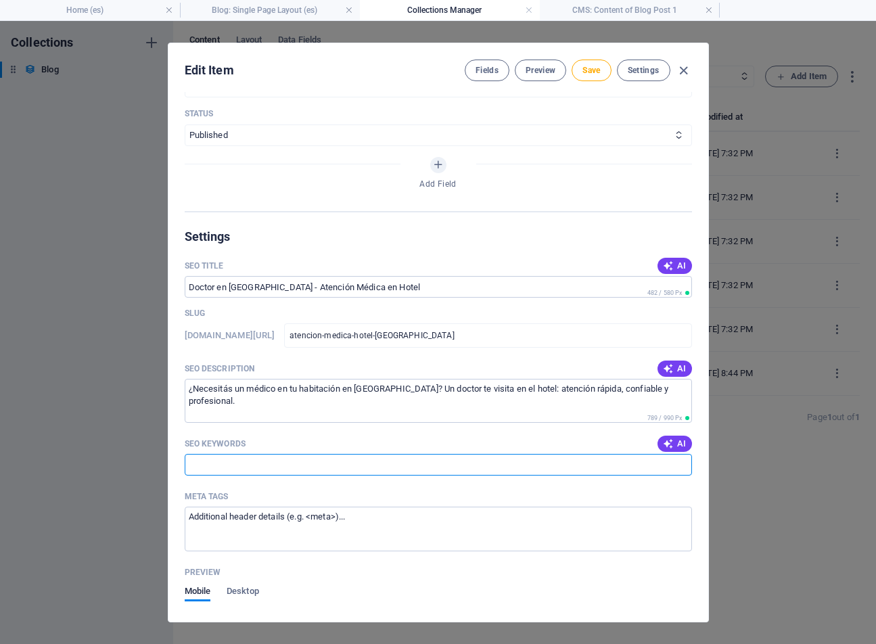
click at [498, 465] on input "SEO Keywords" at bounding box center [438, 465] width 507 height 22
paste input "doctor en [GEOGRAPHIC_DATA], atención médica hotel, médico a domicilio hotel"
type input "doctor en [GEOGRAPHIC_DATA], atención médica hotel, médico a domicilio hotel"
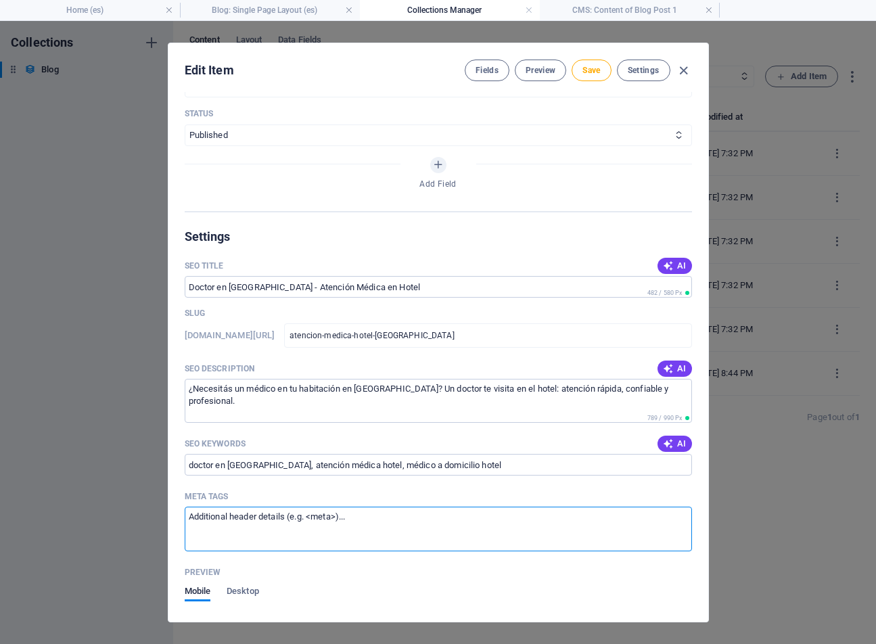
click at [569, 516] on textarea "Meta tags ​" at bounding box center [438, 529] width 507 height 44
paste textarea "<link rel="alternate" hreflang="es" href="[URL][DOMAIN_NAME]" /> <link rel="alt…"
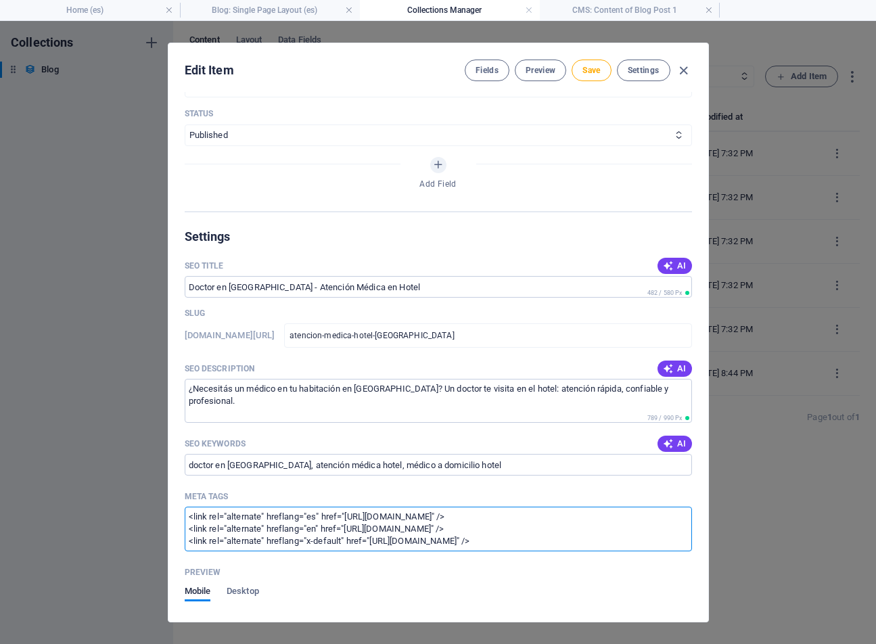
scroll to position [0, 0]
type textarea "<link rel="alternate" hreflang="es" href="[URL][DOMAIN_NAME]" /> <link rel="alt…"
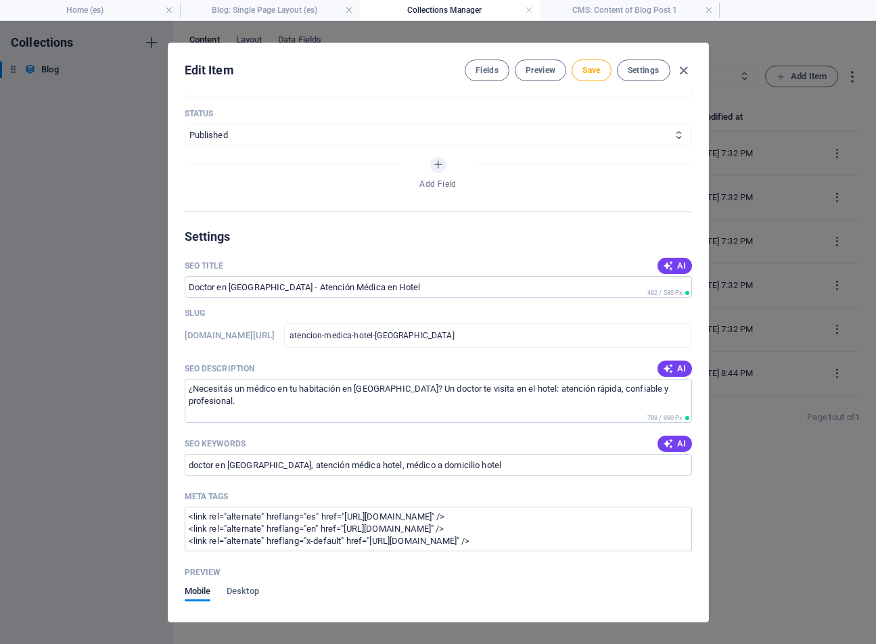
drag, startPoint x: 707, startPoint y: 471, endPoint x: 705, endPoint y: 548, distance: 77.8
click at [705, 548] on div "Name Atención Médica en [GEOGRAPHIC_DATA] ​ Slug [DOMAIN_NAME][URL] atencion-me…" at bounding box center [438, 357] width 540 height 530
click at [688, 491] on div "Meta tags" at bounding box center [438, 496] width 507 height 20
click at [688, 507] on textarea "<link rel="alternate" hreflang="es" href="[URL][DOMAIN_NAME]" /> <link rel="alt…" at bounding box center [438, 529] width 507 height 44
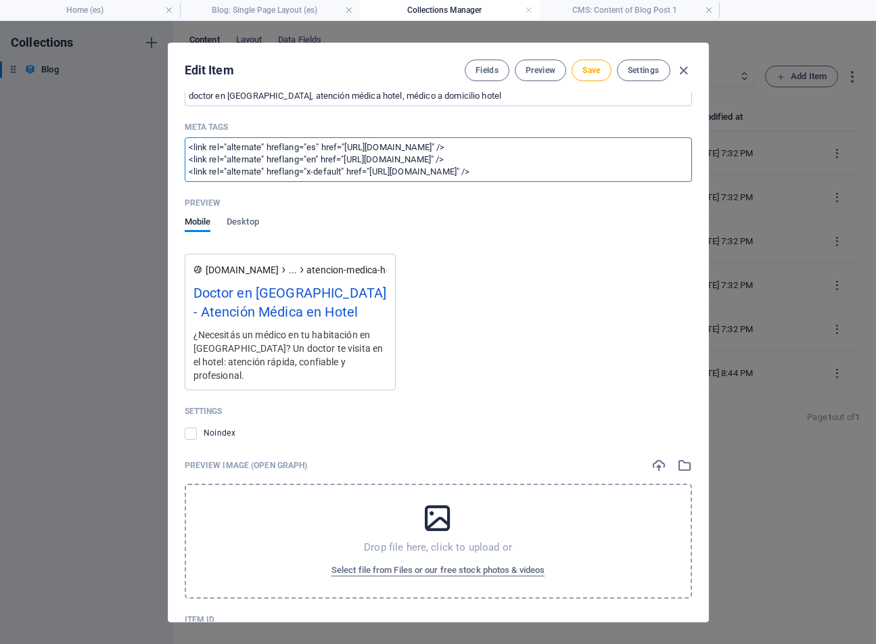
scroll to position [1125, 0]
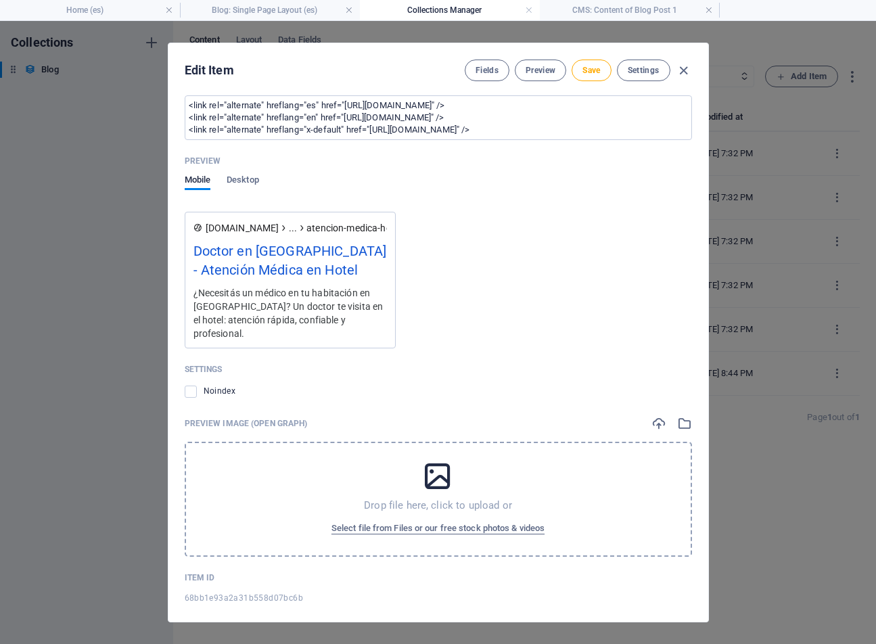
click at [449, 473] on icon at bounding box center [438, 476] width 34 height 34
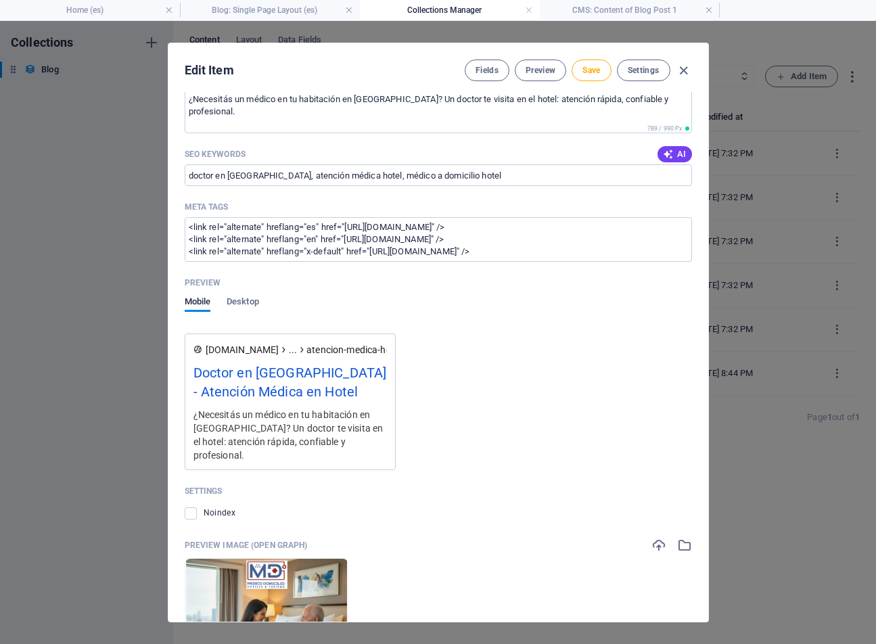
scroll to position [1000, 0]
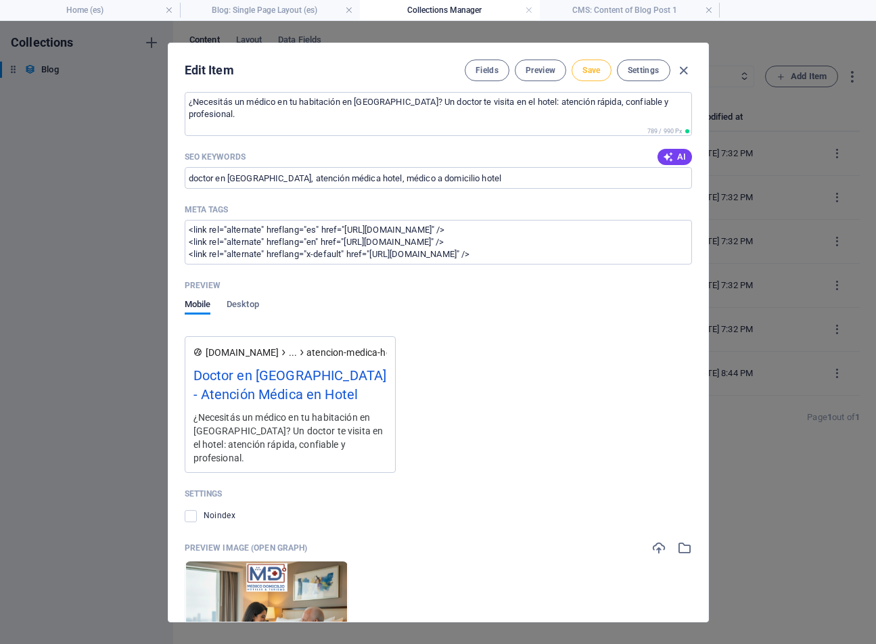
click at [596, 69] on span "Save" at bounding box center [591, 70] width 18 height 11
click at [685, 74] on icon "button" at bounding box center [684, 71] width 16 height 16
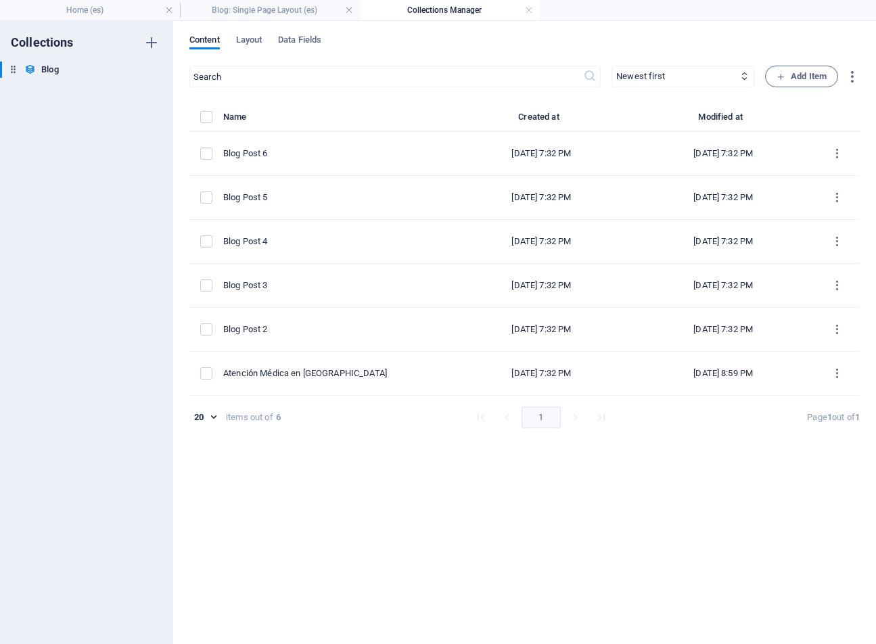
type input "[DATE]"
type input "atencion-medica-hotel-[GEOGRAPHIC_DATA]"
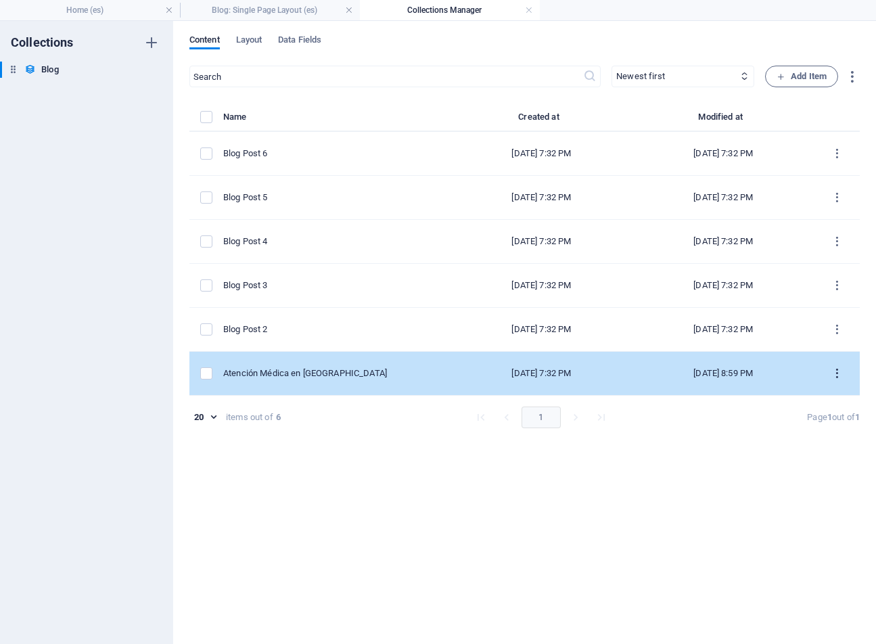
click at [838, 377] on icon "items list" at bounding box center [836, 373] width 13 height 13
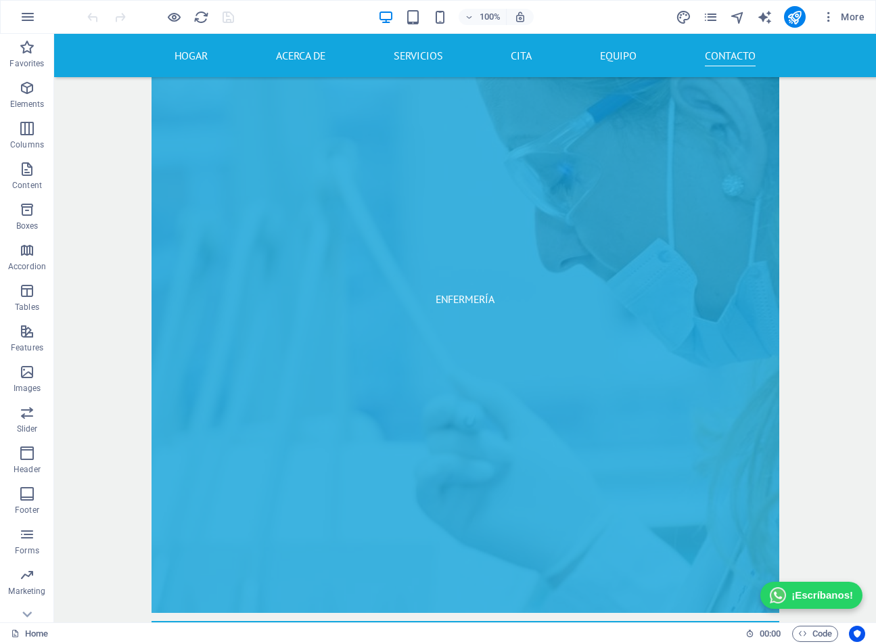
scroll to position [9185, 0]
